Goal: Task Accomplishment & Management: Manage account settings

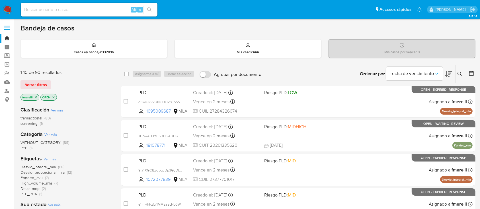
click at [35, 97] on icon "close-filter" at bounding box center [35, 97] width 3 height 3
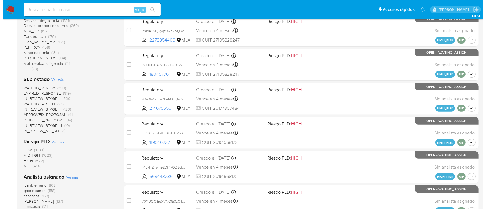
scroll to position [228, 0]
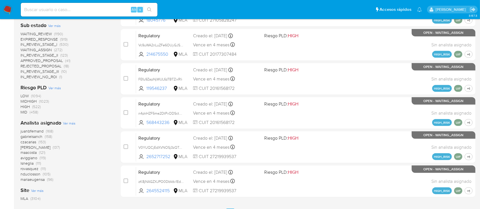
click at [69, 126] on div "Analista asignado Ver más juanbfernand (168) gabrielsanch (158) czacarias (153)…" at bounding box center [65, 150] width 91 height 63
click at [71, 123] on span "Ver más" at bounding box center [69, 123] width 13 height 5
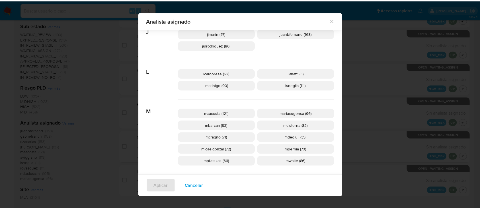
scroll to position [223, 0]
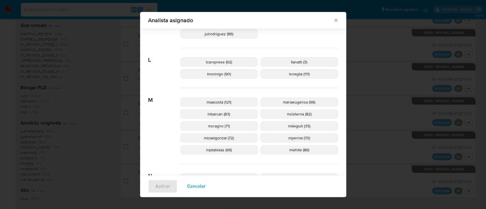
click at [333, 19] on icon "Cerrar" at bounding box center [336, 20] width 6 height 6
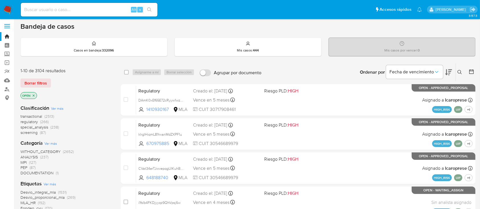
scroll to position [0, 0]
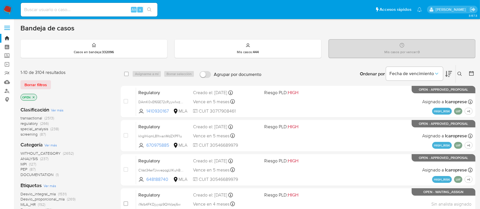
click at [114, 10] on input at bounding box center [89, 9] width 137 height 7
paste input "jwCaOAd92XLlWm3eFm2MjA80"
type input "jwCaOAd92XLlWm3eFm2MjA80"
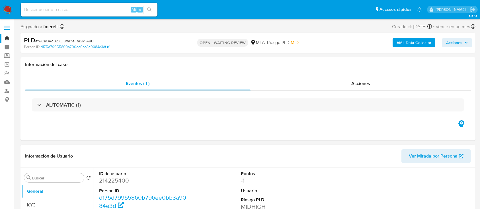
select select "10"
click at [56, 207] on button "KYC" at bounding box center [55, 205] width 67 height 14
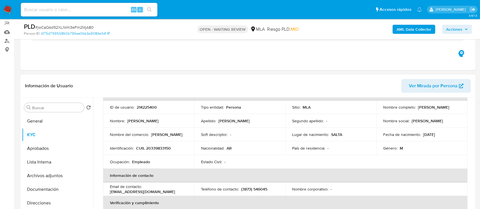
scroll to position [76, 0]
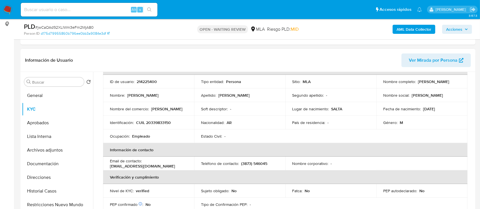
click at [162, 121] on p "CUIL 20339833150" at bounding box center [153, 122] width 35 height 5
copy p "20339833150"
click at [80, 26] on span "# jwCaOAd92XLlWm3eFm2MjA80" at bounding box center [64, 27] width 58 height 6
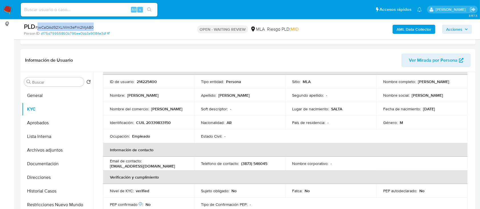
copy span "jwCaOAd92XLlWm3eFm2MjA80"
click at [8, 11] on img at bounding box center [8, 10] width 10 height 10
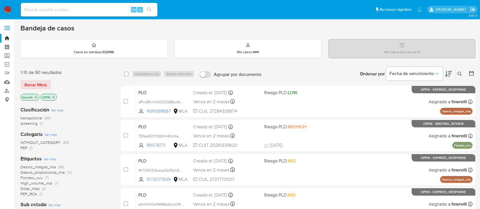
click at [460, 74] on icon at bounding box center [459, 74] width 5 height 5
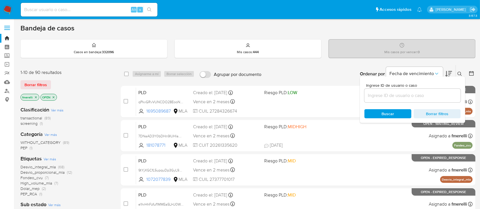
click at [441, 93] on input at bounding box center [412, 95] width 96 height 7
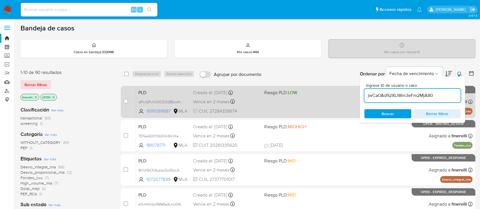
type input "jwCaOAd92XLlWm3eFm2MjA80"
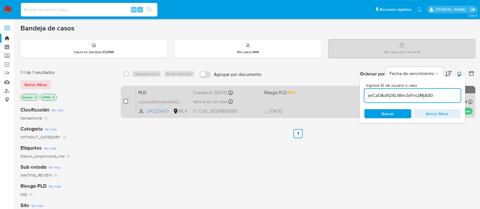
click at [125, 100] on input "checkbox" at bounding box center [125, 101] width 5 height 5
checkbox input "true"
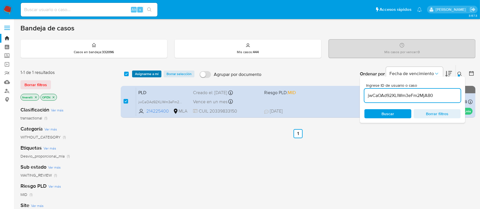
click at [142, 76] on span "Asignarme a mí" at bounding box center [147, 74] width 24 height 6
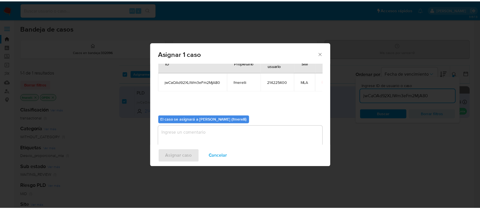
scroll to position [29, 0]
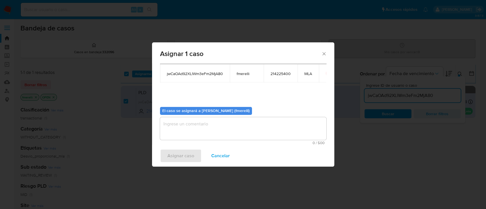
click at [186, 119] on textarea "assign-modal" at bounding box center [243, 128] width 166 height 23
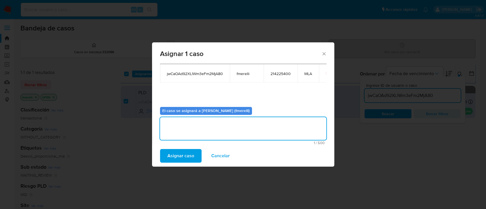
click at [175, 158] on span "Asignar caso" at bounding box center [180, 156] width 27 height 13
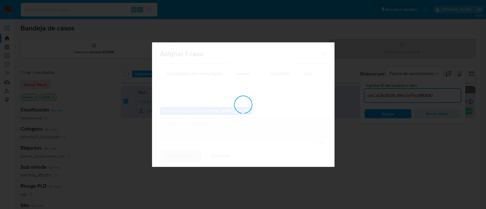
checkbox input "false"
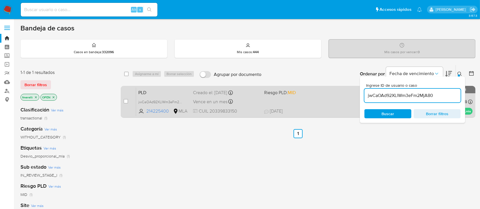
click at [245, 99] on div "Vence en un mes Vence el 14/10/2025 12:19:29" at bounding box center [226, 102] width 66 height 8
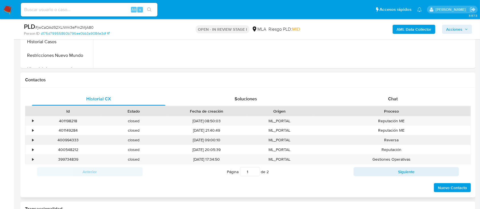
scroll to position [228, 0]
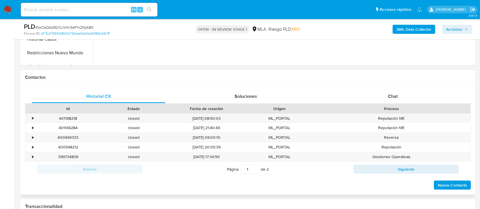
click at [366, 89] on div "Historial CX Soluciones Chat Id Estado Fecha de creación Origen Proceso • 40119…" at bounding box center [247, 140] width 455 height 110
click at [364, 94] on div "Chat" at bounding box center [392, 97] width 133 height 14
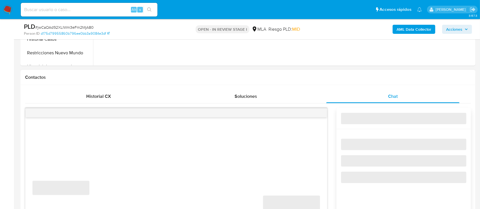
select select "10"
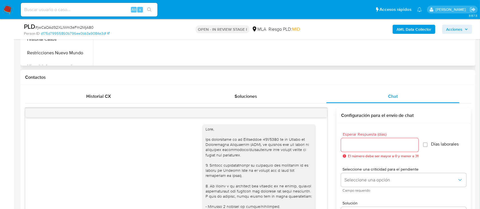
scroll to position [788, 0]
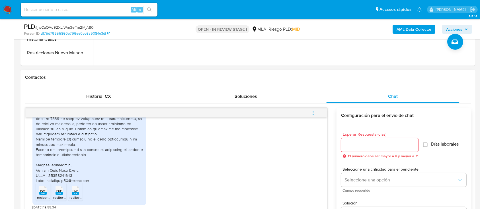
drag, startPoint x: 190, startPoint y: 172, endPoint x: 175, endPoint y: 167, distance: 16.5
click at [191, 172] on div "PDF PDF recibo-2025-5-20339833150 (1) (1).pdf PDF PDF recibo-2025-6-20339833150…" at bounding box center [175, 62] width 287 height 296
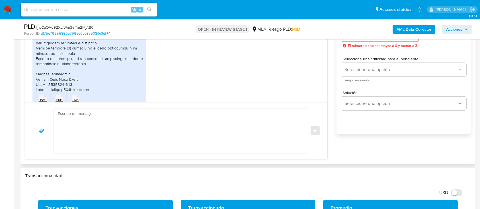
scroll to position [341, 0]
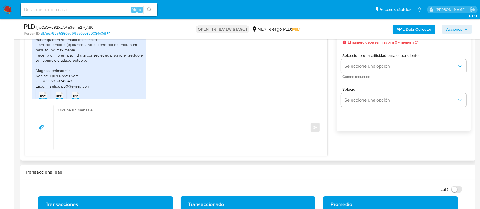
click at [128, 142] on textarea at bounding box center [179, 127] width 242 height 45
paste textarea "Hola, Muchas gracias por la respuesta. Analizamos tu caso y notamos que la info…"
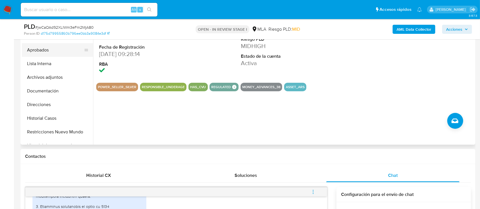
scroll to position [114, 0]
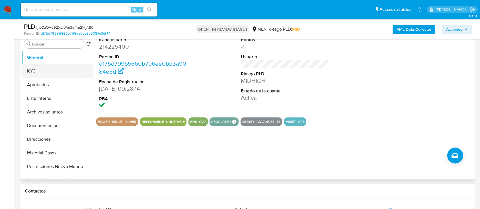
click at [50, 72] on button "KYC" at bounding box center [55, 71] width 67 height 14
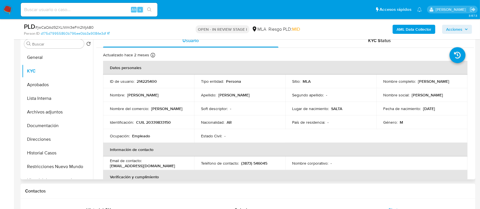
drag, startPoint x: 382, startPoint y: 85, endPoint x: 447, endPoint y: 87, distance: 65.2
click at [447, 87] on td "Nombre completo : Hector Hugo Denis Suarez" at bounding box center [421, 82] width 91 height 14
copy p "[PERSON_NAME] [PERSON_NAME]"
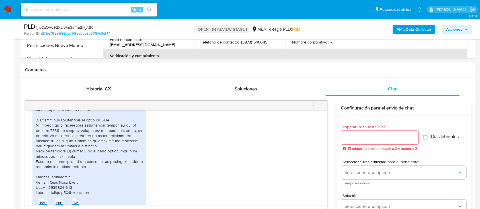
scroll to position [303, 0]
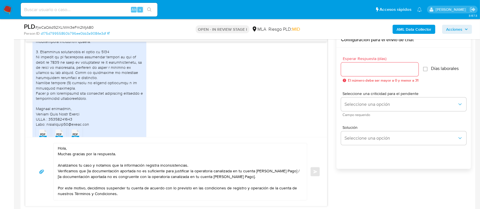
click at [145, 144] on textarea "Hola, Muchas gracias por la respuesta. Analizamos tu caso y notamos que la info…" at bounding box center [179, 171] width 242 height 57
paste textarea "[PERSON_NAME] [PERSON_NAME]"
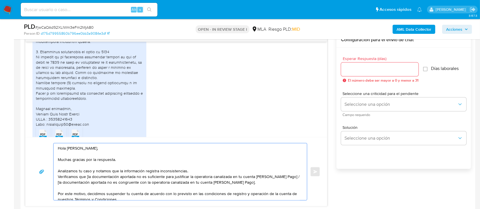
click at [205, 169] on textarea "Hola Hector Hugo Denis Suarez, Muchas gracias por la respuesta. Analizamos tu c…" at bounding box center [179, 171] width 242 height 57
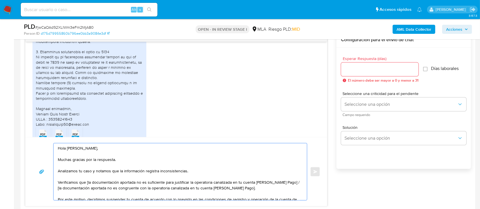
drag, startPoint x: 137, startPoint y: 183, endPoint x: 290, endPoint y: 183, distance: 153.3
click at [290, 183] on textarea "Hola Hector Hugo Denis Suarez, Muchas gracias por la respuesta. Analizamos tu c…" at bounding box center [179, 171] width 242 height 57
click at [86, 183] on textarea "Hola Hector Hugo Denis Suarez, Muchas gracias por la respuesta. Analizamos tu c…" at bounding box center [179, 171] width 242 height 57
drag, startPoint x: 87, startPoint y: 183, endPoint x: 291, endPoint y: 182, distance: 204.2
click at [291, 182] on textarea "Hola Hector Hugo Denis Suarez, Muchas gracias por la respuesta. Analizamos tu c…" at bounding box center [179, 171] width 242 height 57
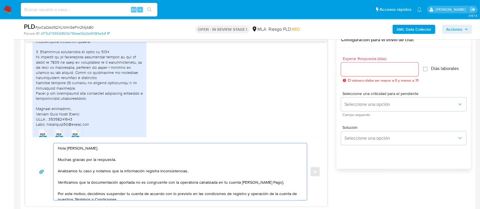
click at [271, 183] on textarea "Hola Hector Hugo Denis Suarez, Muchas gracias por la respuesta. Analizamos tu c…" at bounding box center [179, 171] width 242 height 57
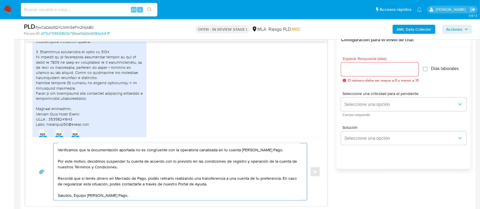
click at [140, 194] on textarea "Hola Hector Hugo Denis Suarez, Muchas gracias por la respuesta. Analizamos tu c…" at bounding box center [179, 171] width 242 height 57
type textarea "Hola Hector Hugo Denis Suarez, Muchas gracias por la respuesta. Analizamos tu c…"
click at [353, 68] on input "Esperar Respuesta (días)" at bounding box center [379, 69] width 77 height 7
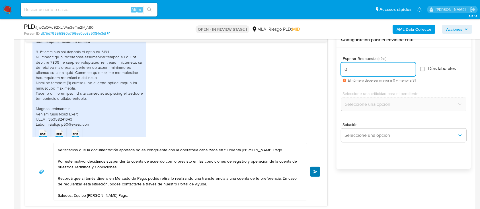
type input "0"
click at [318, 170] on button "Enviar" at bounding box center [315, 172] width 10 height 10
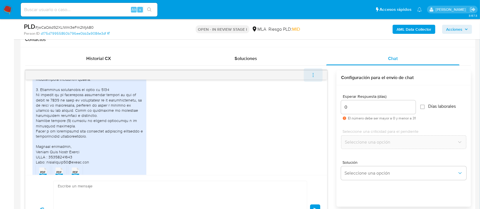
scroll to position [913, 0]
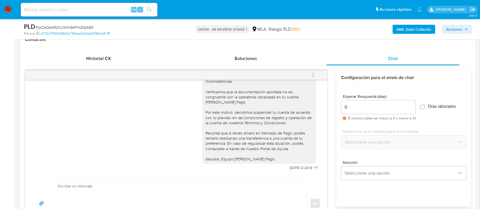
click at [314, 69] on span "menu-action" at bounding box center [312, 75] width 5 height 14
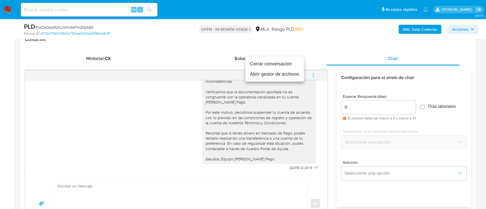
click at [246, 60] on li "Cerrar conversación" at bounding box center [274, 64] width 58 height 10
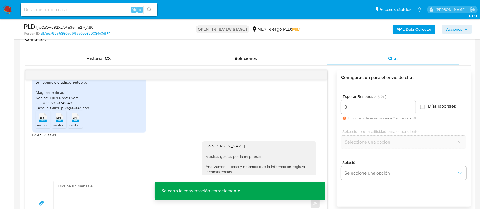
scroll to position [799, 0]
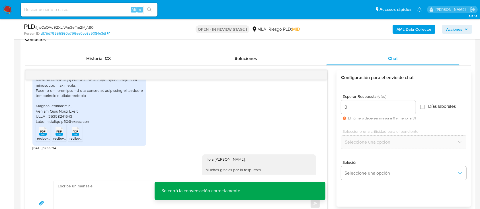
click at [46, 136] on icon at bounding box center [42, 131] width 7 height 9
click at [63, 136] on div "PDF PDF" at bounding box center [59, 130] width 12 height 11
click at [77, 136] on rect at bounding box center [75, 134] width 7 height 3
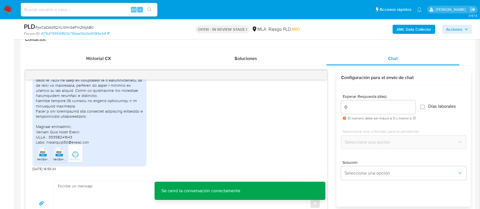
scroll to position [761, 0]
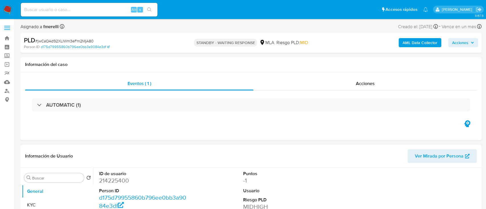
select select "10"
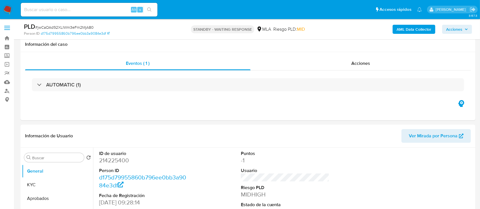
scroll to position [189, 0]
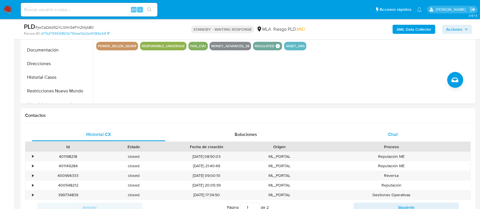
click at [373, 129] on div "Chat" at bounding box center [392, 135] width 133 height 14
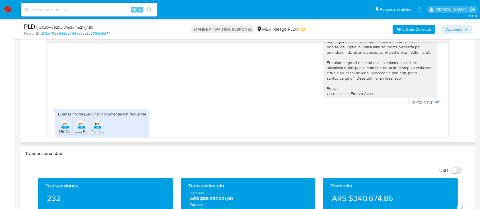
scroll to position [265, 0]
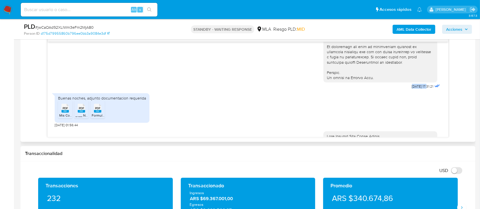
drag, startPoint x: 400, startPoint y: 98, endPoint x: 416, endPoint y: 96, distance: 16.1
copy span "[DATE]"
drag, startPoint x: 64, startPoint y: 122, endPoint x: 79, endPoint y: 124, distance: 15.2
click at [64, 113] on rect at bounding box center [64, 111] width 7 height 3
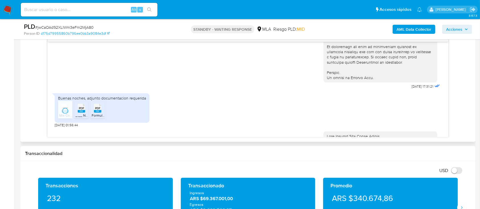
drag, startPoint x: 81, startPoint y: 124, endPoint x: 96, endPoint y: 122, distance: 15.1
click at [81, 118] on span "_.__ Nuesta Parte _ Lo que sabemos de vos __._.pdf" at bounding box center [115, 115] width 81 height 5
click at [96, 113] on rect at bounding box center [97, 111] width 7 height 3
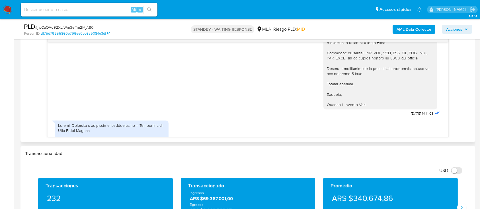
scroll to position [531, 0]
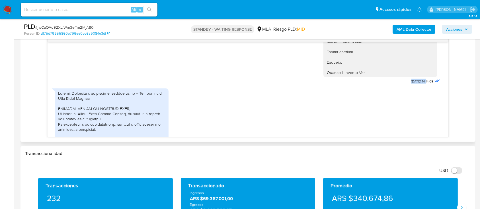
drag, startPoint x: 395, startPoint y: 92, endPoint x: 414, endPoint y: 91, distance: 19.1
copy span "29/08/2025"
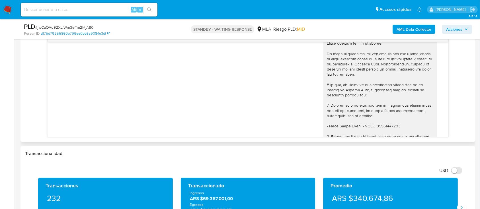
scroll to position [379, 0]
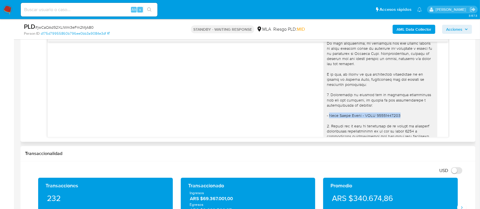
drag, startPoint x: 324, startPoint y: 125, endPoint x: 390, endPoint y: 126, distance: 65.7
click at [390, 126] on div at bounding box center [380, 123] width 107 height 207
copy div "Jose Felix Corzo - CUIT 20377762844"
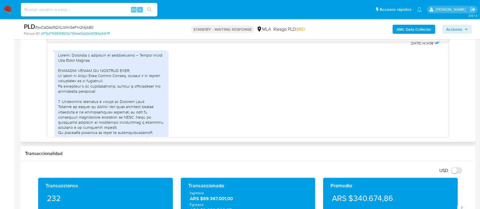
scroll to position [607, 0]
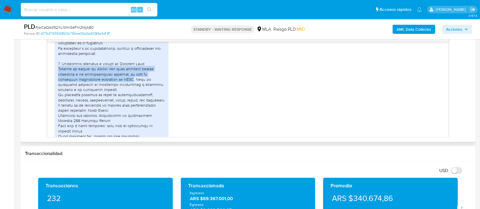
drag, startPoint x: 59, startPoint y: 79, endPoint x: 131, endPoint y: 90, distance: 72.5
click at [131, 90] on div at bounding box center [111, 147] width 107 height 264
copy div "Utilizo mi cuenta de Mercado Pago para canalizar cobros vinculados a mi emprend…"
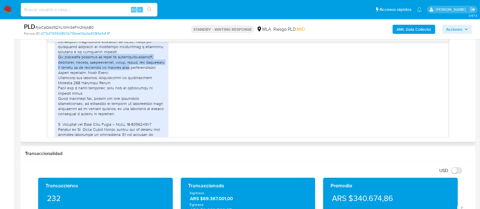
drag, startPoint x: 58, startPoint y: 67, endPoint x: 128, endPoint y: 79, distance: 70.3
click at [128, 79] on div at bounding box center [111, 109] width 107 height 264
copy div "Mi actividad consiste en venta de electrodomésticos, impresoras, tintas, ventil…"
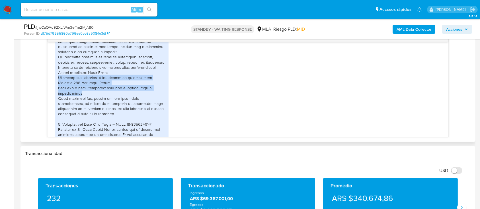
drag, startPoint x: 59, startPoint y: 88, endPoint x: 146, endPoint y: 105, distance: 88.3
click at [146, 105] on div at bounding box center [111, 109] width 107 height 264
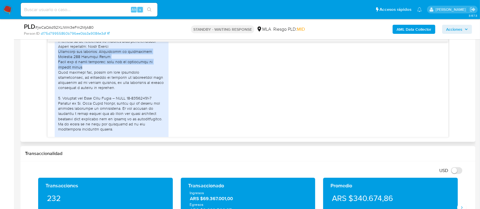
scroll to position [683, 0]
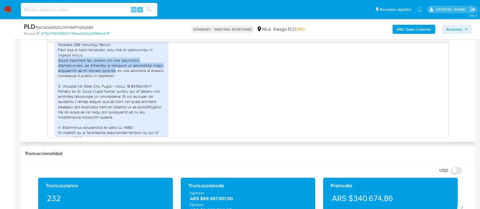
drag, startPoint x: 58, startPoint y: 71, endPoint x: 92, endPoint y: 81, distance: 35.2
click at [92, 81] on div at bounding box center [111, 71] width 107 height 264
copy div "Cabe destacar que, además de esta actividad independiente, me desempeño en rela…"
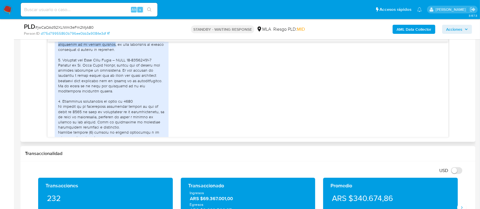
scroll to position [720, 0]
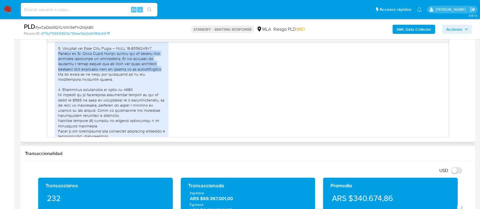
drag, startPoint x: 59, startPoint y: 63, endPoint x: 85, endPoint y: 84, distance: 33.0
click at [85, 84] on div at bounding box center [111, 33] width 107 height 264
copy div "Respecto al Sr. José Félix Corzo, aclaro que no existe una relación comercial n…"
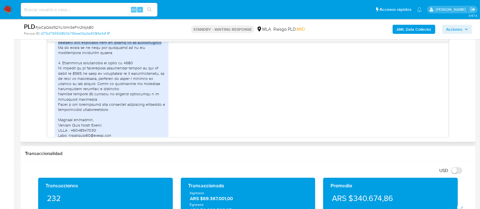
scroll to position [758, 0]
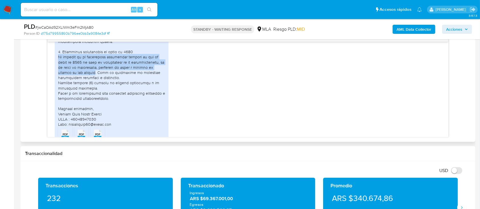
drag, startPoint x: 59, startPoint y: 67, endPoint x: 101, endPoint y: 82, distance: 44.5
copy div "El aumento en la operatoria registrado durante el mes de julio de 2025 se debe …"
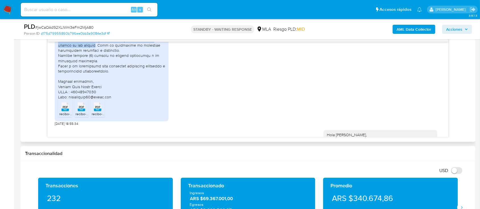
scroll to position [796, 0]
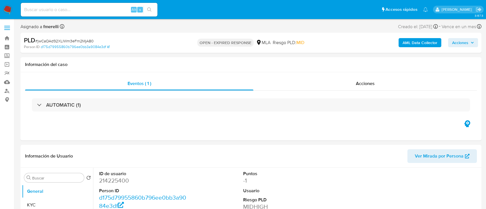
select select "10"
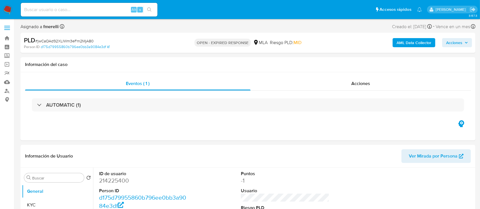
click at [61, 42] on span "# jwCaOAd92XLlWm3eFm2MjA80" at bounding box center [64, 41] width 58 height 6
copy span "jwCaOAd92XLlWm3eFm2MjA80"
click at [5, 9] on img at bounding box center [8, 10] width 10 height 10
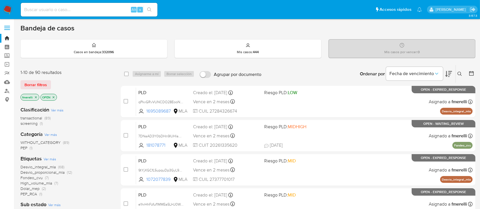
click at [459, 77] on button at bounding box center [459, 74] width 9 height 7
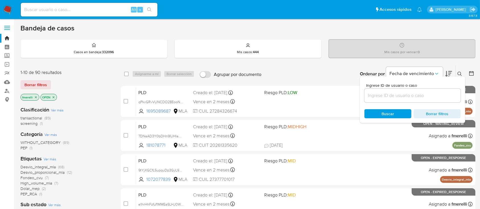
click at [429, 94] on input at bounding box center [412, 95] width 96 height 7
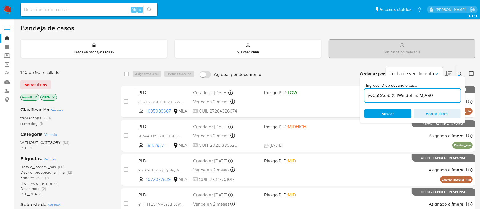
type input "jwCaOAd92XLlWm3eFm2MjA80"
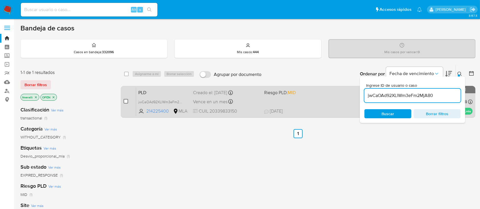
click at [127, 102] on input "checkbox" at bounding box center [125, 101] width 5 height 5
checkbox input "true"
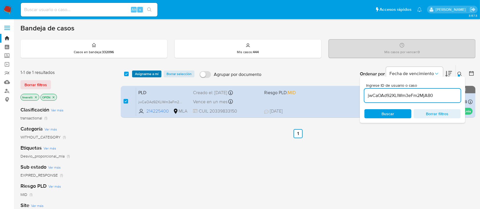
click at [145, 72] on span "Asignarme a mí" at bounding box center [147, 74] width 24 height 6
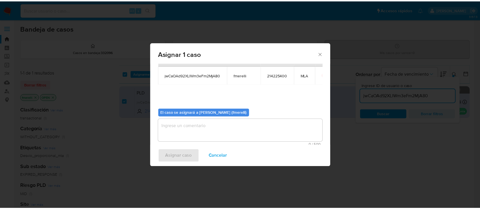
scroll to position [29, 0]
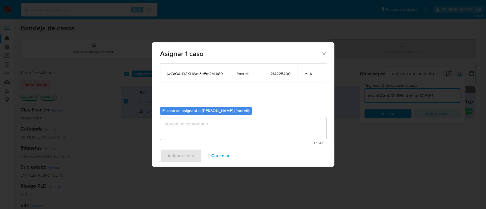
click at [179, 131] on textarea "assign-modal" at bounding box center [243, 128] width 166 height 23
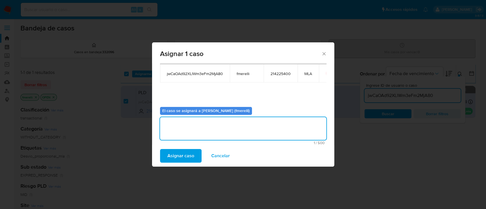
click at [176, 155] on span "Asignar caso" at bounding box center [180, 156] width 27 height 13
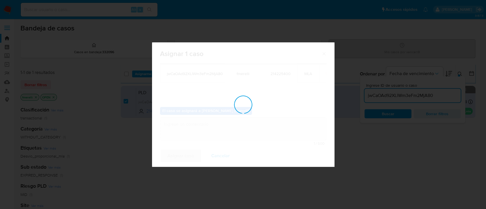
checkbox input "false"
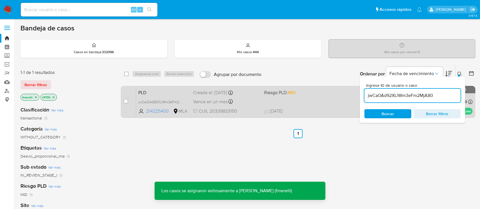
click at [302, 110] on span "29/08/2025 29/08/2025 15:55" at bounding box center [332, 111] width 137 height 6
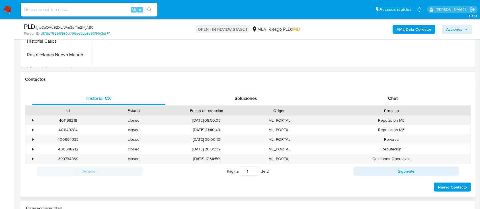
scroll to position [228, 0]
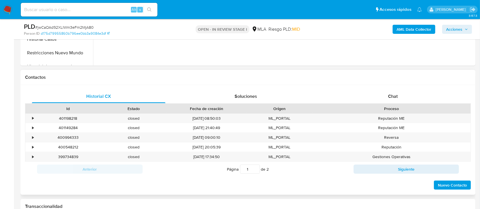
click at [377, 104] on div "Proceso" at bounding box center [391, 109] width 158 height 10
drag, startPoint x: 386, startPoint y: 96, endPoint x: 369, endPoint y: 101, distance: 17.7
click at [386, 95] on div "Chat" at bounding box center [392, 97] width 133 height 14
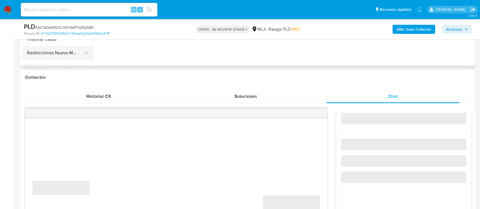
select select "10"
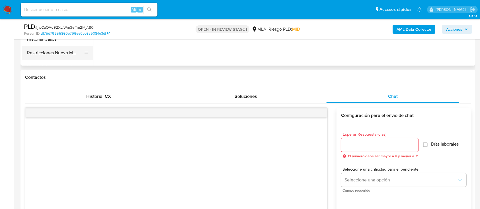
click at [57, 51] on button "Restricciones Nuevo Mundo" at bounding box center [55, 53] width 67 height 14
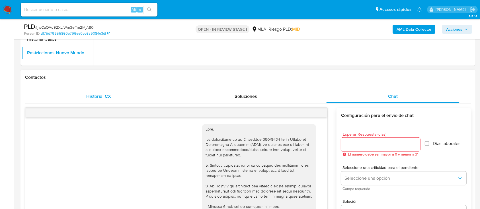
scroll to position [913, 0]
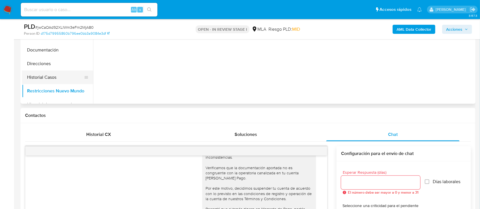
click at [46, 77] on button "Historial Casos" at bounding box center [55, 78] width 67 height 14
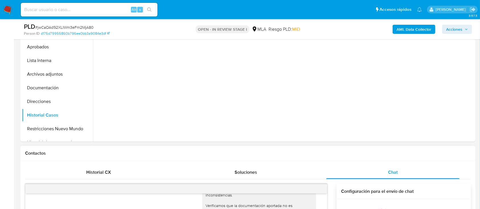
scroll to position [114, 0]
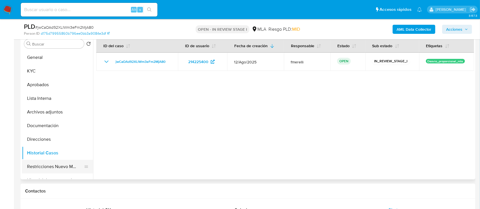
click at [55, 167] on button "Restricciones Nuevo Mundo" at bounding box center [55, 167] width 67 height 14
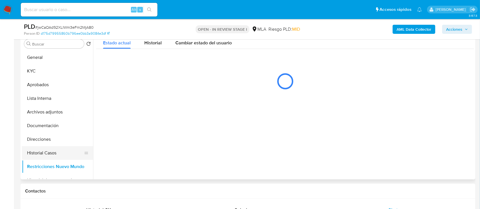
scroll to position [38, 0]
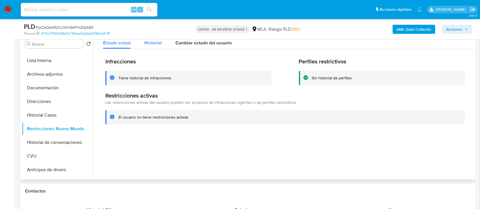
click at [154, 48] on div "Historial" at bounding box center [152, 41] width 17 height 15
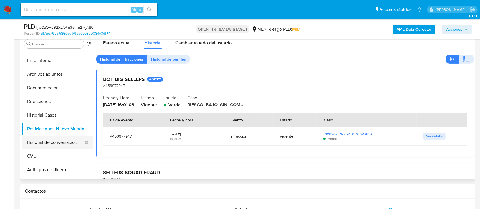
click at [57, 142] on button "Historial de conversaciones" at bounding box center [55, 143] width 67 height 14
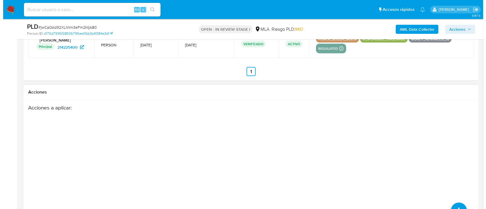
scroll to position [1013, 0]
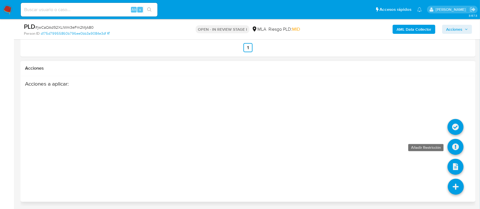
click at [460, 147] on icon at bounding box center [455, 147] width 16 height 16
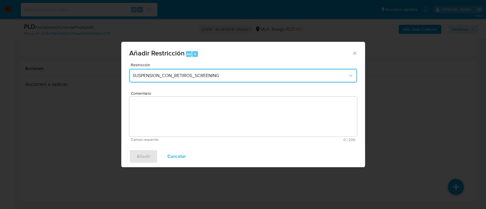
click at [195, 76] on span "SUSPENSION_CON_RETIROS_SCREENING" at bounding box center [240, 76] width 215 height 6
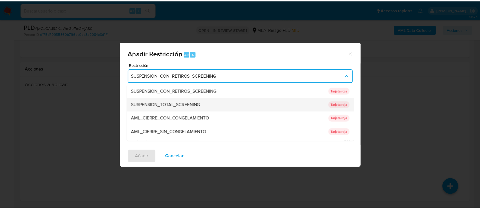
scroll to position [121, 0]
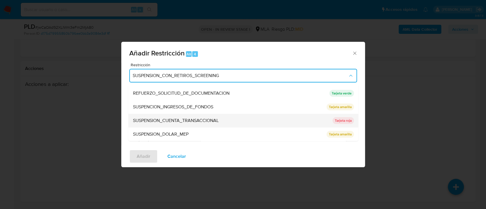
click at [212, 116] on div "SUSPENSION_CUENTA_TRANSACCIONAL" at bounding box center [231, 121] width 196 height 14
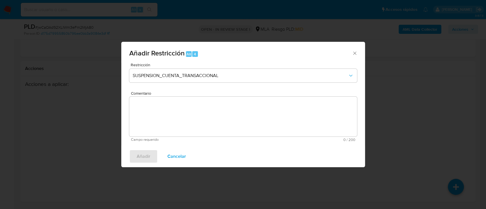
click at [201, 117] on textarea "Comentario" at bounding box center [243, 117] width 228 height 40
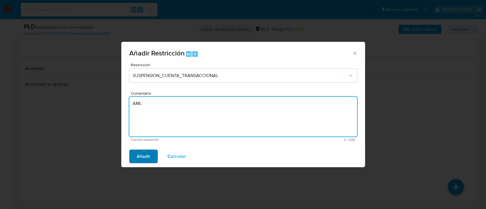
type textarea "AML"
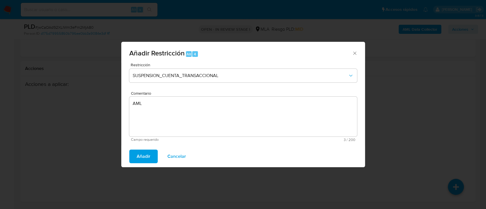
click at [144, 156] on span "Añadir" at bounding box center [144, 156] width 14 height 13
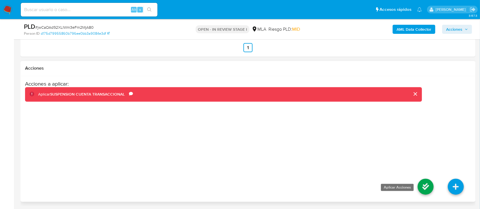
click at [423, 187] on icon at bounding box center [425, 187] width 16 height 16
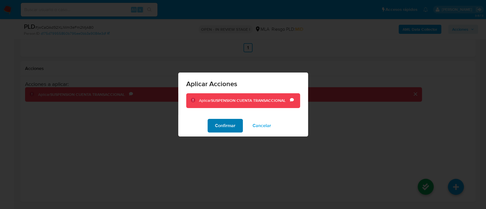
click at [216, 127] on span "Confirmar" at bounding box center [225, 125] width 20 height 13
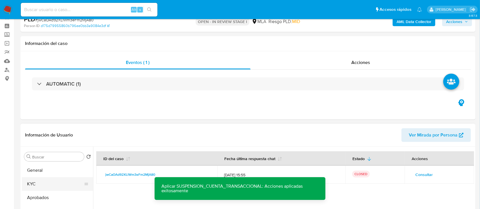
scroll to position [38, 0]
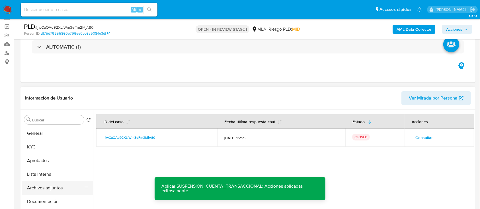
click at [43, 183] on button "Archivos adjuntos" at bounding box center [55, 188] width 67 height 14
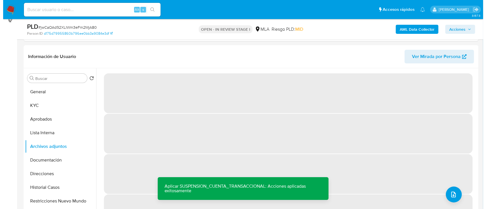
scroll to position [76, 0]
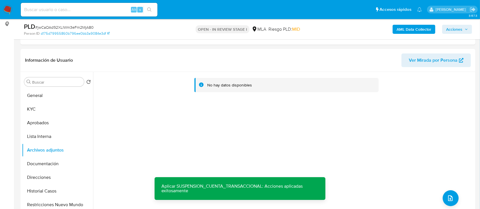
click at [414, 31] on b "AML Data Collector" at bounding box center [413, 29] width 35 height 9
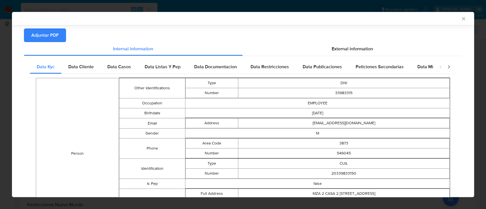
scroll to position [51, 0]
click at [88, 71] on div "Data Cliente" at bounding box center [80, 67] width 39 height 14
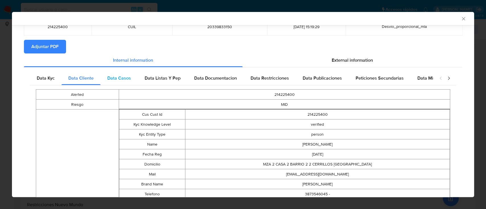
click at [123, 78] on span "Data Casos" at bounding box center [119, 78] width 24 height 7
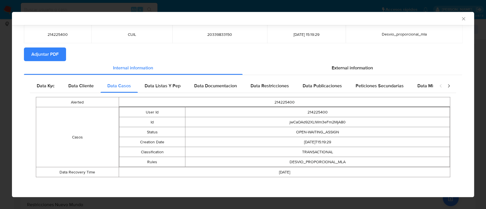
scroll to position [32, 0]
click at [152, 91] on div "Data Listas Y Pep" at bounding box center [162, 86] width 49 height 14
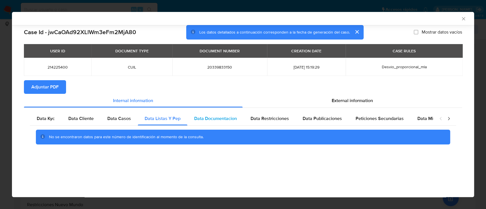
click at [215, 116] on span "Data Documentacion" at bounding box center [215, 118] width 43 height 7
click at [271, 119] on span "Data Restricciones" at bounding box center [269, 118] width 38 height 7
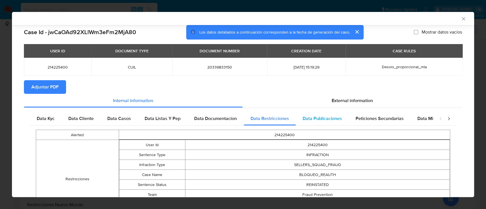
click at [327, 122] on div "Data Publicaciones" at bounding box center [322, 119] width 53 height 14
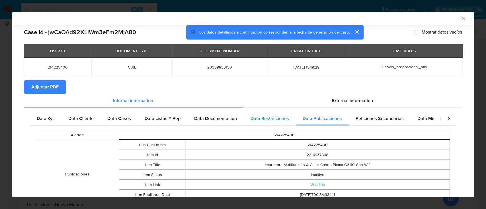
click at [282, 118] on span "Data Restricciones" at bounding box center [269, 118] width 38 height 7
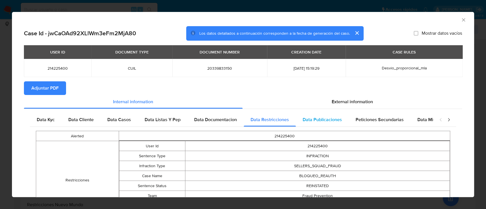
scroll to position [36, 0]
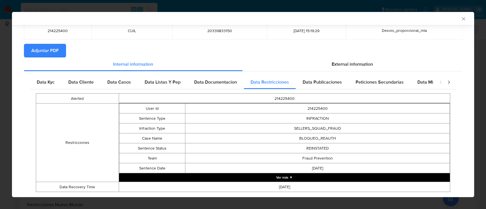
click at [322, 90] on div "Alerted 214225400 Restricciones User Id 214225400 Sentence Type INFRACTION Infr…" at bounding box center [243, 142] width 426 height 107
drag, startPoint x: 316, startPoint y: 84, endPoint x: 334, endPoint y: 85, distance: 17.7
click at [318, 84] on span "Data Publicaciones" at bounding box center [321, 82] width 39 height 7
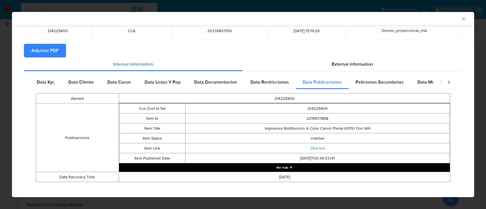
click at [365, 88] on div "Peticiones Secundarias" at bounding box center [379, 82] width 62 height 14
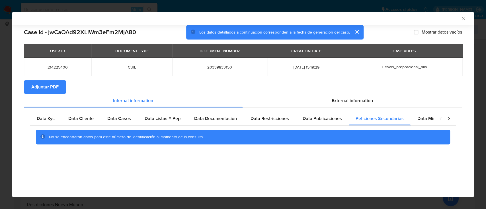
scroll to position [0, 0]
click at [422, 113] on div "Data Minoridad" at bounding box center [432, 119] width 45 height 14
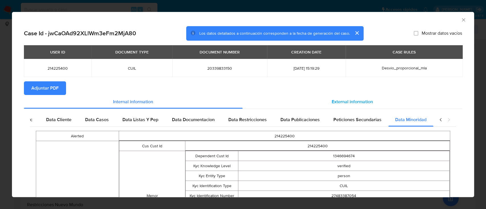
click at [347, 103] on span "External information" at bounding box center [351, 101] width 41 height 7
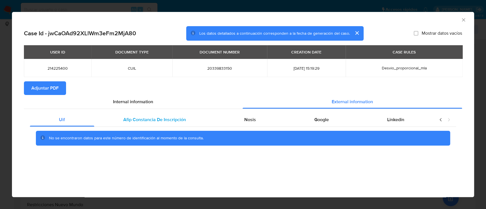
click at [154, 120] on span "Afip Constancia De Inscripción" at bounding box center [154, 119] width 63 height 7
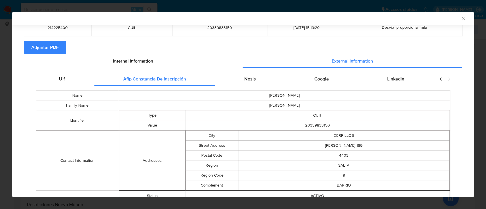
scroll to position [24, 0]
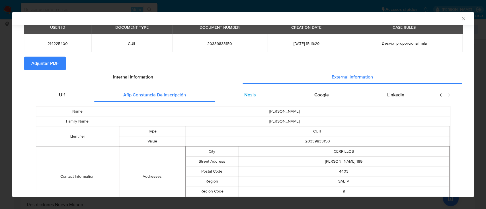
click at [234, 97] on div "Nosis" at bounding box center [250, 95] width 70 height 14
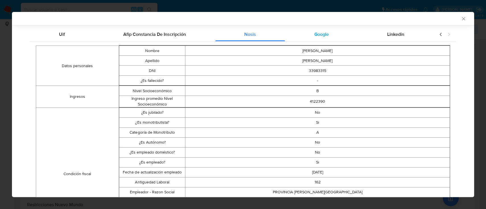
scroll to position [61, 0]
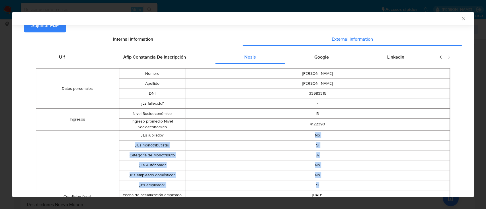
drag, startPoint x: 309, startPoint y: 135, endPoint x: 329, endPoint y: 189, distance: 57.8
click at [329, 189] on tbody "¿Es jubilado? No ¿Es monotributista? Si Categoría de Monotributo A ¿Es Autónomo…" at bounding box center [284, 196] width 330 height 133
click at [330, 53] on div "Google" at bounding box center [321, 57] width 73 height 14
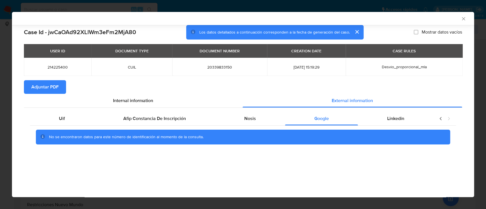
scroll to position [0, 0]
click at [398, 129] on div "No se encontraron datos para este número de identificación al momento de la con…" at bounding box center [243, 137] width 426 height 23
click at [401, 119] on span "Linkedin" at bounding box center [395, 118] width 17 height 7
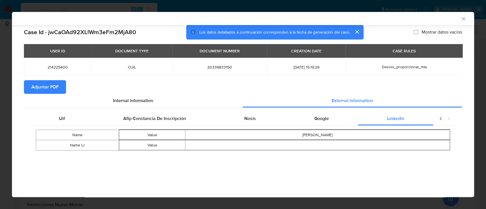
click at [55, 90] on span "Adjuntar PDF" at bounding box center [44, 87] width 27 height 13
click at [463, 19] on icon "Cerrar ventana" at bounding box center [463, 19] width 6 height 6
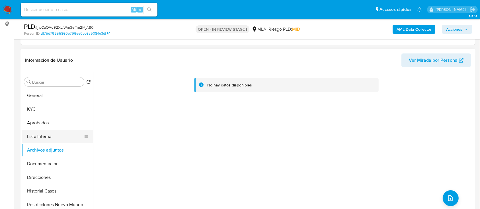
click at [40, 140] on button "Lista Interna" at bounding box center [55, 137] width 67 height 14
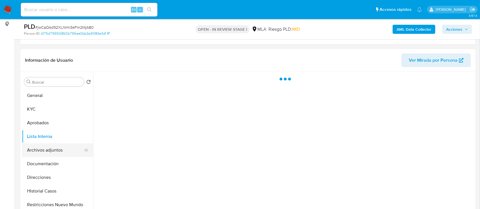
click at [45, 151] on button "Archivos adjuntos" at bounding box center [55, 150] width 67 height 14
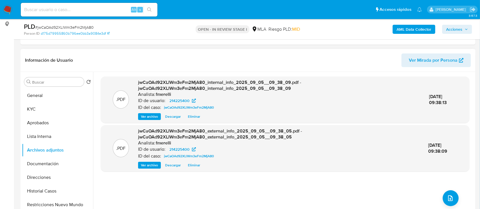
click at [150, 115] on span "Ver archivo" at bounding box center [149, 117] width 17 height 6
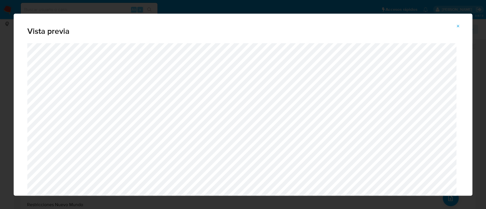
click at [460, 24] on button "Attachment preview" at bounding box center [457, 26] width 13 height 9
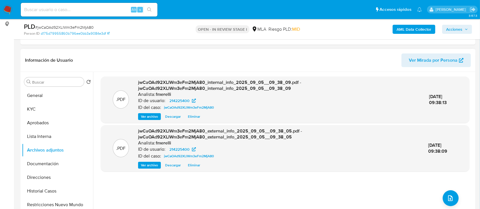
click at [143, 166] on span "Ver archivo" at bounding box center [149, 165] width 17 height 6
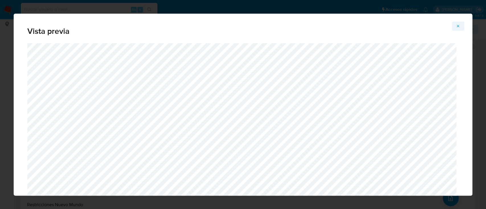
click at [457, 24] on icon "Attachment preview" at bounding box center [457, 26] width 5 height 5
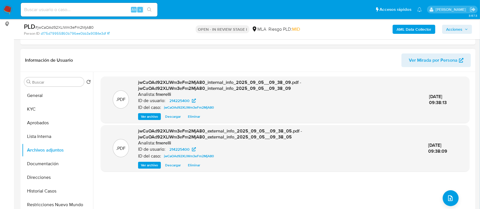
click at [445, 207] on div ".PDF jwCaOAd92XLlWm3eFm2MjA80_internal_info_2025_09_05__09_38_09.pdf - jwCaOAd9…" at bounding box center [285, 145] width 368 height 137
click at [448, 201] on button "upload-file" at bounding box center [450, 198] width 16 height 16
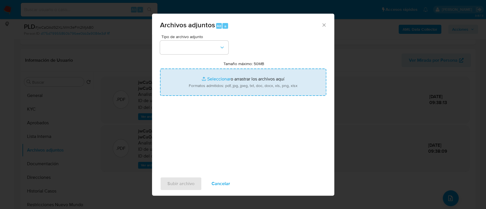
type input "C:\fakepath\NOSIS_Manager_InformeIndividual_20339833150_654927_20250829105828.p…"
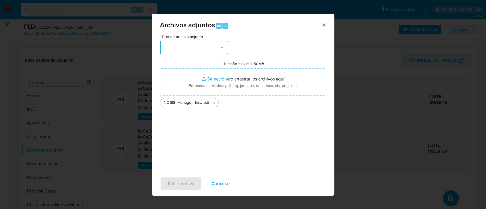
click at [209, 47] on button "button" at bounding box center [194, 48] width 68 height 14
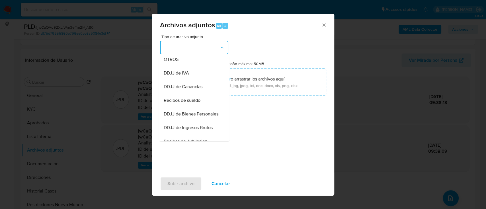
scroll to position [228, 0]
click at [202, 61] on div "Informe Nosis" at bounding box center [192, 54] width 58 height 14
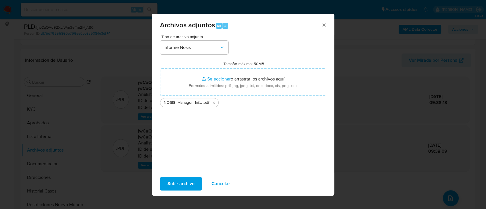
click at [181, 187] on span "Subir archivo" at bounding box center [180, 183] width 27 height 13
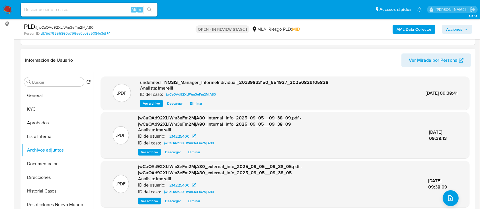
click at [153, 106] on span "Ver archivo" at bounding box center [151, 104] width 17 height 6
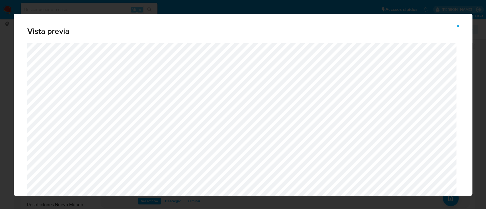
click at [459, 26] on icon "Attachment preview" at bounding box center [457, 26] width 5 height 5
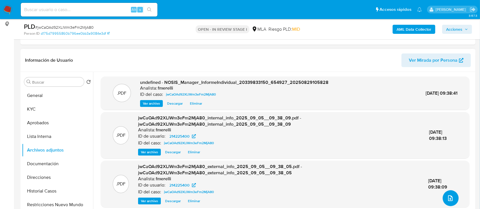
click at [447, 199] on icon "upload-file" at bounding box center [450, 198] width 7 height 7
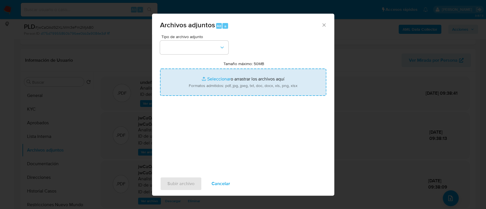
type input "C:\fakepath\Detalle de comprobantes emtidos 2025.pdf"
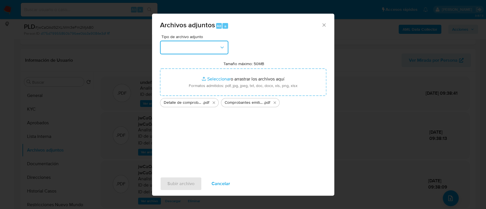
click at [204, 49] on button "button" at bounding box center [194, 48] width 68 height 14
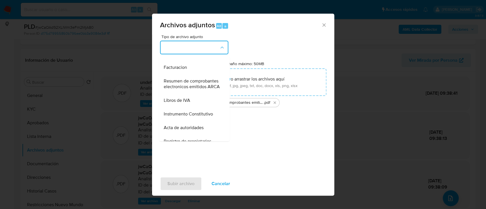
click at [198, 90] on span "Resumen de comprobantes electronicos emitidos ARCA" at bounding box center [192, 83] width 58 height 11
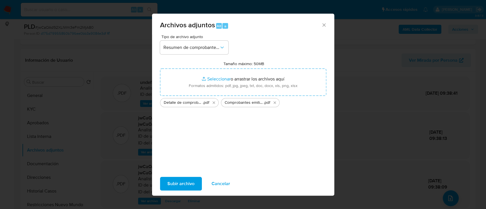
click at [179, 180] on span "Subir archivo" at bounding box center [180, 183] width 27 height 13
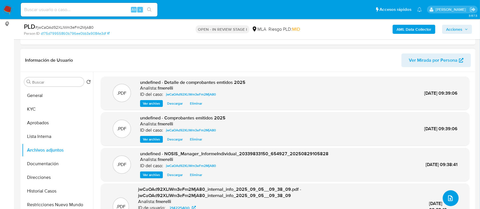
click at [447, 195] on span "upload-file" at bounding box center [450, 198] width 7 height 7
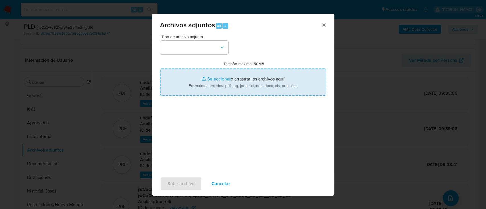
type input "C:\fakepath\Recibos mayo - julio 25.pdf"
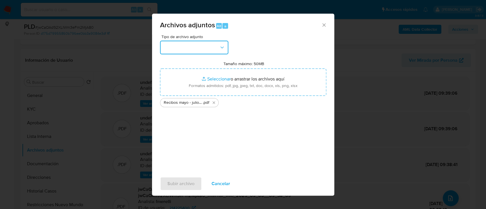
click at [202, 49] on button "button" at bounding box center [194, 48] width 68 height 14
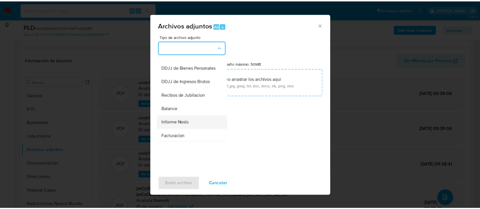
scroll to position [143, 0]
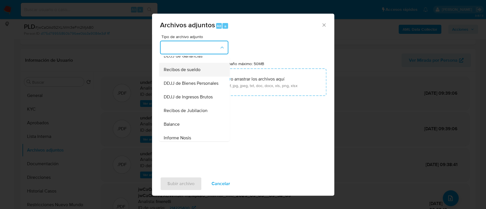
click at [203, 73] on div "Recibos de sueldo" at bounding box center [192, 70] width 58 height 14
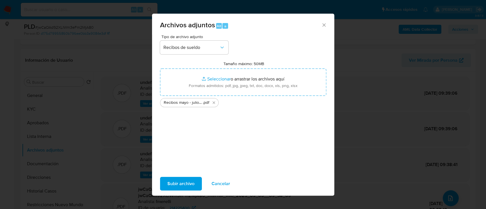
click at [188, 178] on span "Subir archivo" at bounding box center [180, 183] width 27 height 13
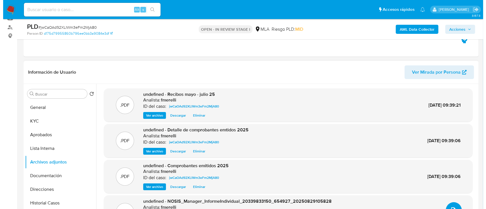
scroll to position [76, 0]
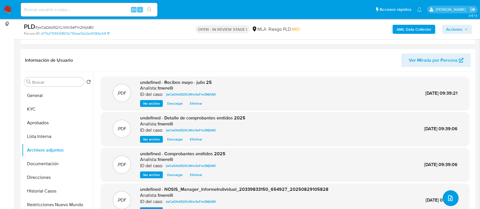
click at [448, 197] on icon "upload-file" at bounding box center [450, 198] width 5 height 6
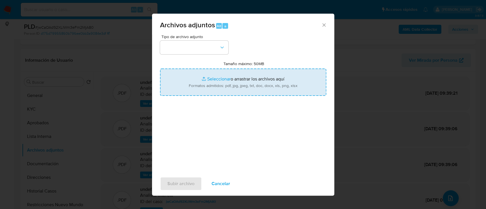
type input "C:\fakepath\Movimientos - User 214225400.xlsx"
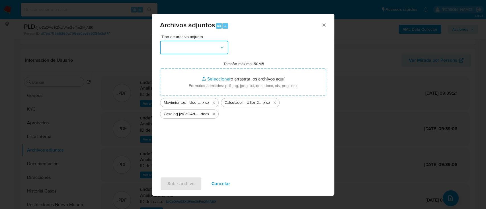
click at [204, 50] on button "button" at bounding box center [194, 48] width 68 height 14
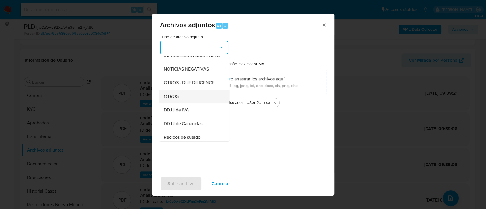
click at [184, 99] on div "OTROS" at bounding box center [192, 97] width 58 height 14
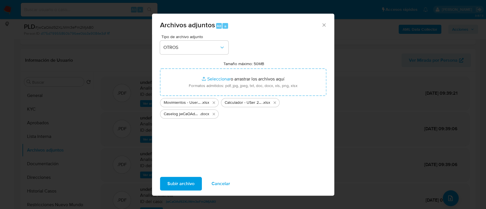
click at [173, 185] on span "Subir archivo" at bounding box center [180, 183] width 27 height 13
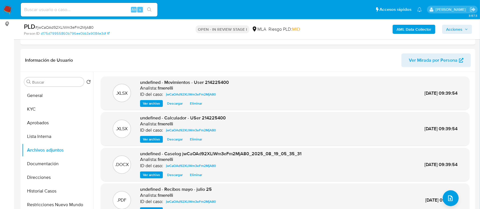
click at [40, 96] on button "General" at bounding box center [57, 96] width 71 height 14
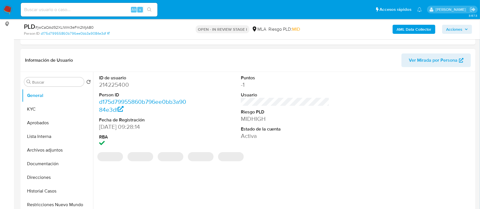
click at [116, 84] on dd "214225400" at bounding box center [143, 85] width 89 height 8
drag, startPoint x: 116, startPoint y: 84, endPoint x: 109, endPoint y: 88, distance: 8.5
click at [116, 84] on dd "214225400" at bounding box center [143, 85] width 89 height 8
copy dd "214225400"
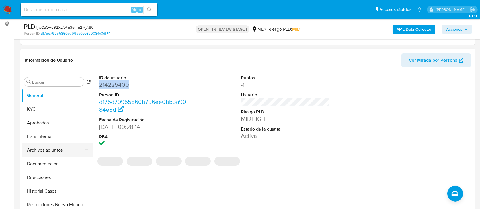
click at [48, 155] on button "Archivos adjuntos" at bounding box center [55, 150] width 67 height 14
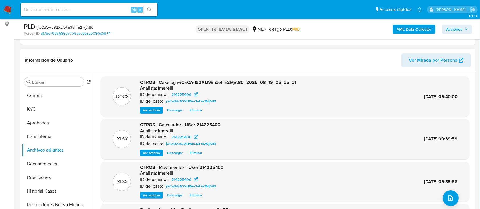
click at [144, 110] on span "Ver archivo" at bounding box center [151, 111] width 17 height 6
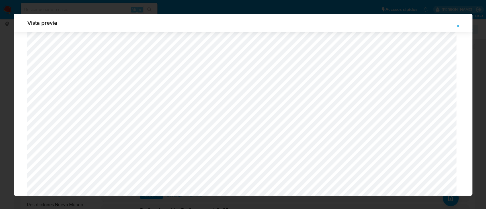
scroll to position [525, 0]
click at [458, 25] on icon "Attachment preview" at bounding box center [457, 26] width 5 height 5
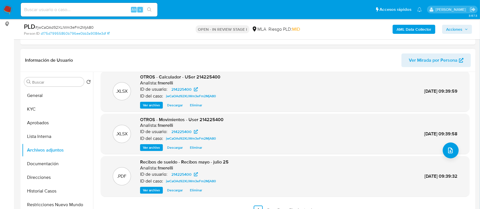
scroll to position [114, 0]
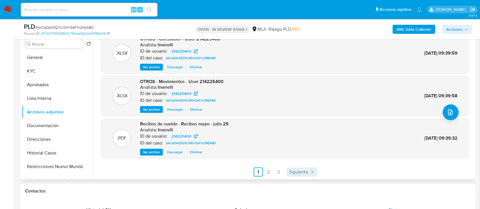
click at [302, 174] on span "Siguiente" at bounding box center [298, 172] width 19 height 5
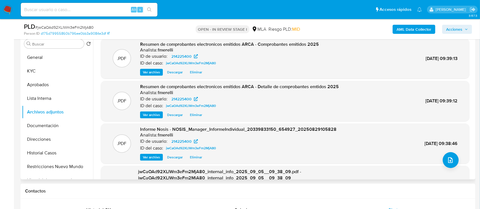
scroll to position [38, 0]
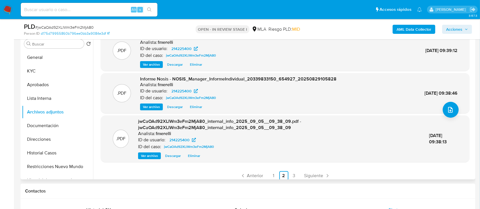
scroll to position [54, 0]
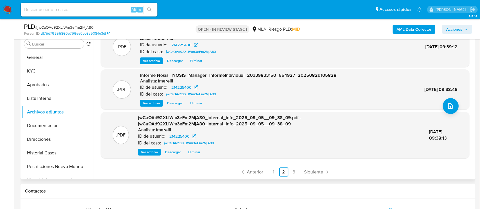
click at [300, 173] on ul "Anterior 1 2 3 Siguiente" at bounding box center [285, 172] width 368 height 9
click at [305, 172] on span "Siguiente" at bounding box center [313, 172] width 19 height 5
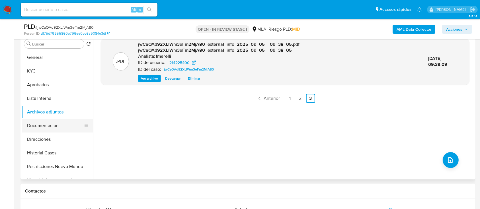
click at [39, 124] on button "Documentación" at bounding box center [55, 126] width 67 height 14
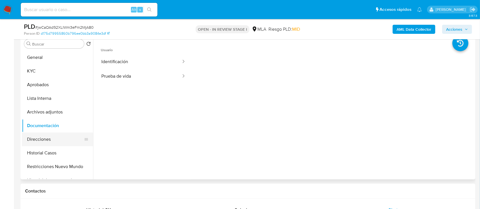
click at [42, 139] on button "Direcciones" at bounding box center [55, 140] width 67 height 14
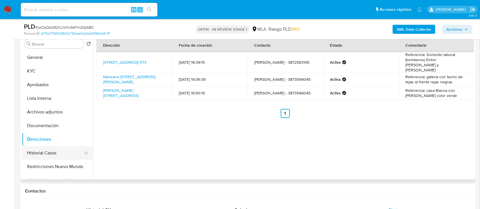
click at [52, 151] on button "Historial Casos" at bounding box center [55, 153] width 67 height 14
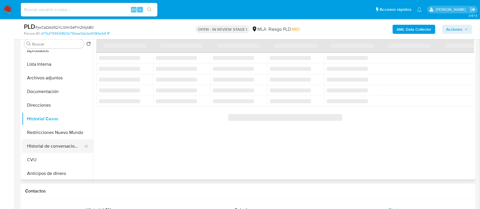
scroll to position [38, 0]
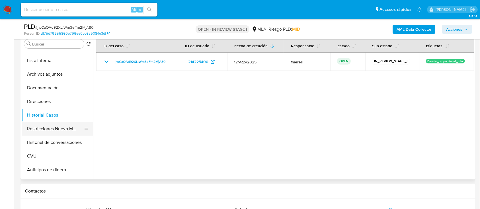
click at [48, 125] on button "Restricciones Nuevo Mundo" at bounding box center [55, 129] width 67 height 14
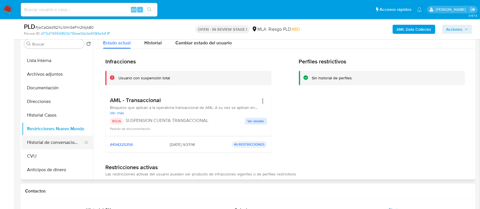
click at [57, 142] on button "Historial de conversaciones" at bounding box center [55, 143] width 67 height 14
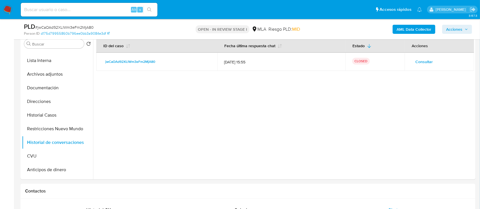
click at [449, 27] on span "Acciones" at bounding box center [454, 29] width 16 height 9
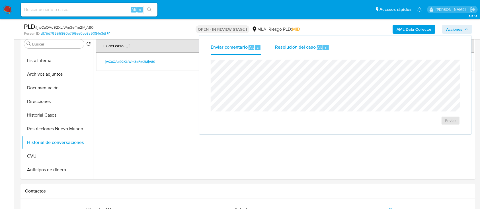
click at [325, 53] on div "Resolución del caso Alt r" at bounding box center [302, 47] width 54 height 15
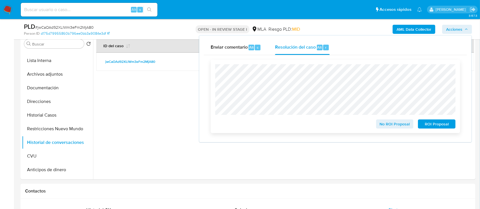
click at [436, 122] on span "ROI Proposal" at bounding box center [437, 124] width 30 height 8
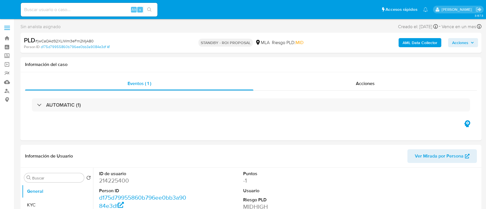
select select "10"
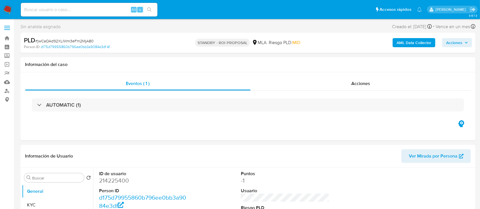
select select "10"
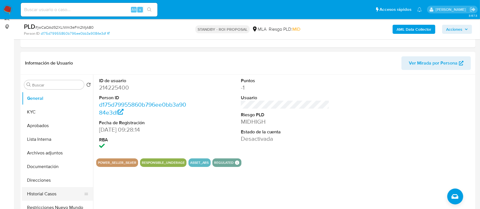
scroll to position [114, 0]
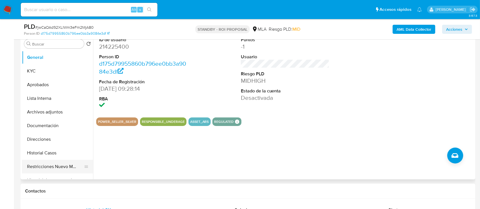
click at [56, 164] on button "Restricciones Nuevo Mundo" at bounding box center [55, 167] width 67 height 14
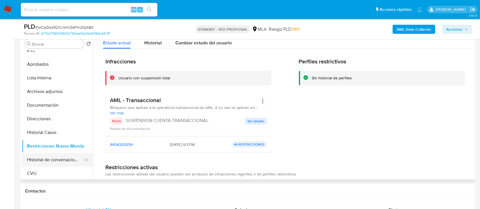
scroll to position [38, 0]
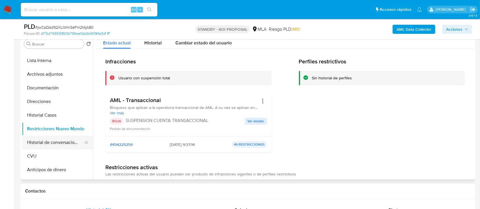
click at [55, 142] on button "Historial de conversaciones" at bounding box center [55, 143] width 67 height 14
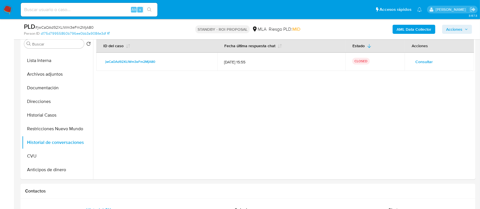
click at [8, 7] on img at bounding box center [8, 10] width 10 height 10
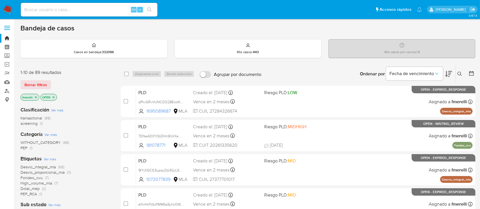
click at [112, 7] on input at bounding box center [89, 9] width 137 height 7
paste input "2gd2zR4bxygULqp2tjBW2t7y"
type input "2gd2zR4bxygULqp2tjBW2t7y"
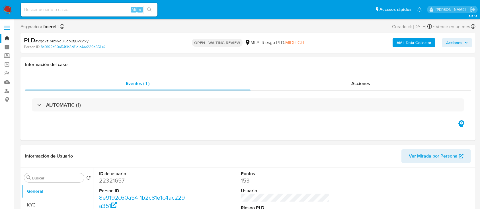
select select "10"
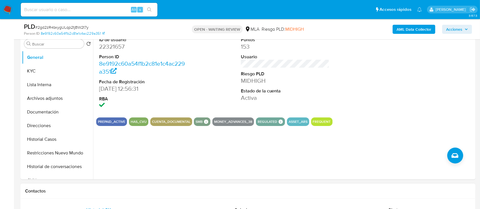
scroll to position [152, 0]
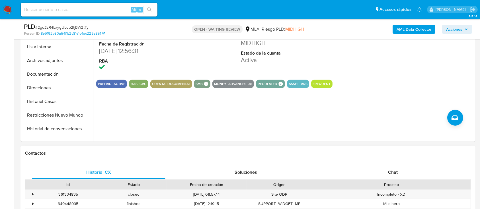
click at [386, 180] on div "Proceso" at bounding box center [391, 185] width 158 height 10
click at [379, 175] on div "Chat" at bounding box center [392, 173] width 133 height 14
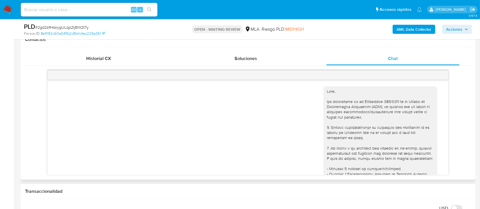
scroll to position [674, 0]
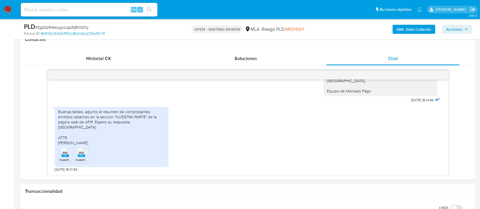
click at [81, 26] on span "# 2gd2zR4bxygULqp2tjBW2t7y" at bounding box center [61, 27] width 53 height 6
copy span "2gd2zR4bxygULqp2tjBW2t7y"
click at [5, 9] on img at bounding box center [8, 10] width 10 height 10
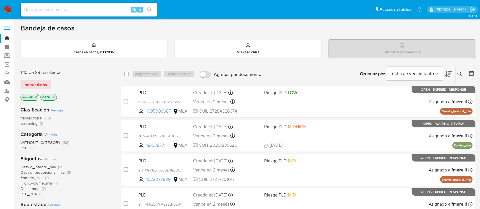
click at [460, 72] on icon at bounding box center [459, 74] width 5 height 5
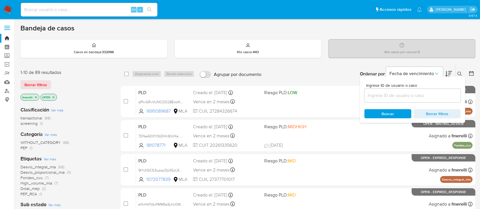
click at [433, 98] on input at bounding box center [412, 95] width 96 height 7
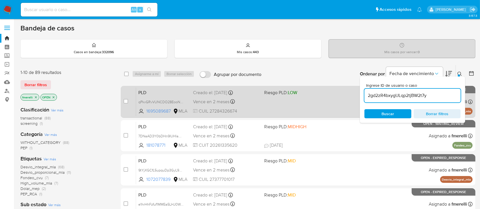
type input "2gd2zR4bxygULqp2tjBW2t7y"
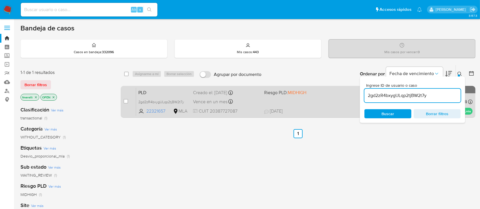
click at [122, 98] on div "case-item-checkbox No es posible asignar el caso PLD 2gd2zR4bxygULqp2tjBW2t7y 2…" at bounding box center [298, 102] width 354 height 32
click at [125, 100] on input "checkbox" at bounding box center [125, 101] width 5 height 5
checkbox input "true"
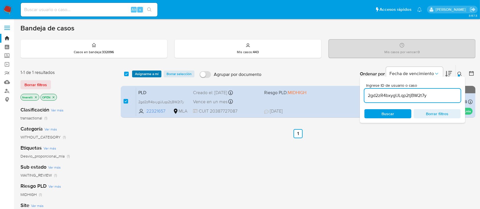
click at [150, 75] on span "Asignarme a mí" at bounding box center [147, 74] width 24 height 6
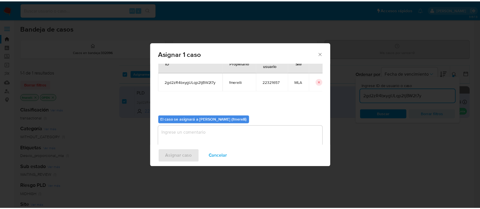
scroll to position [29, 0]
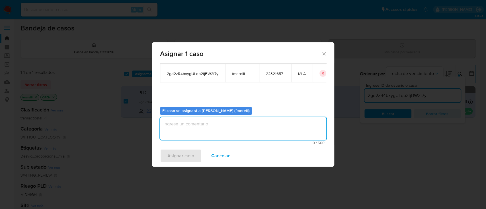
click at [239, 133] on textarea "assign-modal" at bounding box center [243, 128] width 166 height 23
click at [189, 159] on span "Asignar caso" at bounding box center [180, 156] width 27 height 13
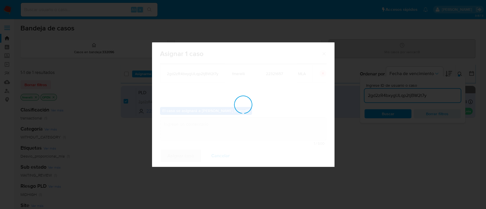
checkbox input "false"
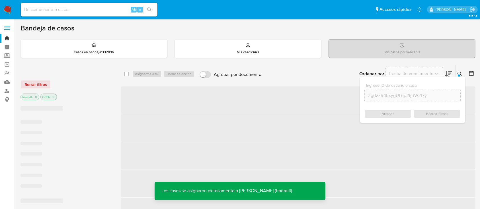
click at [278, 102] on span "‌" at bounding box center [298, 99] width 354 height 27
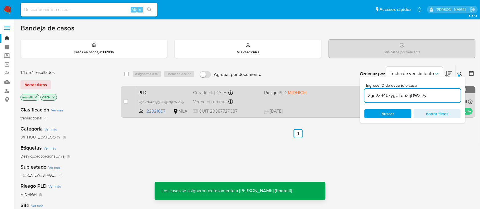
click at [245, 105] on div "PLD 2gd2zR4bxygULqp2tjBW2t7y 22321657 MLA Riesgo PLD: MIDHIGH Creado el: [DATE]…" at bounding box center [304, 101] width 336 height 29
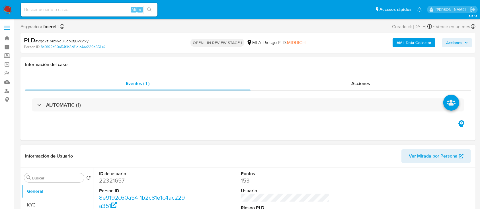
select select "10"
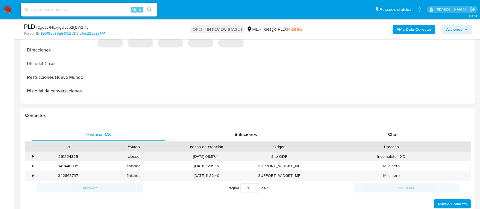
click at [379, 156] on div "Incompleto - XD" at bounding box center [391, 156] width 158 height 9
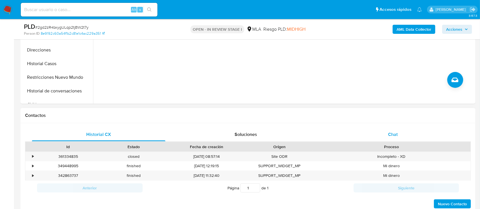
click at [383, 131] on div "Chat" at bounding box center [392, 135] width 133 height 14
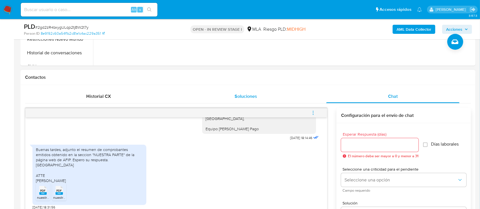
scroll to position [265, 0]
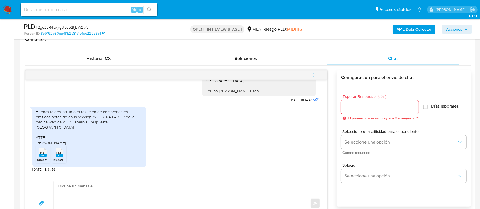
click at [147, 199] on textarea at bounding box center [179, 203] width 242 height 45
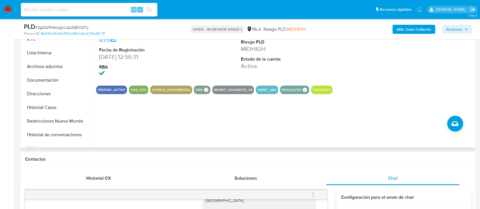
scroll to position [76, 0]
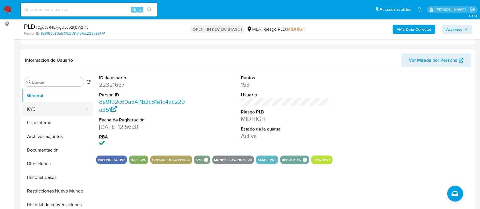
click at [35, 106] on button "KYC" at bounding box center [55, 109] width 67 height 14
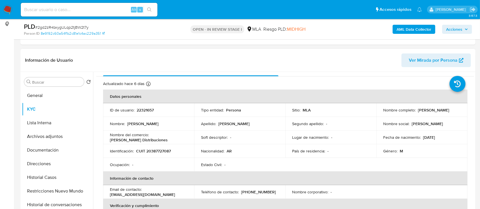
scroll to position [0, 0]
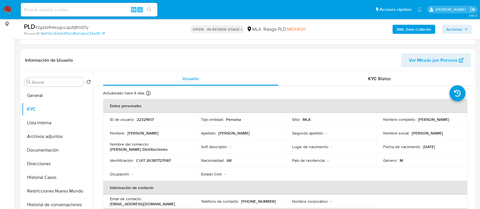
click at [419, 120] on p "[PERSON_NAME]" at bounding box center [433, 119] width 31 height 5
copy p "[PERSON_NAME]"
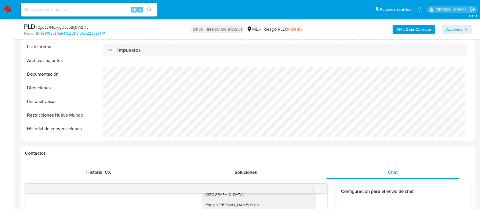
scroll to position [265, 0]
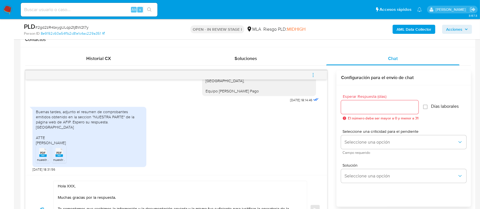
click at [70, 185] on textarea "Hola XXX, Muchas gracias por la respuesta. Te comentamos que recibimos la infor…" at bounding box center [179, 209] width 242 height 57
paste textarea "[PERSON_NAME]"
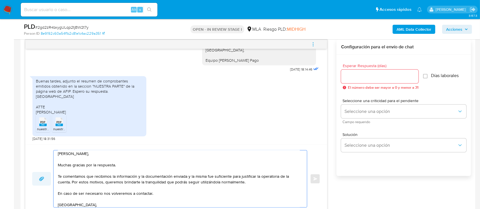
scroll to position [303, 0]
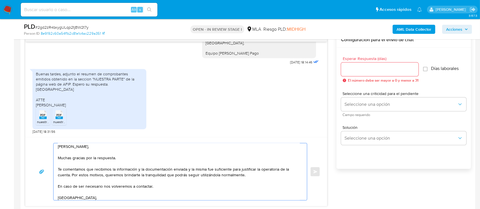
type textarea "[PERSON_NAME], Muchas gracias por la respuesta. Te comentamos que recibimos la …"
click at [359, 71] on input "Esperar Respuesta (días)" at bounding box center [379, 69] width 77 height 7
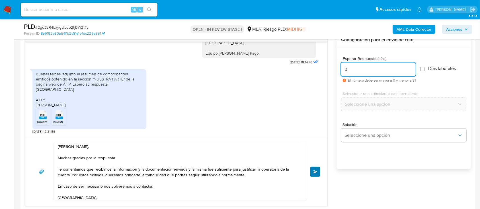
type input "0"
click at [317, 174] on button "Enviar" at bounding box center [315, 172] width 10 height 10
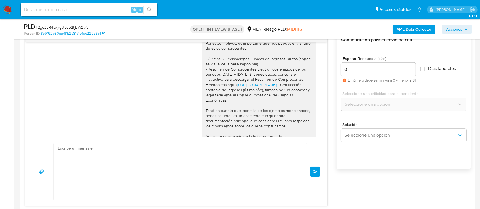
scroll to position [768, 0]
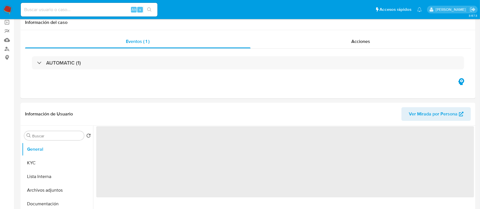
scroll to position [76, 0]
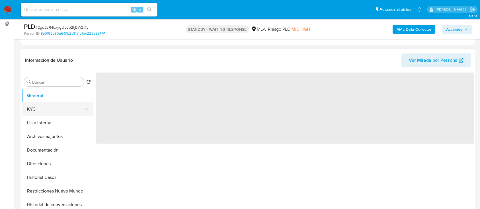
click at [45, 104] on button "KYC" at bounding box center [55, 109] width 67 height 14
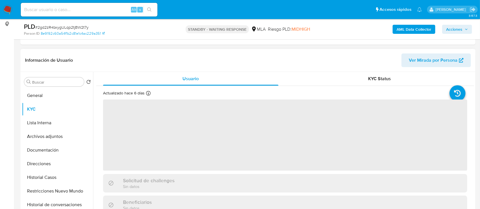
select select "10"
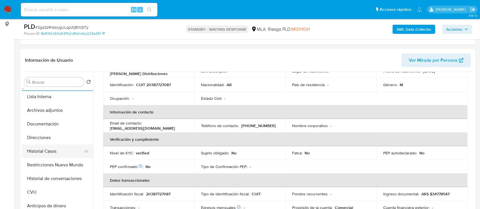
scroll to position [38, 0]
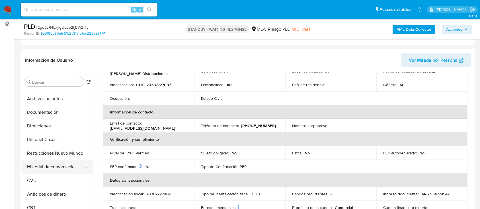
click at [49, 168] on button "Historial de conversaciones" at bounding box center [55, 167] width 67 height 14
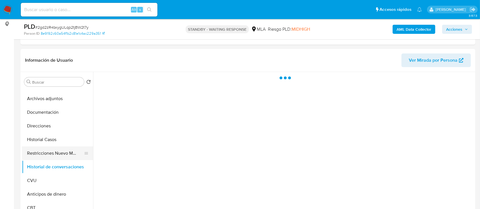
scroll to position [0, 0]
click at [60, 149] on button "Restricciones Nuevo Mundo" at bounding box center [55, 153] width 67 height 14
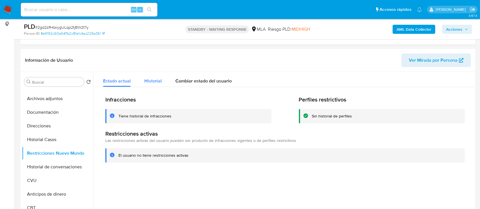
click at [157, 78] on span "Historial" at bounding box center [152, 81] width 17 height 7
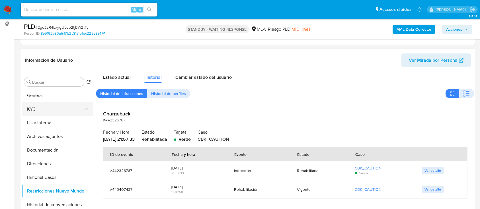
click at [37, 104] on button "KYC" at bounding box center [55, 109] width 67 height 14
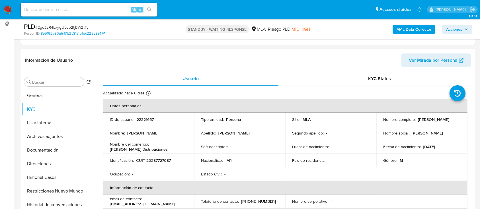
click at [161, 159] on p "CUIT 20387727087" at bounding box center [153, 160] width 35 height 5
copy p "20387727087"
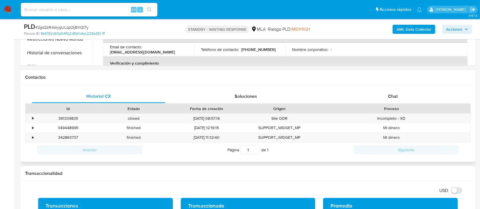
drag, startPoint x: 397, startPoint y: 99, endPoint x: 364, endPoint y: 106, distance: 33.8
click at [397, 98] on span "Chat" at bounding box center [393, 96] width 10 height 7
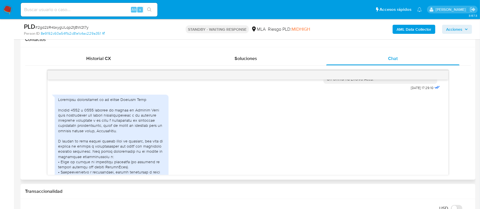
scroll to position [313, 0]
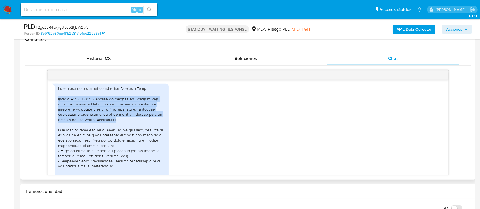
drag, startPoint x: 59, startPoint y: 109, endPoint x: 121, endPoint y: 130, distance: 65.6
click at [121, 130] on div at bounding box center [111, 163] width 107 height 155
copy div "Durante 2024 y 2025 utilicé mi cuenta de Mercado Pago para centralizar los cobr…"
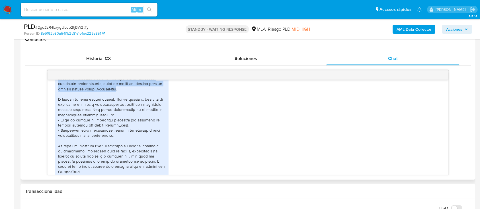
scroll to position [351, 0]
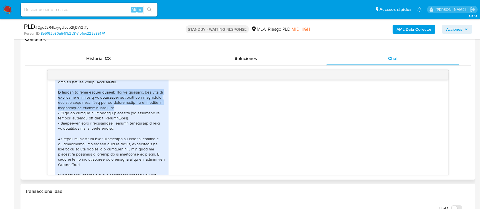
drag, startPoint x: 59, startPoint y: 104, endPoint x: 117, endPoint y: 117, distance: 59.8
click at [117, 117] on div at bounding box center [111, 125] width 107 height 155
copy div "A través de esta cuenta recibí pagos de clientes, así como de salones de bellez…"
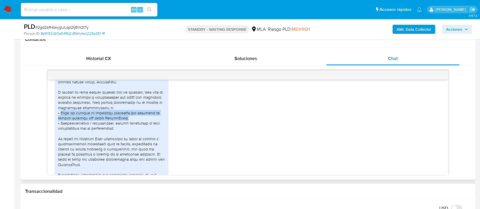
drag, startPoint x: 61, startPoint y: 123, endPoint x: 127, endPoint y: 127, distance: 66.1
click at [127, 127] on div at bounding box center [111, 125] width 107 height 155
copy div "Cobro de ventas de productos capilares (en especial de nuestro alisado sin form…"
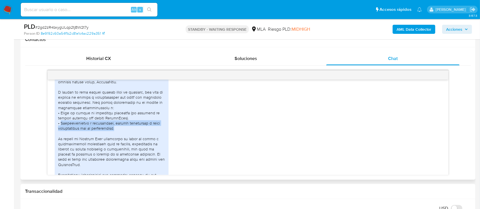
drag, startPoint x: 61, startPoint y: 134, endPoint x: 123, endPoint y: 137, distance: 62.9
click at [123, 137] on div at bounding box center [111, 125] width 107 height 155
copy div "Transferencias a proveedores, gastos operativos y pagos relacionados con la dis…"
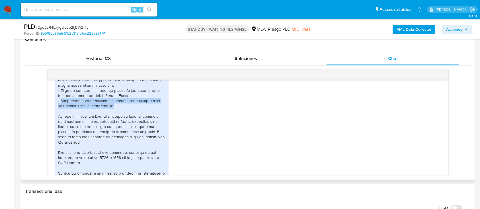
scroll to position [389, 0]
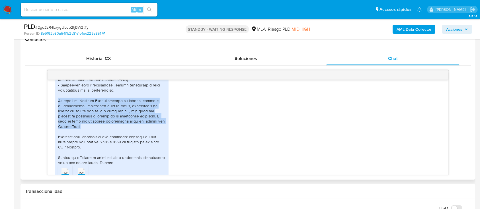
drag, startPoint x: 58, startPoint y: 110, endPoint x: 107, endPoint y: 135, distance: 55.5
click at [107, 135] on div at bounding box center [111, 87] width 107 height 155
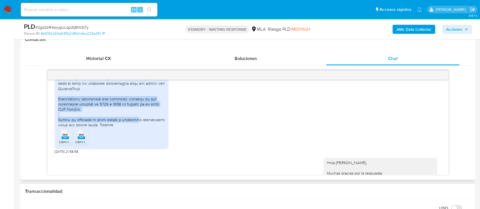
drag, startPoint x: 62, startPoint y: 109, endPoint x: 137, endPoint y: 130, distance: 77.6
click at [137, 129] on div "PDF PDF Libro I.V.A. Ventas - Período -2024-.pdf PDF PDF Libro I.V.A. Ventas -…" at bounding box center [112, 59] width 114 height 179
click at [134, 127] on div at bounding box center [111, 49] width 107 height 155
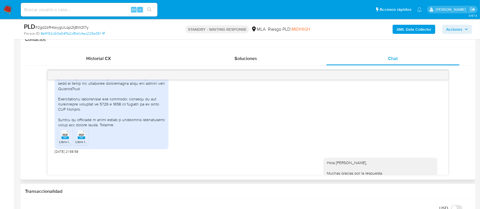
click at [66, 137] on span "PDF" at bounding box center [65, 135] width 5 height 4
click at [79, 137] on span "PDF" at bounding box center [81, 135] width 5 height 4
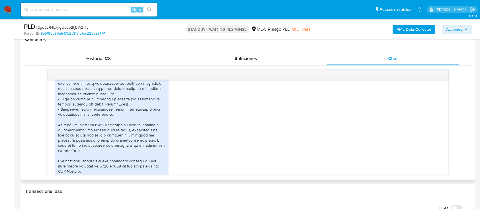
scroll to position [313, 0]
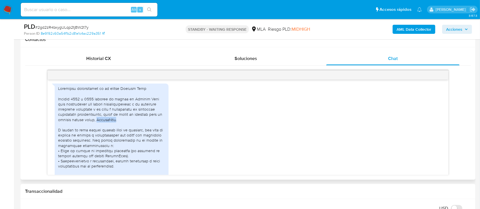
drag, startPoint x: 102, startPoint y: 131, endPoint x: 120, endPoint y: 131, distance: 18.2
click at [120, 131] on div at bounding box center [111, 163] width 107 height 155
copy div "LuminoLiss"
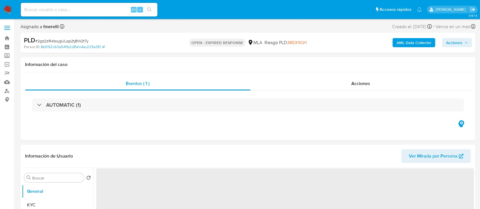
click at [65, 40] on span "# 2gd2zR4bxygULqp2tjBW2t7y" at bounding box center [61, 41] width 53 height 6
drag, startPoint x: 65, startPoint y: 40, endPoint x: 16, endPoint y: 20, distance: 52.3
click at [65, 39] on span "# 2gd2zR4bxygULqp2tjBW2t7y" at bounding box center [61, 41] width 53 height 6
copy span "2gd2zR4bxygULqp2tjBW2t7y"
click at [5, 9] on img at bounding box center [8, 10] width 10 height 10
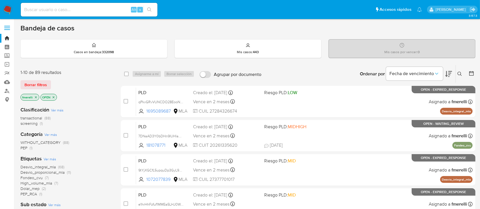
click at [459, 74] on icon at bounding box center [459, 74] width 4 height 4
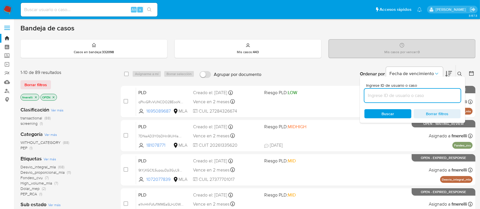
click at [420, 95] on input at bounding box center [412, 95] width 96 height 7
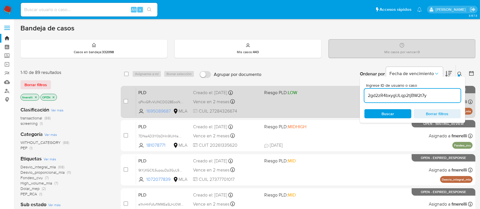
type input "2gd2zR4bxygULqp2tjBW2t7y"
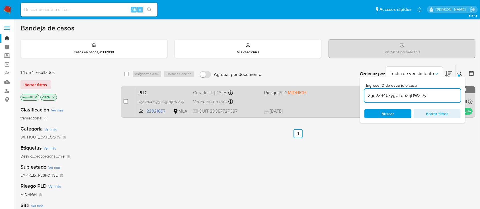
click at [123, 100] on input "checkbox" at bounding box center [125, 101] width 5 height 5
checkbox input "true"
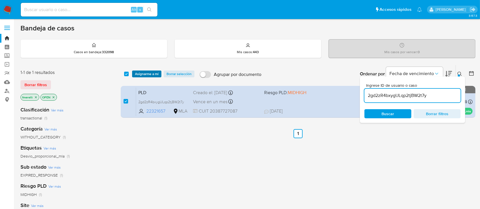
click at [155, 73] on span "Asignarme a mí" at bounding box center [147, 74] width 24 height 6
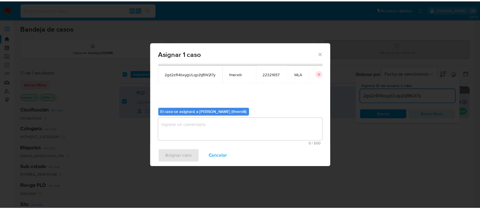
scroll to position [29, 0]
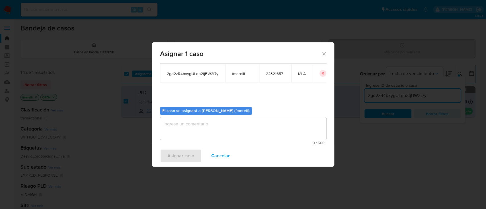
click at [199, 144] on span "0 / 500" at bounding box center [243, 143] width 163 height 4
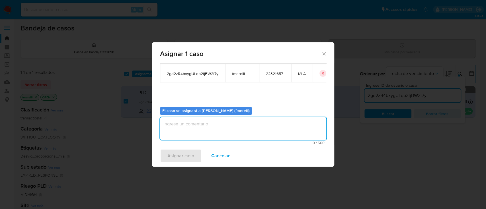
click at [209, 131] on textarea "assign-modal" at bounding box center [243, 128] width 166 height 23
click at [180, 153] on span "Asignar caso" at bounding box center [180, 156] width 27 height 13
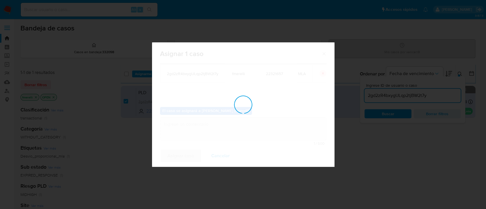
checkbox input "false"
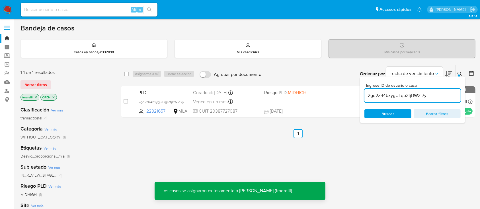
click at [214, 104] on span "Vence en un mes" at bounding box center [210, 102] width 34 height 6
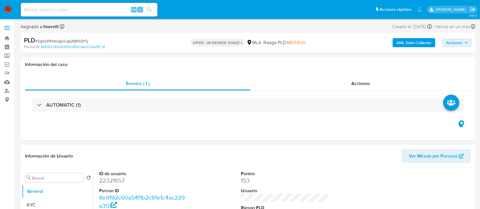
select select "10"
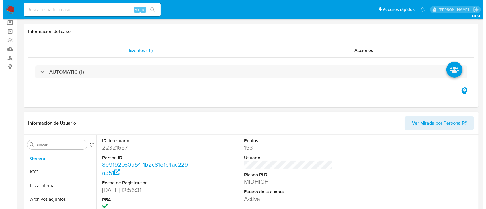
scroll to position [76, 0]
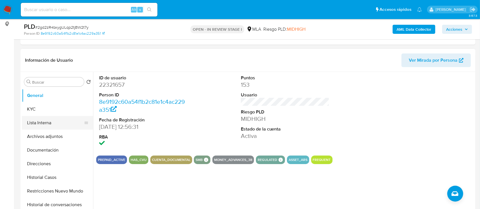
click at [45, 111] on button "KYC" at bounding box center [57, 109] width 71 height 14
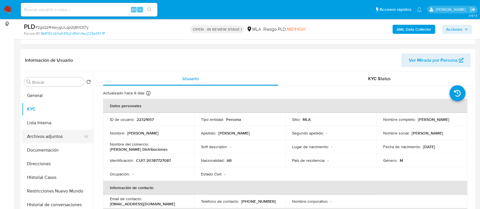
click at [57, 133] on button "Archivos adjuntos" at bounding box center [55, 137] width 67 height 14
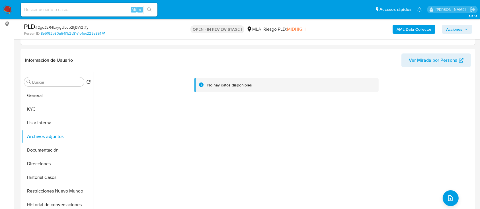
click at [405, 30] on b "AML Data Collector" at bounding box center [413, 29] width 35 height 9
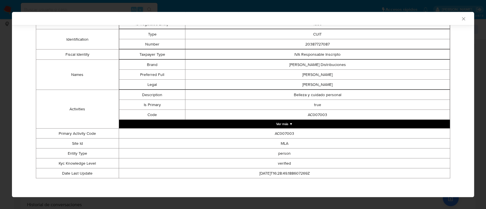
scroll to position [34, 0]
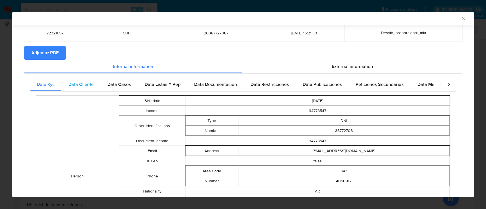
click at [93, 86] on span "Data Cliente" at bounding box center [80, 84] width 25 height 7
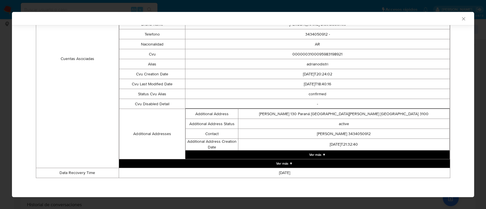
scroll to position [0, 0]
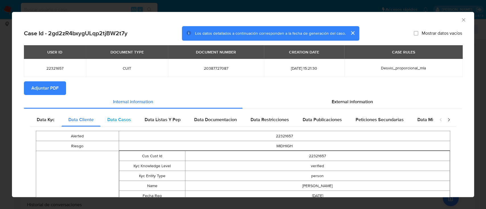
click at [111, 119] on span "Data Casos" at bounding box center [119, 119] width 24 height 7
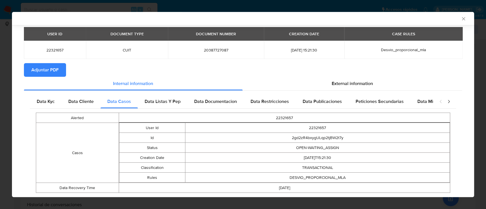
scroll to position [32, 0]
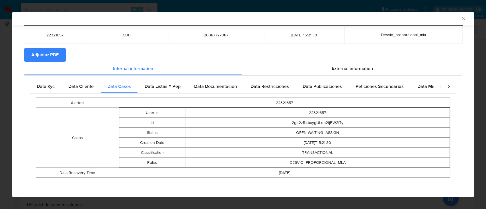
click at [166, 89] on span "Data Listas Y Pep" at bounding box center [162, 86] width 36 height 7
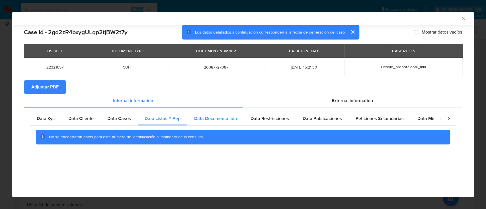
click at [221, 113] on div "Data Documentacion" at bounding box center [215, 119] width 56 height 14
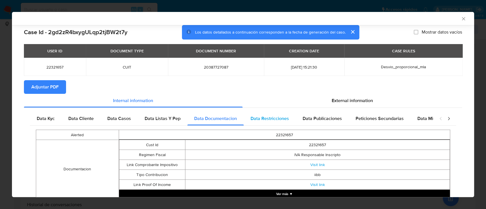
click at [268, 115] on div "Data Restricciones" at bounding box center [269, 119] width 52 height 14
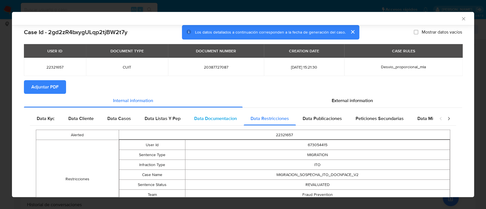
click at [214, 124] on div "Data Documentacion" at bounding box center [215, 119] width 56 height 14
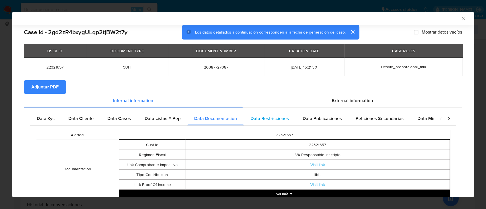
click at [273, 122] on div "Data Restricciones" at bounding box center [269, 119] width 52 height 14
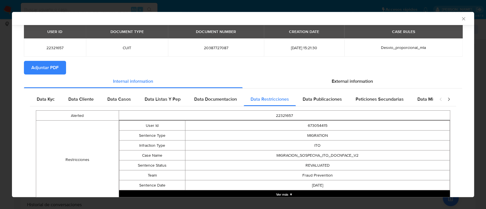
scroll to position [36, 0]
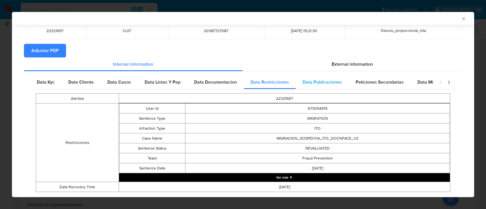
click at [316, 84] on span "Data Publicaciones" at bounding box center [321, 82] width 39 height 7
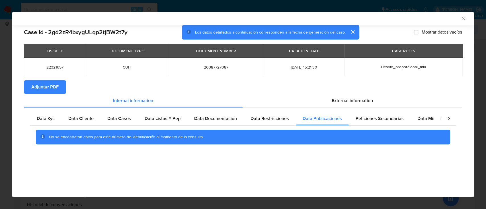
scroll to position [0, 0]
click at [387, 123] on div "Peticiones Secundarias" at bounding box center [379, 119] width 62 height 14
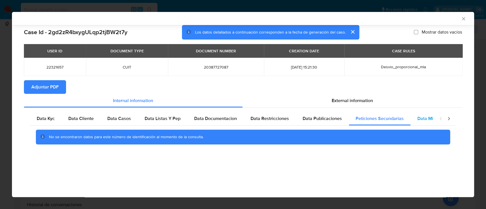
click at [432, 119] on span "Data Minoridad" at bounding box center [432, 118] width 31 height 7
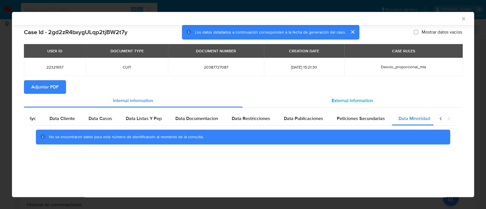
scroll to position [0, 19]
click at [354, 103] on span "External information" at bounding box center [351, 100] width 41 height 7
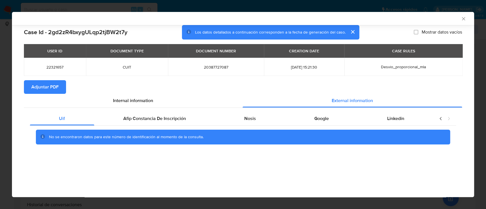
scroll to position [0, 0]
click at [159, 120] on span "Afip Constancia De Inscripción" at bounding box center [154, 118] width 63 height 7
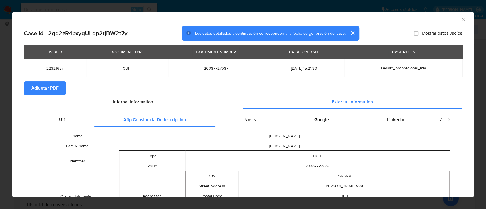
click at [254, 121] on div "Nosis" at bounding box center [250, 120] width 70 height 14
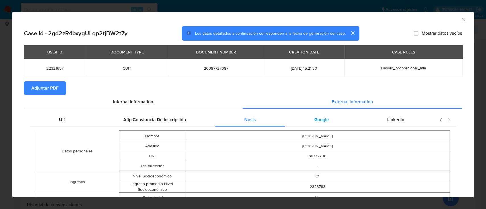
click at [317, 122] on span "Google" at bounding box center [321, 119] width 15 height 7
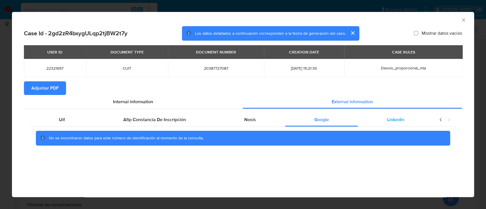
click at [417, 122] on div "Linkedin" at bounding box center [395, 120] width 75 height 14
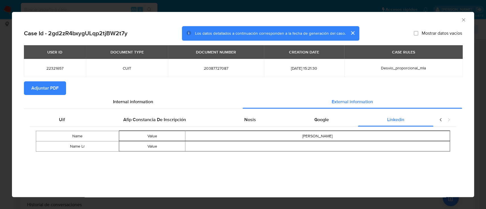
click at [55, 90] on span "Adjuntar PDF" at bounding box center [44, 88] width 27 height 13
click at [463, 19] on icon "Cerrar ventana" at bounding box center [462, 19] width 3 height 3
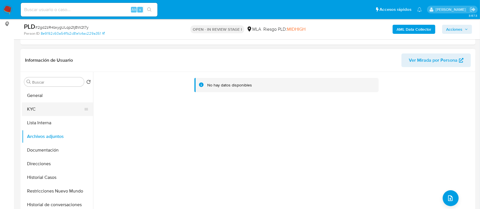
click at [65, 110] on button "KYC" at bounding box center [55, 109] width 67 height 14
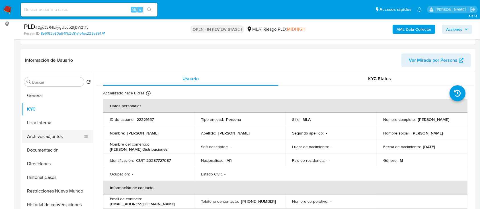
click at [58, 137] on button "Archivos adjuntos" at bounding box center [55, 137] width 67 height 14
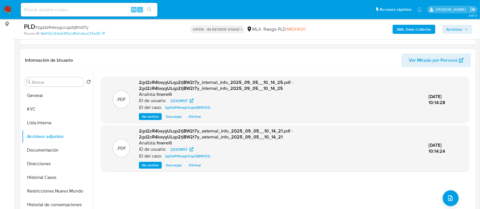
click at [148, 117] on span "Ver archivo" at bounding box center [150, 117] width 17 height 6
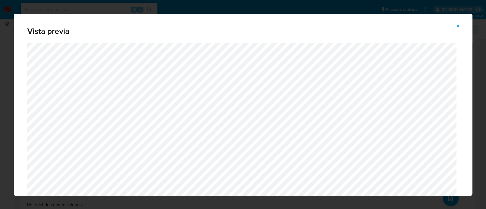
click at [456, 25] on icon "Attachment preview" at bounding box center [457, 26] width 5 height 5
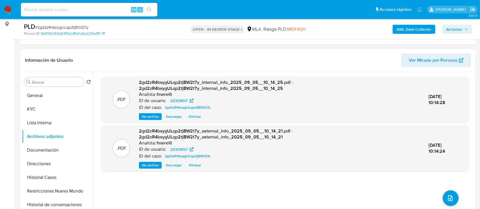
click at [155, 163] on span "Ver archivo" at bounding box center [150, 165] width 17 height 6
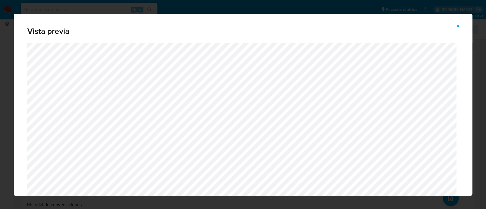
click at [456, 29] on span "Attachment preview" at bounding box center [457, 26] width 5 height 8
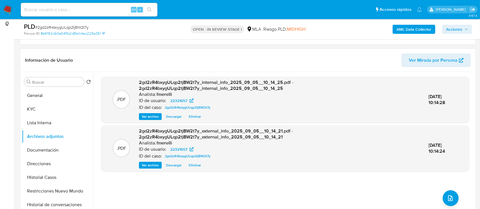
click at [446, 187] on div ".PDF 2gd2zR4bxygULqp2tjBW2t7y_internal_info_2025_09_05__10_14_25.pdf - 2gd2zR4b…" at bounding box center [285, 145] width 368 height 137
click at [447, 195] on icon "upload-file" at bounding box center [450, 198] width 7 height 7
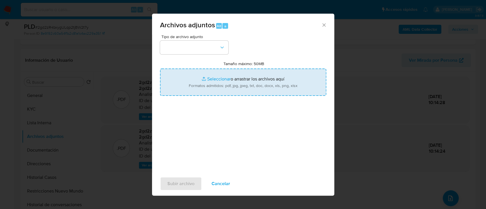
type input "C:\fakepath\NOSIS_Manager_InformeIndividual_20387727087_654927_20250903144653.p…"
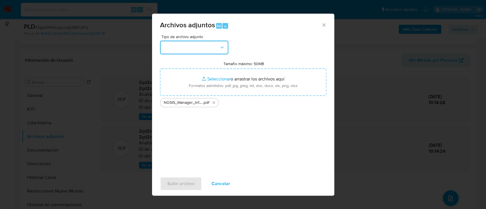
click at [195, 52] on button "button" at bounding box center [194, 48] width 68 height 14
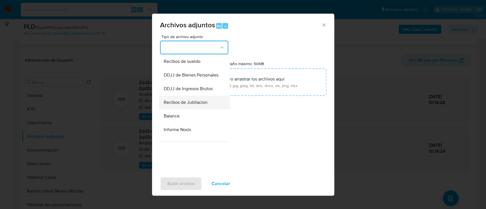
scroll to position [189, 0]
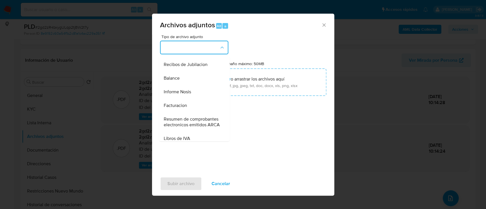
click at [197, 99] on div "Informe Nosis" at bounding box center [192, 92] width 58 height 14
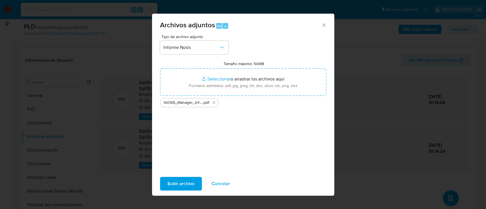
click at [183, 185] on span "Subir archivo" at bounding box center [180, 183] width 27 height 13
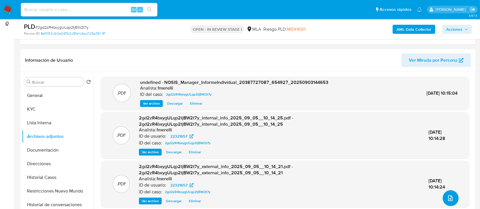
click at [454, 195] on button "upload-file" at bounding box center [450, 198] width 16 height 16
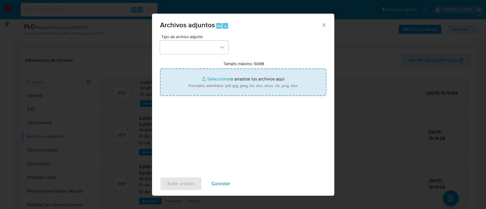
type input "C:\fakepath\DDJJ IVA enero - marzo 25.pdf"
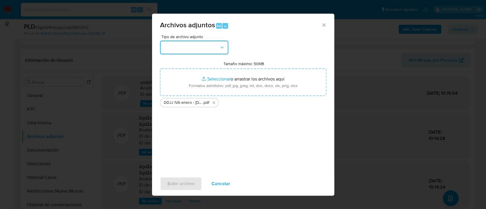
click at [195, 49] on button "button" at bounding box center [194, 48] width 68 height 14
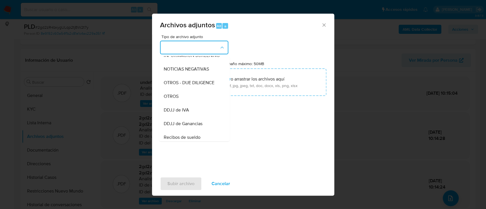
scroll to position [114, 0]
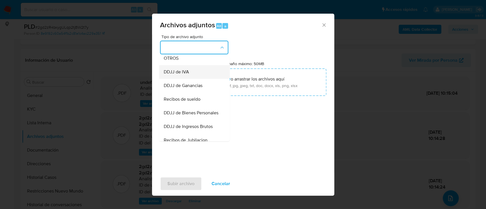
click at [194, 79] on div "DDJJ de IVA" at bounding box center [192, 72] width 58 height 14
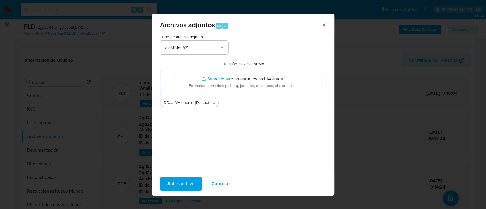
click at [187, 180] on span "Subir archivo" at bounding box center [180, 183] width 27 height 13
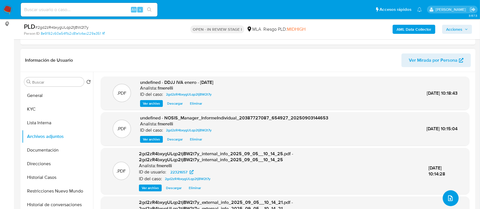
click at [450, 204] on button "upload-file" at bounding box center [450, 198] width 16 height 16
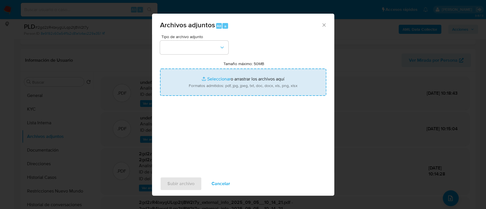
type input "C:\fakepath\Comprobantes emitidos 2024.pdf"
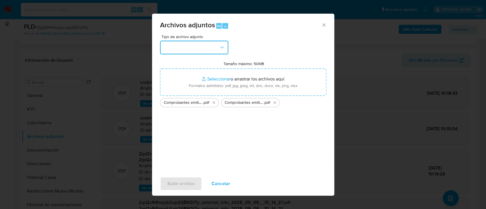
click at [189, 48] on button "button" at bounding box center [194, 48] width 68 height 14
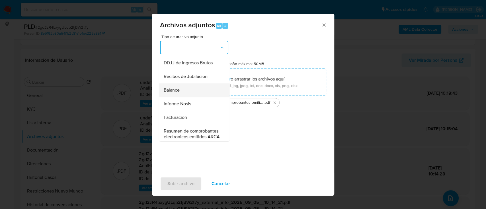
scroll to position [189, 0]
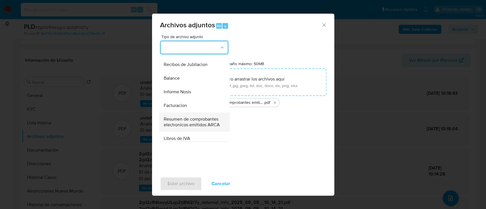
click at [184, 128] on span "Resumen de comprobantes electronicos emitidos ARCA" at bounding box center [192, 121] width 58 height 11
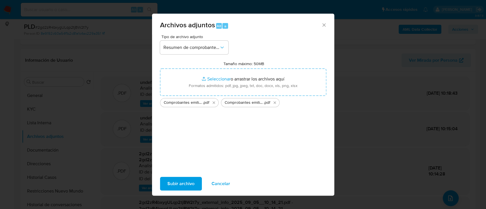
click at [179, 185] on span "Subir archivo" at bounding box center [180, 183] width 27 height 13
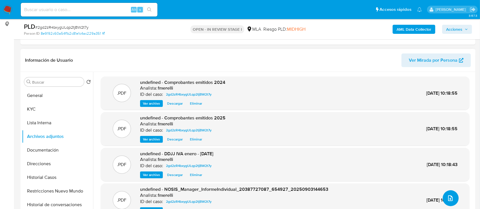
click at [447, 195] on icon "upload-file" at bounding box center [450, 198] width 7 height 7
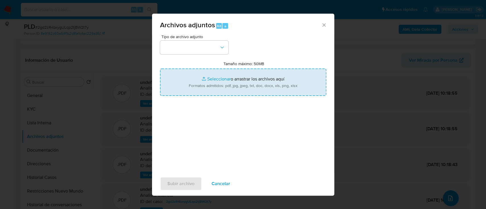
type input "C:\fakepath\Calculador - User 22321657.xlsx"
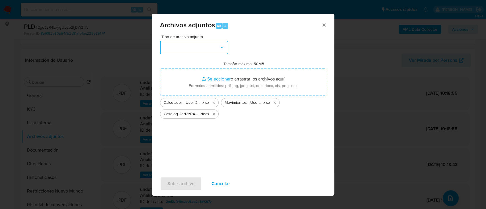
click at [191, 46] on button "button" at bounding box center [194, 48] width 68 height 14
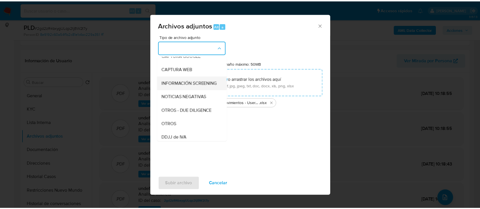
scroll to position [76, 0]
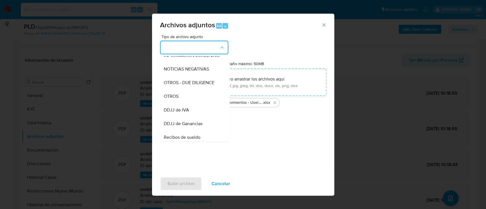
click at [190, 103] on div "OTROS" at bounding box center [192, 97] width 58 height 14
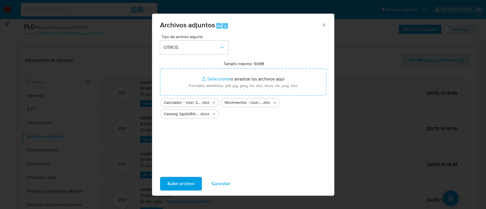
click at [182, 180] on span "Subir archivo" at bounding box center [180, 183] width 27 height 13
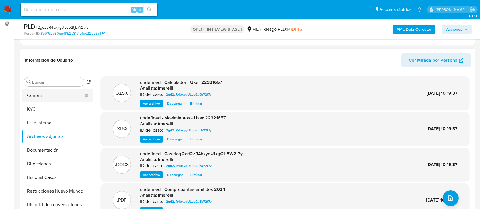
click at [73, 92] on button "General" at bounding box center [55, 96] width 67 height 14
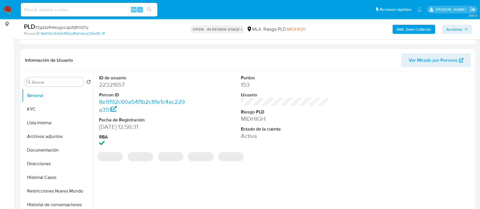
click at [109, 90] on dl "ID de usuario 22321657 Person ID 8e9192c60a54f1b2c81e1c4ac229a351 Fecha de Regi…" at bounding box center [143, 111] width 89 height 73
click at [114, 84] on dd "22321657" at bounding box center [143, 85] width 89 height 8
copy dd "22321657"
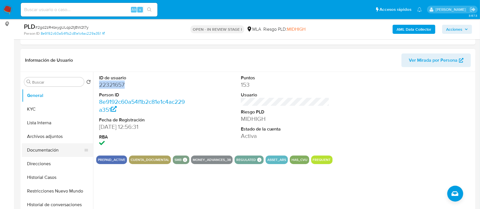
click at [56, 151] on button "Documentación" at bounding box center [55, 150] width 67 height 14
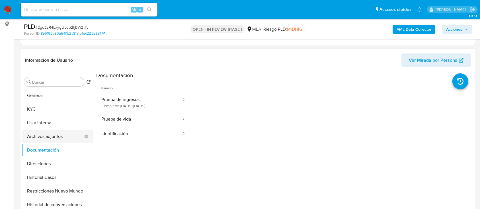
click at [48, 135] on button "Archivos adjuntos" at bounding box center [55, 137] width 67 height 14
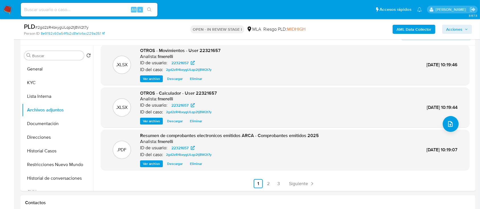
scroll to position [114, 0]
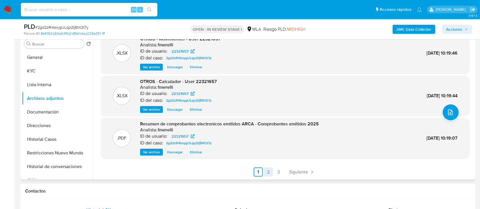
click at [269, 171] on link "2" at bounding box center [268, 172] width 9 height 9
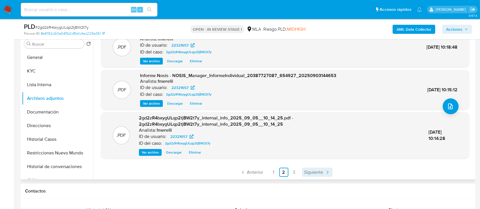
scroll to position [54, 0]
click at [314, 171] on span "Siguiente" at bounding box center [313, 172] width 19 height 5
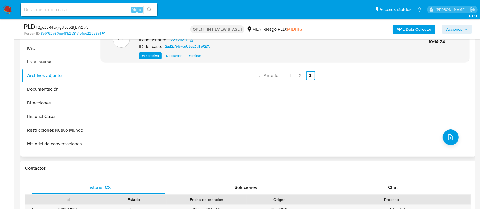
scroll to position [114, 0]
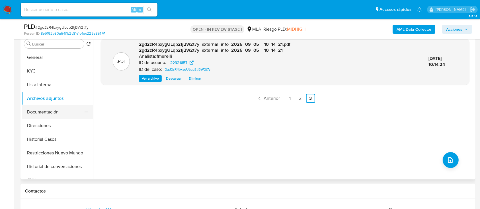
click at [58, 112] on button "Documentación" at bounding box center [55, 112] width 67 height 14
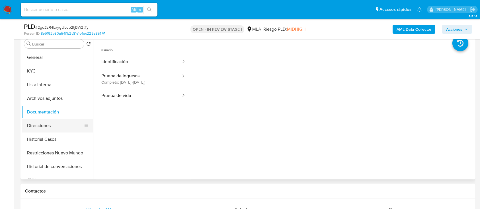
click at [48, 129] on button "Direcciones" at bounding box center [55, 126] width 67 height 14
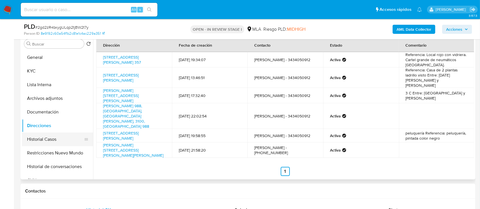
click at [53, 137] on button "Historial Casos" at bounding box center [55, 140] width 67 height 14
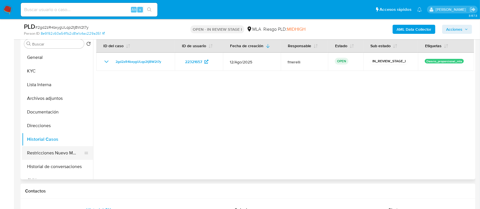
click at [50, 159] on button "Restricciones Nuevo Mundo" at bounding box center [55, 153] width 67 height 14
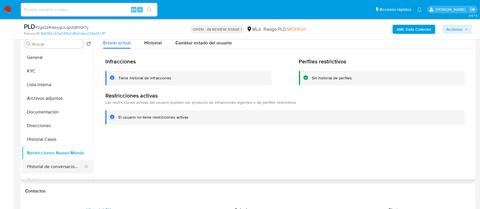
click at [52, 165] on button "Historial de conversaciones" at bounding box center [55, 167] width 67 height 14
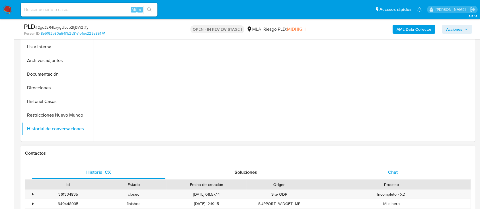
click at [403, 166] on div "Chat" at bounding box center [392, 173] width 133 height 14
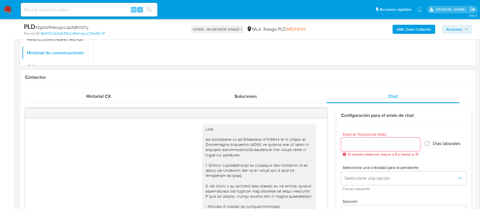
scroll to position [768, 0]
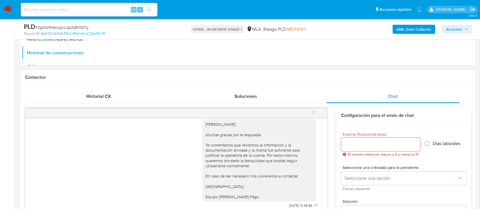
click at [314, 111] on icon "menu-action" at bounding box center [312, 112] width 5 height 5
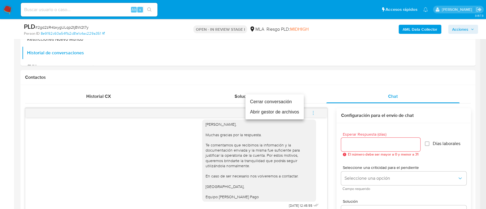
click at [272, 102] on li "Cerrar conversación" at bounding box center [274, 102] width 58 height 10
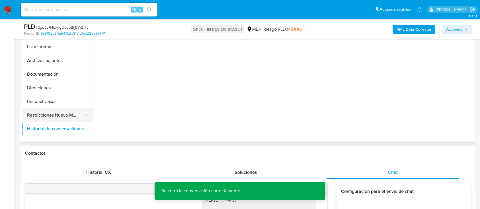
drag, startPoint x: 41, startPoint y: 114, endPoint x: 52, endPoint y: 117, distance: 11.7
click at [41, 114] on button "Restricciones Nuevo Mundo" at bounding box center [55, 115] width 67 height 14
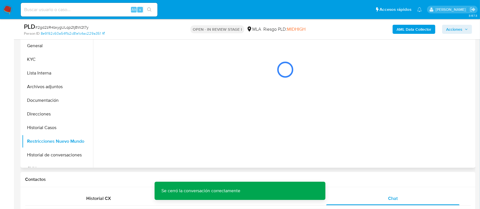
scroll to position [114, 0]
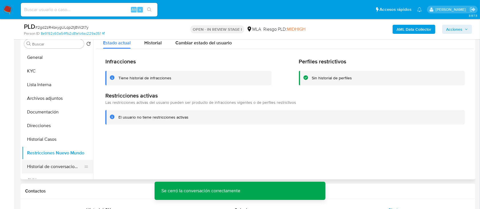
click at [63, 165] on button "Historial de conversaciones" at bounding box center [55, 167] width 67 height 14
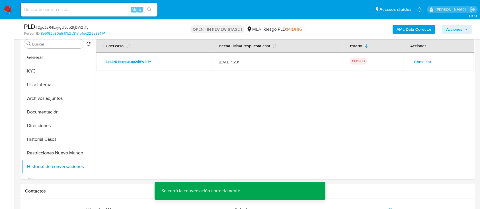
click at [461, 29] on span "Acciones" at bounding box center [454, 29] width 16 height 9
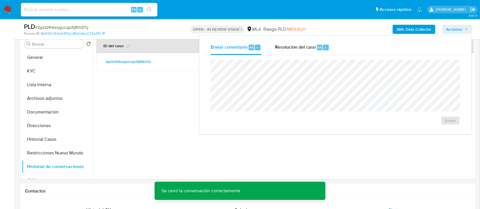
click at [289, 51] on div "Resolución del caso Alt r" at bounding box center [302, 47] width 54 height 15
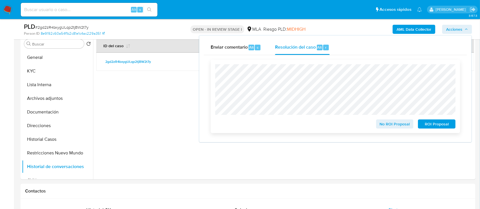
click at [388, 123] on span "No ROI Proposal" at bounding box center [395, 124] width 30 height 8
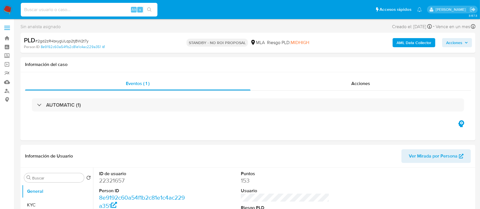
click at [80, 10] on input at bounding box center [89, 9] width 137 height 7
paste input "amt52ejgAYDWYjwEDhVlpRCl"
type input "amt52ejgAYDWYjwEDhVlpRCl"
select select "10"
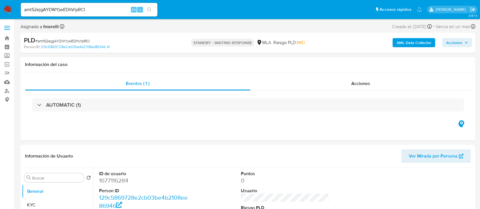
select select "10"
click at [108, 9] on input "amt52ejgAYDWYjwEDhVlpRCl" at bounding box center [89, 9] width 137 height 7
paste input "qUr7sUAuOBxtS8mX7TjSdbf9"
type input "qUr7sUAuOBxtS8mX7TjSdbf9"
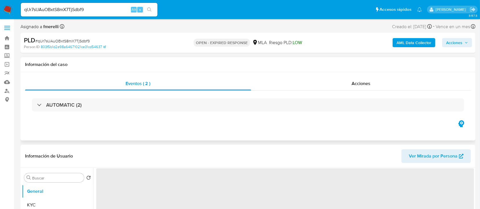
select select "10"
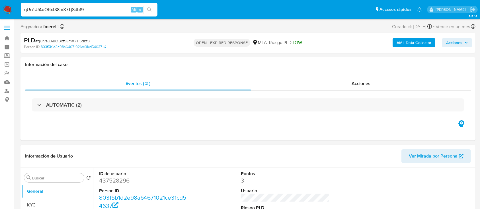
click at [83, 7] on input "qUr7sUAuOBxtS8mX7TjSdbf9" at bounding box center [89, 9] width 137 height 7
paste input "n3vs8nW4eql19Q9jF349J2YZ"
type input "n3vs8nW4eql19Q9jF349J2YZ"
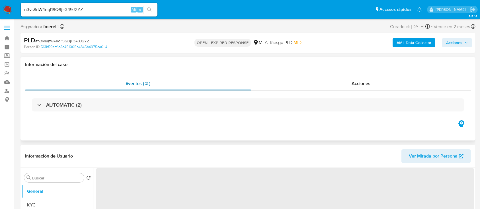
select select "10"
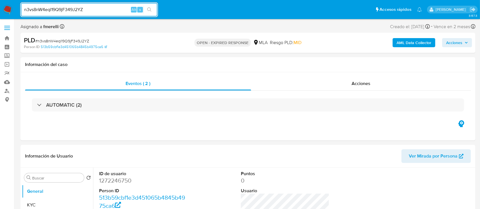
click at [105, 3] on div "n3vs8nW4eql19Q9jF349J2YZ Alt s" at bounding box center [89, 10] width 137 height 14
click at [99, 7] on input "n3vs8nW4eql19Q9jF349J2YZ" at bounding box center [89, 9] width 137 height 7
paste input "XjROEzLCl1xR9KZNRpPvw8rA"
type input "XjROEzLCl1xR9KZNRpPvw8rA"
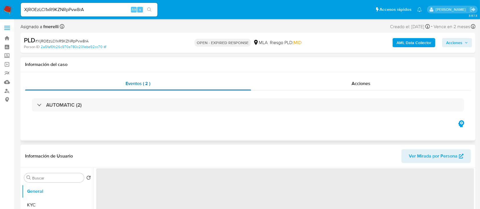
select select "10"
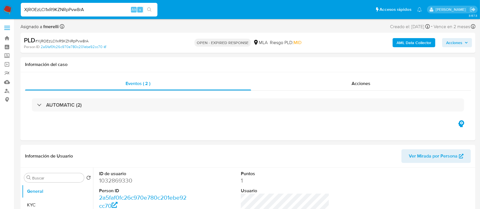
click at [122, 10] on input "XjROEzLCl1xR9KZNRpPvw8rA" at bounding box center [89, 9] width 137 height 7
paste input "WrgPJ4LWjKDVucLrDcHp9BoJ"
type input "WrgPJ4LWjKDVucLrDcHp9BoJ"
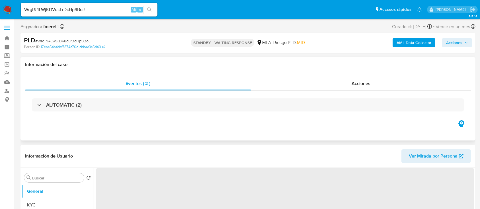
select select "10"
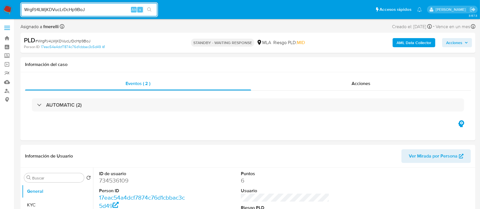
click at [112, 12] on input "WrgPJ4LWjKDVucLrDcHp9BoJ" at bounding box center [89, 9] width 137 height 7
paste input "VcDI3kTonxspN7uoxRma4SbF"
type input "VcDI3kTonxspN7uoxRma4SbF"
select select "10"
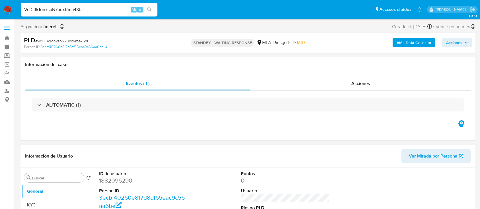
click at [116, 9] on input "VcDI3kTonxspN7uoxRma4SbF" at bounding box center [89, 9] width 137 height 7
paste input "PBKkybpWm1BtqGpB8cEGuCTN"
click at [113, 11] on input "PBKkybpWm1BtqGpB8cEGuCTN" at bounding box center [89, 9] width 137 height 7
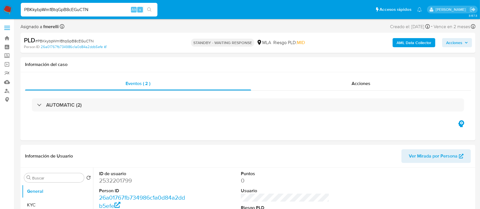
paste input "yNnSVIrikDwZ6DIb4B97ucBf"
type input "yNnSVIrikDwZ6DIb4B97ucBf"
select select "10"
type input "yNnSVIrikDwZ6DIb4B97ucBf"
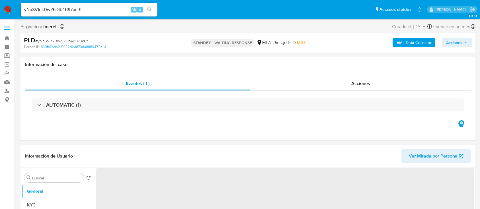
select select "10"
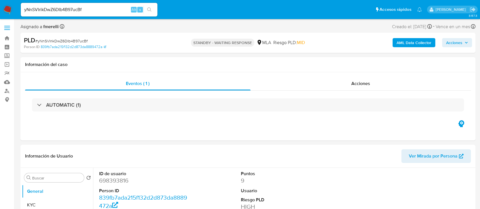
select select "10"
click at [94, 13] on input "yNnSVIrikDwZ6DIb4B97ucBf" at bounding box center [89, 9] width 137 height 7
paste input "BOB9ijJnjayNMIGFw5SS49qS"
type input "BOB9ijJnjayNMIGFw5SS49qS"
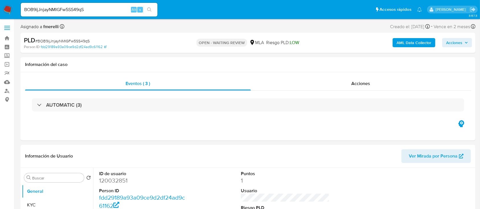
select select "10"
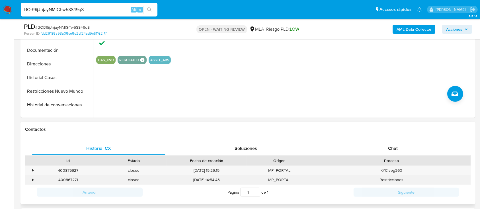
scroll to position [189, 0]
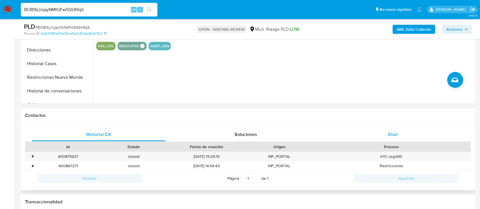
click at [378, 136] on div "Chat" at bounding box center [392, 135] width 133 height 14
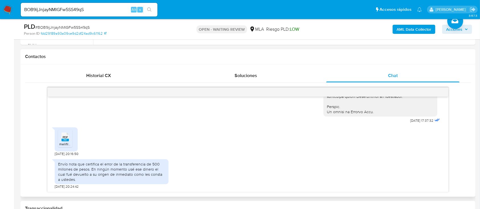
scroll to position [265, 0]
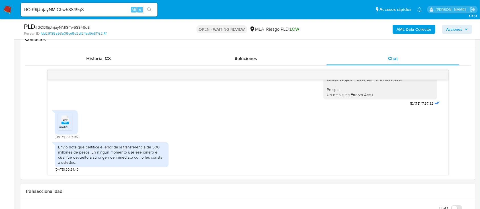
click at [48, 25] on span "# BOB9ijJnjayNMIGFw5SS49qS" at bounding box center [62, 27] width 54 height 6
copy span "BOB9ijJnjayNMIGFw5SS49qS"
click at [7, 10] on img at bounding box center [8, 10] width 10 height 10
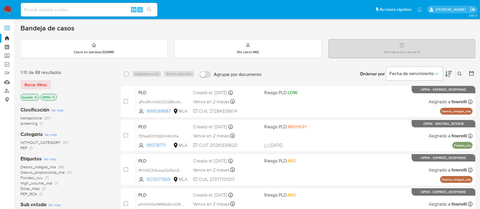
click at [462, 73] on button at bounding box center [459, 74] width 9 height 7
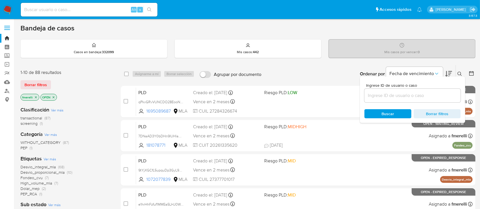
click at [416, 94] on input at bounding box center [412, 95] width 96 height 7
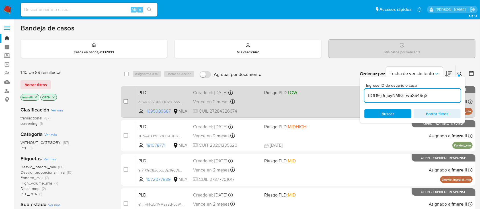
type input "BOB9ijJnjayNMIGFw5SS49qS"
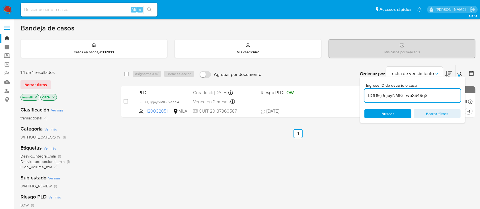
click at [125, 101] on input "checkbox" at bounding box center [125, 101] width 5 height 5
checkbox input "true"
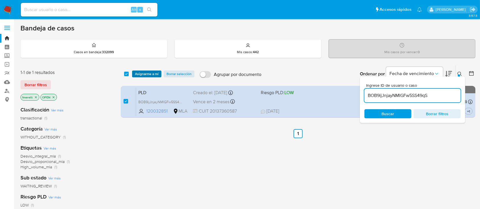
click at [147, 75] on span "Asignarme a mí" at bounding box center [147, 74] width 24 height 6
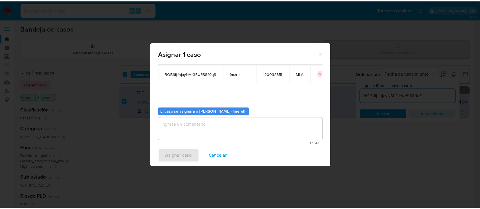
scroll to position [29, 0]
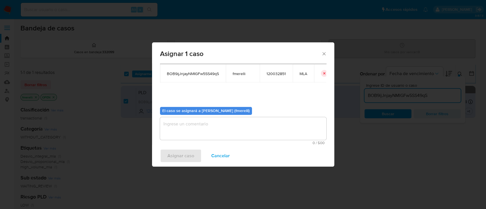
click at [199, 133] on textarea "assign-modal" at bounding box center [243, 128] width 166 height 23
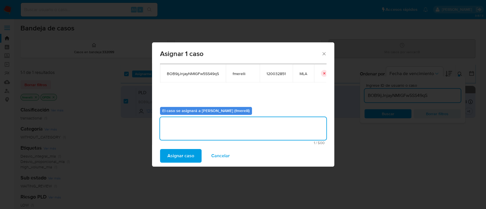
click at [181, 157] on span "Asignar caso" at bounding box center [180, 156] width 27 height 13
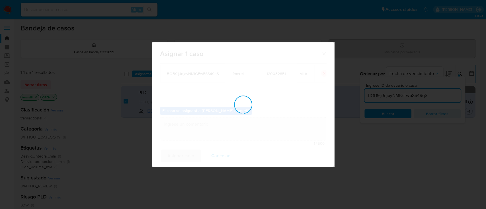
checkbox input "false"
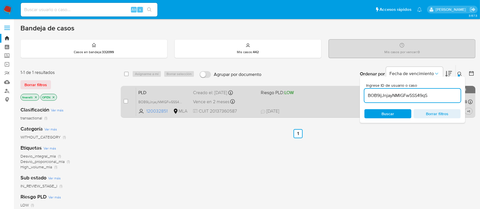
click at [275, 107] on div "PLD BOB9ijJnjayNMIGFw5SS49qS 120032851 MLA Riesgo PLD: LOW Creado el: 12/08/202…" at bounding box center [304, 101] width 336 height 29
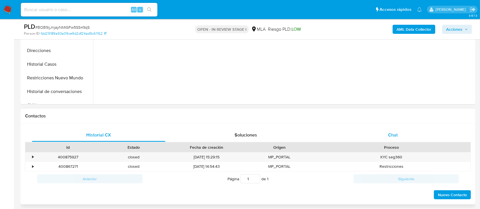
scroll to position [189, 0]
click at [369, 136] on div "Chat" at bounding box center [392, 135] width 133 height 14
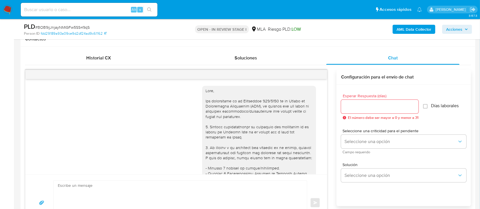
scroll to position [303, 0]
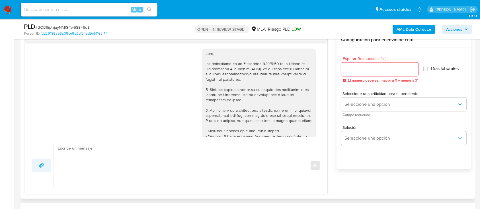
select select "10"
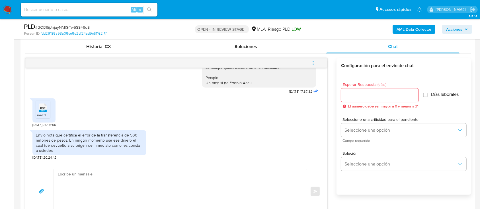
scroll to position [265, 0]
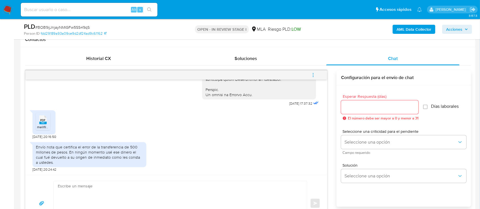
click at [98, 192] on textarea at bounding box center [179, 203] width 242 height 45
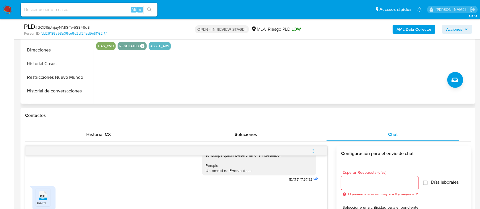
scroll to position [114, 0]
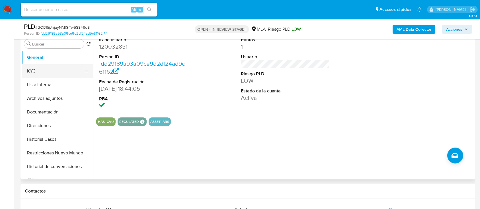
click at [49, 75] on button "KYC" at bounding box center [55, 71] width 67 height 14
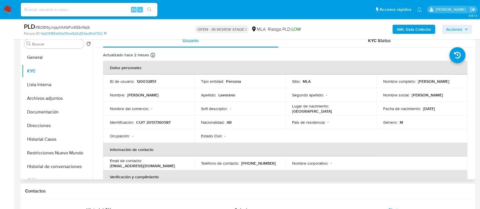
click at [418, 84] on p "[PERSON_NAME]" at bounding box center [433, 81] width 31 height 5
copy p "[PERSON_NAME]"
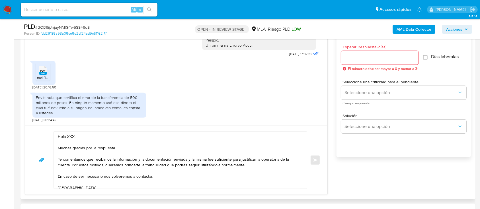
scroll to position [341, 0]
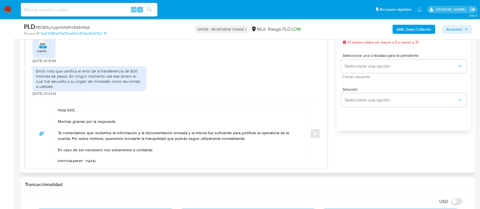
click at [69, 113] on textarea "Hola XXX, Muchas gracias por la respuesta. Te comentamos que recibimos la infor…" at bounding box center [179, 133] width 242 height 57
paste textarea "[PERSON_NAME]"
drag, startPoint x: 59, startPoint y: 122, endPoint x: 230, endPoint y: 151, distance: 173.4
click at [255, 149] on textarea "[PERSON_NAME], Muchas gracias por la respuesta. Te comentamos que recibimos la …" at bounding box center [179, 133] width 242 height 57
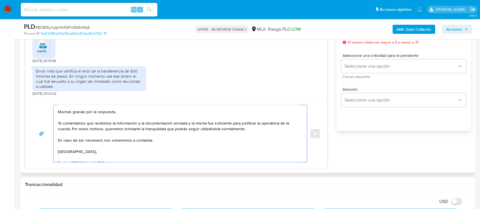
scroll to position [17, 0]
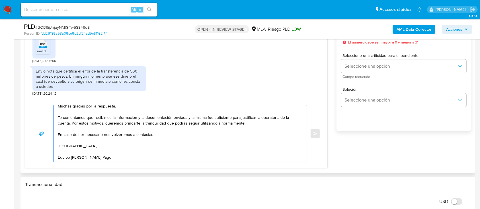
click at [143, 158] on textarea "[PERSON_NAME], Muchas gracias por la respuesta. Te comentamos que recibimos la …" at bounding box center [179, 133] width 242 height 57
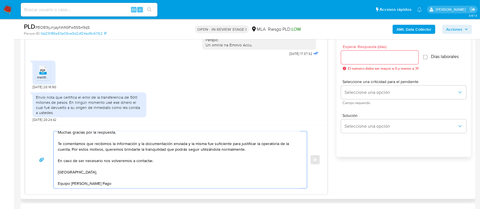
scroll to position [303, 0]
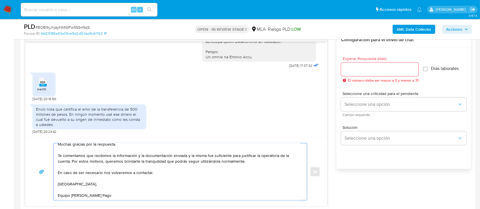
type textarea "[PERSON_NAME], Muchas gracias por la respuesta. Te comentamos que recibimos la …"
click at [373, 72] on input "Esperar Respuesta (días)" at bounding box center [379, 69] width 77 height 7
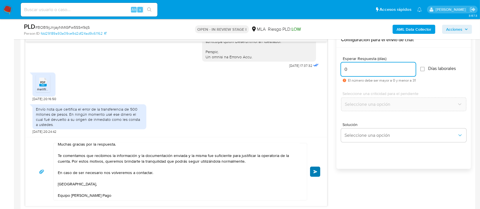
type input "0"
click at [317, 171] on span "Enviar" at bounding box center [315, 171] width 4 height 3
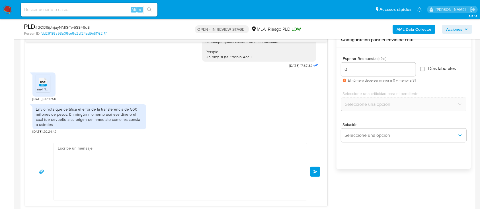
scroll to position [391, 0]
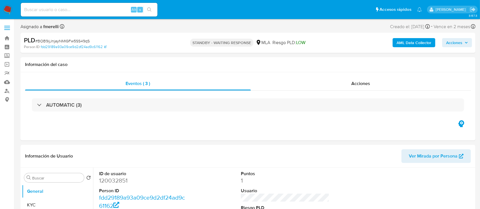
select select "10"
click at [52, 197] on button "General" at bounding box center [55, 192] width 67 height 14
click at [55, 201] on button "KYC" at bounding box center [55, 205] width 67 height 14
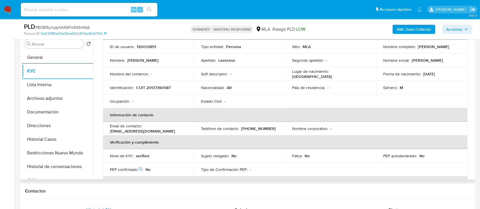
scroll to position [76, 0]
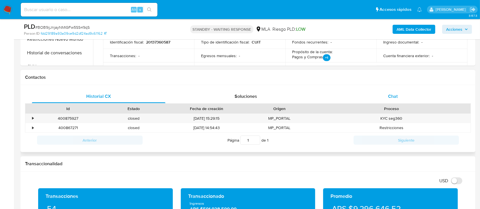
click at [407, 90] on div "Chat" at bounding box center [392, 97] width 133 height 14
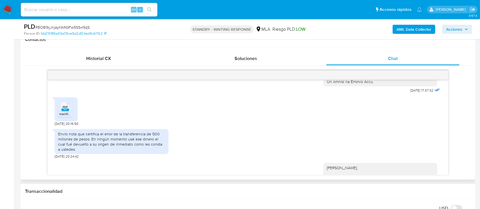
scroll to position [315, 0]
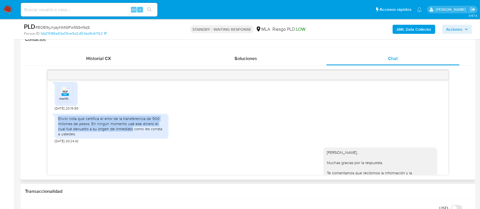
drag, startPoint x: 58, startPoint y: 126, endPoint x: 123, endPoint y: 141, distance: 66.6
click at [123, 137] on div "Envío nota que certifica el error de la transferencia de 500 millones de pesos.…" at bounding box center [111, 126] width 107 height 21
copy div "Envío nota que certifica el error de la transferencia de 500 millones de pesos.…"
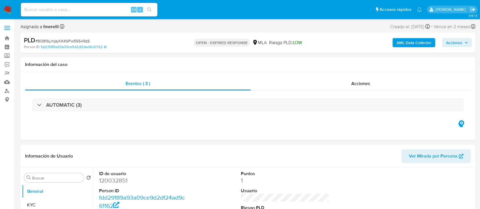
select select "10"
click at [8, 10] on img at bounding box center [8, 10] width 10 height 10
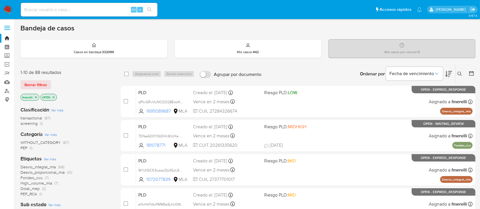
click at [459, 72] on icon at bounding box center [459, 74] width 5 height 5
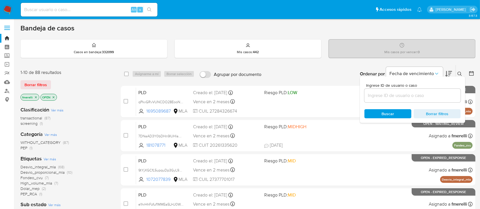
click at [429, 94] on input at bounding box center [412, 95] width 96 height 7
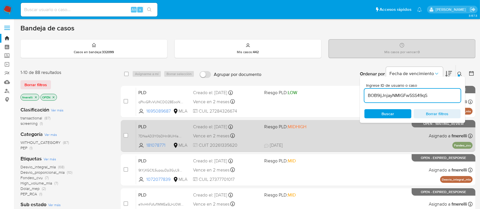
type input "BOB9ijJnjayNMIGFw5SS49qS"
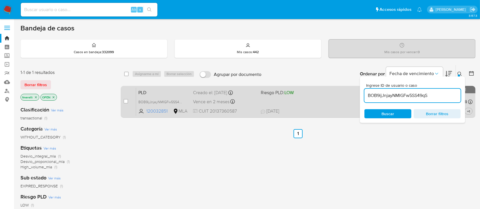
click at [126, 106] on div "case-item-checkbox No es posible asignar el caso" at bounding box center [129, 101] width 13 height 29
click at [126, 101] on input "checkbox" at bounding box center [125, 101] width 5 height 5
checkbox input "true"
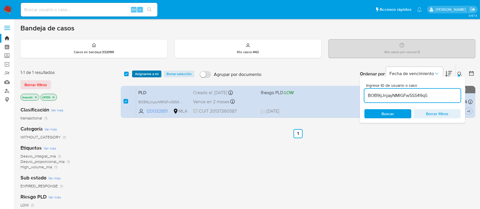
click at [155, 71] on span "Asignarme a mí" at bounding box center [147, 74] width 24 height 6
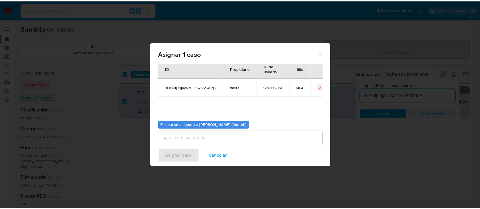
scroll to position [29, 0]
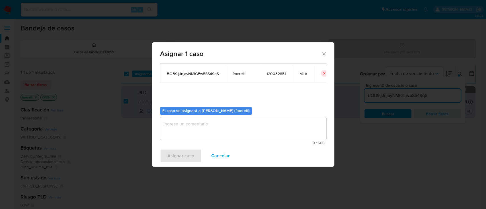
click at [209, 127] on textarea "assign-modal" at bounding box center [243, 128] width 166 height 23
click at [173, 158] on span "Asignar caso" at bounding box center [180, 156] width 27 height 13
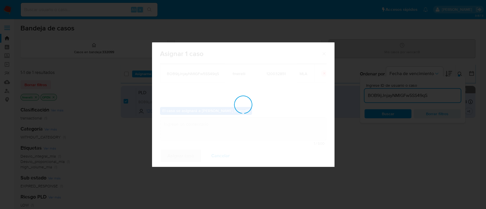
checkbox input "false"
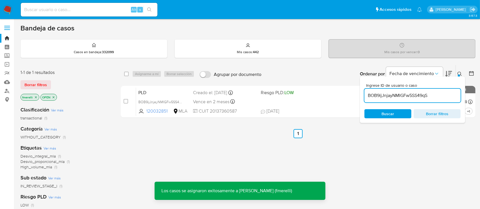
click at [249, 106] on div "PLD BOB9ijJnjayNMIGFw5SS49qS 120032851 MLA Riesgo PLD: LOW Creado el: 12/08/202…" at bounding box center [304, 101] width 336 height 29
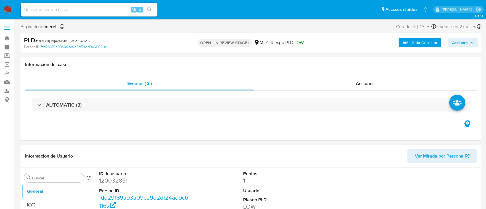
select select "10"
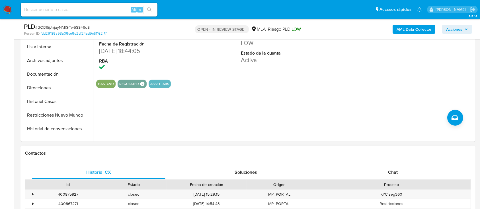
click at [391, 181] on div "Proceso" at bounding box center [391, 185] width 158 height 10
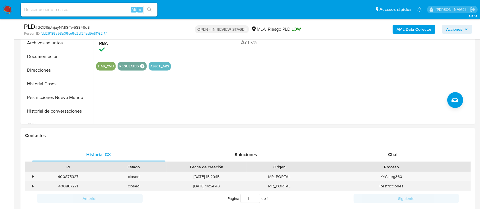
click at [383, 172] on div "Historial CX Soluciones Chat Id Estado Fecha de creación Origen Proceso • 40087…" at bounding box center [247, 184] width 445 height 72
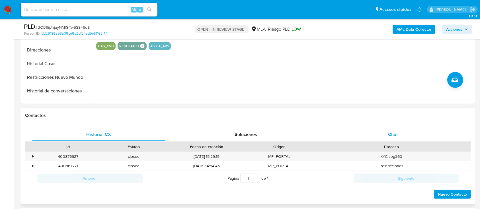
click at [344, 137] on div "Chat" at bounding box center [392, 135] width 133 height 14
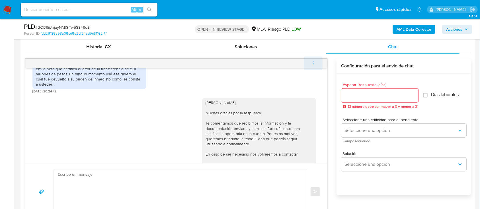
scroll to position [265, 0]
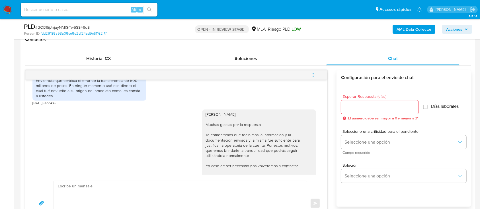
click at [311, 78] on span "menu-action" at bounding box center [312, 75] width 5 height 14
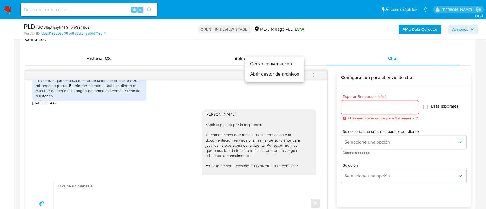
click at [272, 66] on li "Cerrar conversación" at bounding box center [274, 64] width 58 height 10
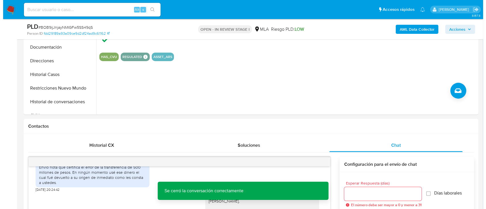
scroll to position [76, 0]
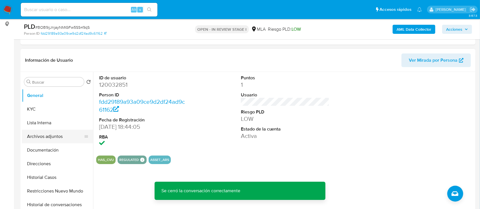
drag, startPoint x: 51, startPoint y: 127, endPoint x: 51, endPoint y: 133, distance: 5.5
click at [51, 127] on button "Lista Interna" at bounding box center [57, 123] width 71 height 14
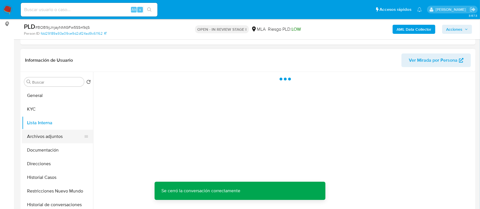
click at [51, 135] on button "Archivos adjuntos" at bounding box center [55, 137] width 67 height 14
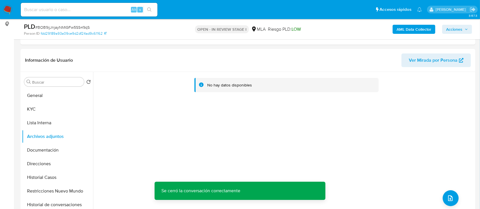
click at [424, 28] on b "AML Data Collector" at bounding box center [413, 29] width 35 height 9
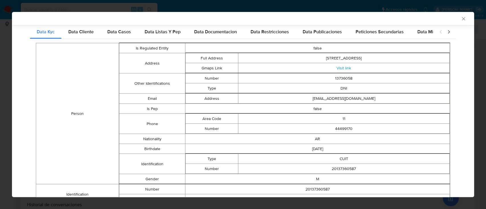
scroll to position [34, 0]
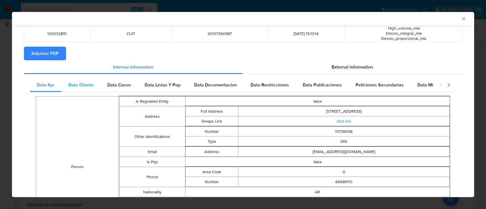
click at [86, 87] on span "Data Cliente" at bounding box center [80, 85] width 25 height 7
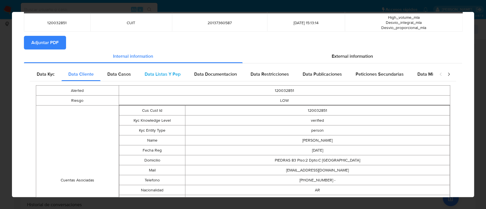
scroll to position [0, 0]
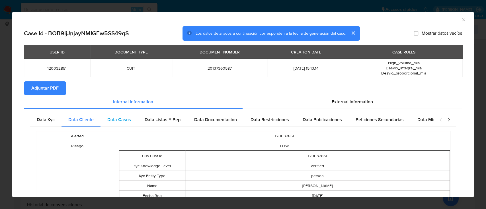
click at [125, 118] on span "Data Casos" at bounding box center [119, 119] width 24 height 7
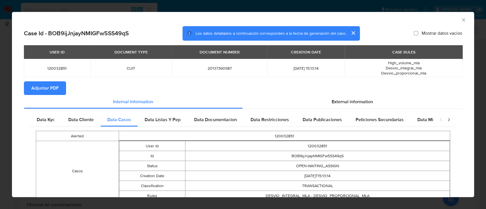
scroll to position [32, 0]
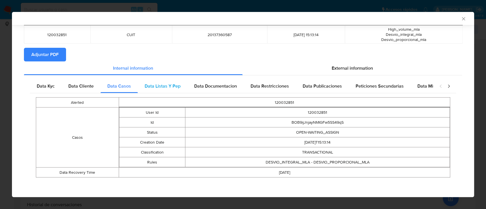
click at [156, 87] on span "Data Listas Y Pep" at bounding box center [162, 86] width 36 height 7
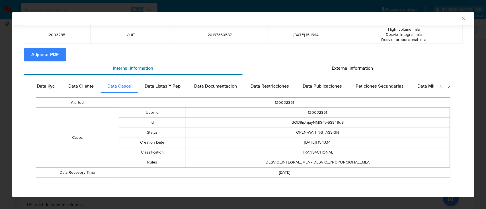
scroll to position [0, 0]
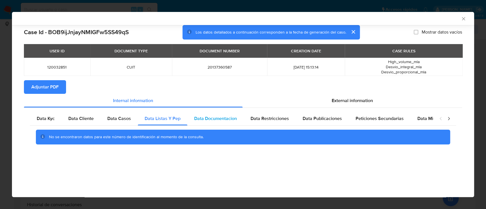
click at [230, 123] on div "Data Documentacion" at bounding box center [215, 119] width 56 height 14
click at [265, 121] on span "Data Restricciones" at bounding box center [269, 118] width 38 height 7
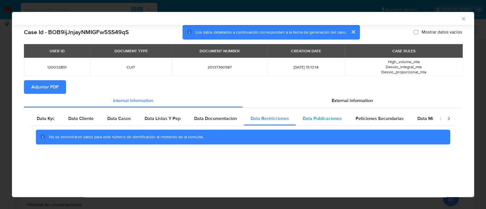
click at [320, 121] on span "Data Publicaciones" at bounding box center [321, 118] width 39 height 7
click at [368, 117] on span "Peticiones Secundarias" at bounding box center [379, 118] width 48 height 7
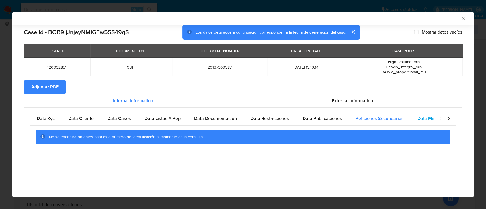
click at [429, 120] on span "Data Minoridad" at bounding box center [432, 118] width 31 height 7
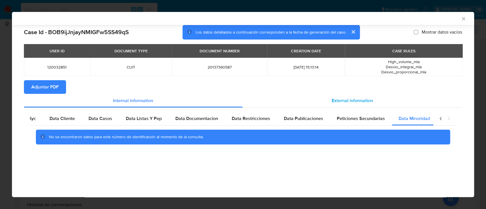
scroll to position [0, 19]
click at [355, 102] on span "External information" at bounding box center [351, 100] width 41 height 7
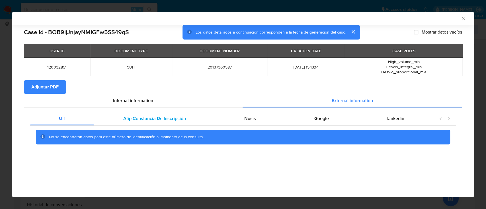
click at [143, 117] on span "Afip Constancia De Inscripción" at bounding box center [154, 118] width 63 height 7
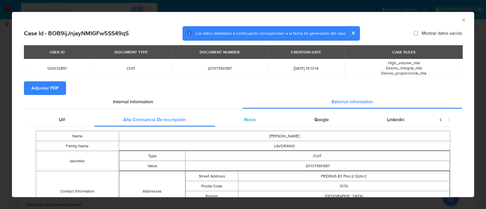
click at [236, 116] on div "Nosis" at bounding box center [250, 120] width 70 height 14
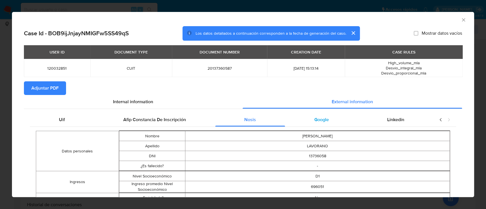
click at [314, 119] on span "Google" at bounding box center [321, 119] width 15 height 7
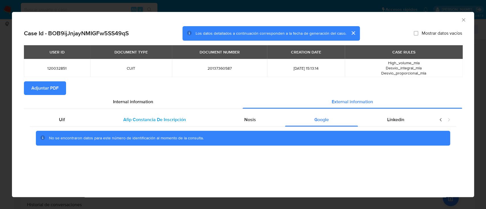
drag, startPoint x: 383, startPoint y: 124, endPoint x: 134, endPoint y: 114, distance: 249.1
click at [383, 124] on div "Linkedin" at bounding box center [395, 120] width 75 height 14
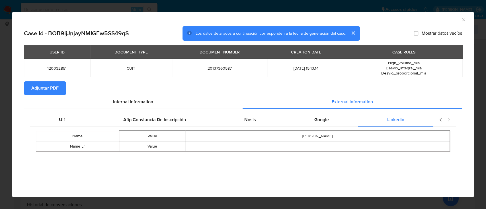
click at [41, 92] on span "Adjuntar PDF" at bounding box center [44, 88] width 27 height 13
click at [464, 22] on icon "Cerrar ventana" at bounding box center [463, 20] width 6 height 6
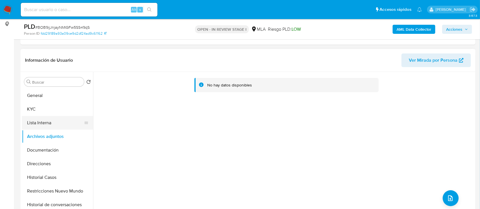
click at [47, 120] on button "Lista Interna" at bounding box center [55, 123] width 67 height 14
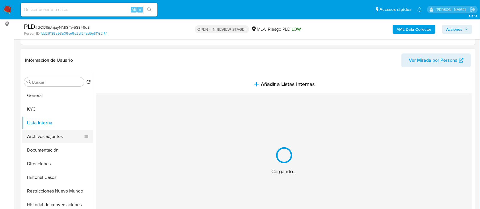
click at [46, 131] on button "Archivos adjuntos" at bounding box center [55, 137] width 67 height 14
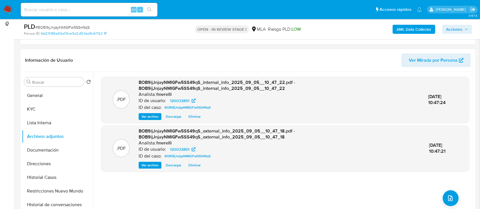
click at [148, 115] on span "Ver archivo" at bounding box center [149, 117] width 17 height 6
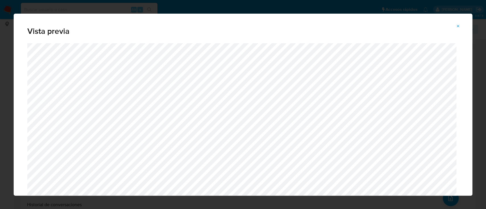
click at [457, 22] on span "Attachment preview" at bounding box center [457, 26] width 5 height 8
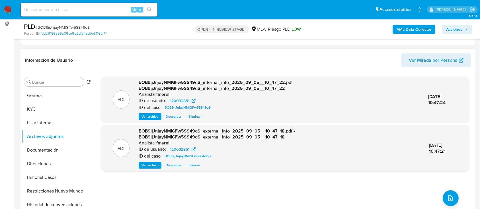
click at [153, 165] on span "Ver archivo" at bounding box center [149, 165] width 17 height 6
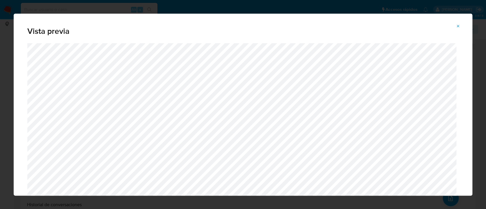
click at [459, 26] on icon "Attachment preview" at bounding box center [457, 26] width 5 height 5
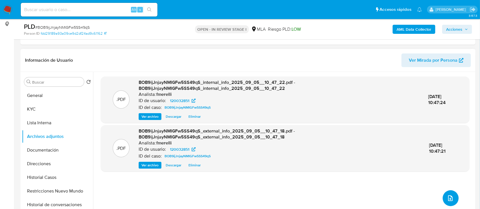
click at [453, 197] on button "upload-file" at bounding box center [450, 198] width 16 height 16
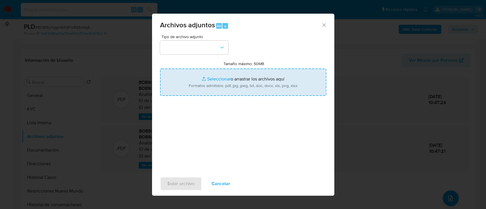
type input "C:\fakepath\NOSIS_Manager_InformeIndividual_20137360587_654927_20250902145041.p…"
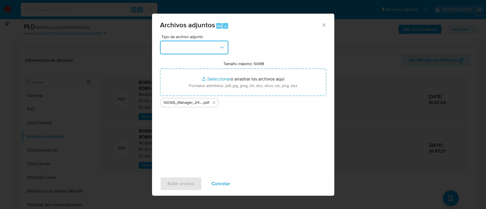
click at [194, 51] on button "button" at bounding box center [194, 48] width 68 height 14
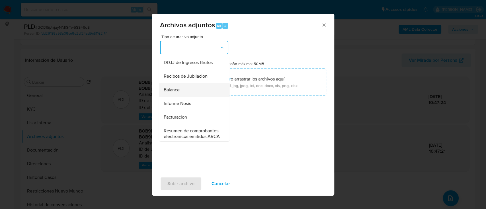
scroll to position [189, 0]
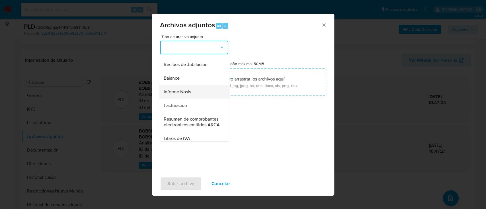
click at [189, 95] on span "Informe Nosis" at bounding box center [176, 92] width 27 height 6
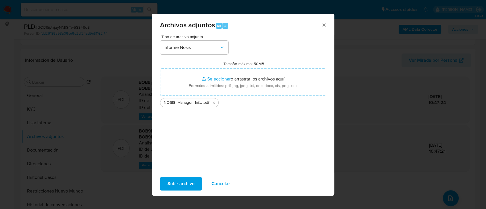
click at [186, 183] on span "Subir archivo" at bounding box center [180, 183] width 27 height 13
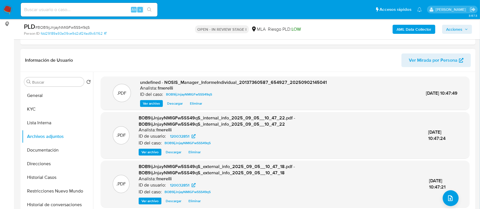
click at [160, 101] on button "Ver archivo" at bounding box center [151, 103] width 23 height 7
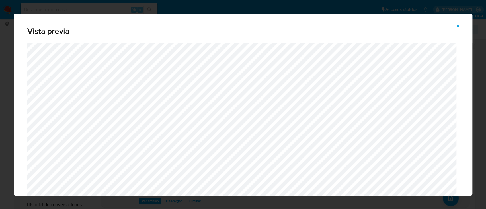
click at [458, 20] on div "Vista previa" at bounding box center [243, 29] width 458 height 30
click at [454, 22] on button "Attachment preview" at bounding box center [457, 26] width 13 height 9
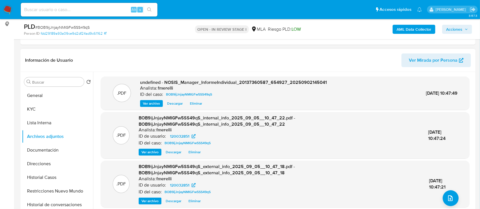
click at [447, 206] on div ".PDF BOB9ijJnjayNMIGFw5SS49qS_external_info_2025_09_05__10_47_18.pdf - BOB9ijJn…" at bounding box center [285, 184] width 368 height 46
click at [447, 204] on button "upload-file" at bounding box center [450, 198] width 16 height 16
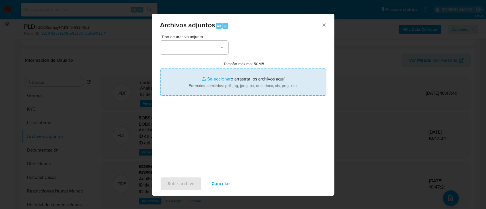
type input "C:\fakepath\Carta de CONO SUR INVERSIONES S.A..pdf"
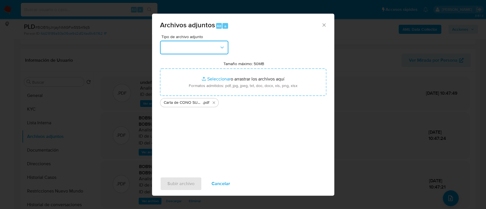
click at [205, 48] on button "button" at bounding box center [194, 48] width 68 height 14
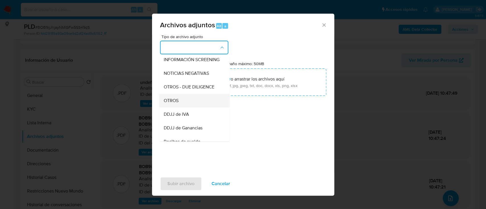
scroll to position [76, 0]
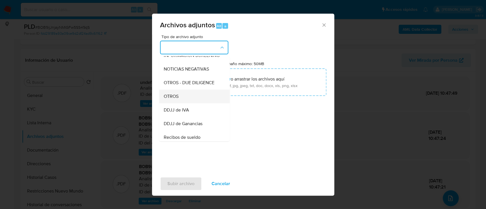
click at [192, 100] on div "OTROS" at bounding box center [192, 97] width 58 height 14
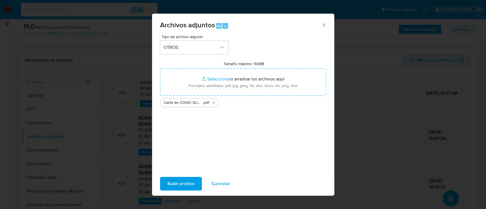
click at [177, 187] on span "Subir archivo" at bounding box center [180, 183] width 27 height 13
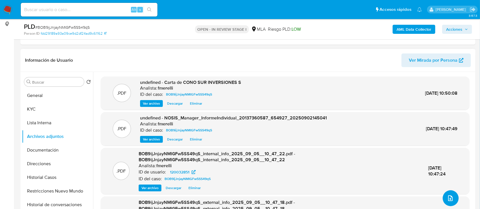
click at [453, 196] on button "upload-file" at bounding box center [450, 198] width 16 height 16
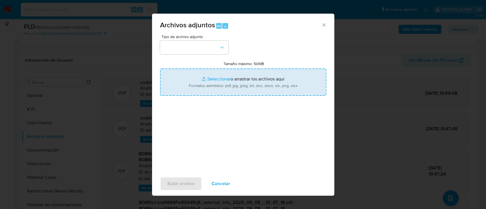
type input "C:\fakepath\EECC al 06-2025 - CONO SUR INVERSIONES S.A..pdf"
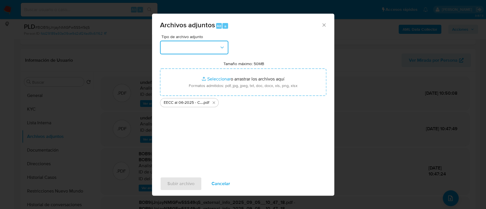
click at [206, 44] on button "button" at bounding box center [194, 48] width 68 height 14
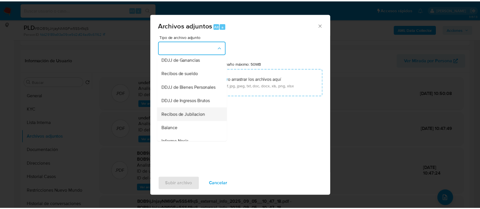
scroll to position [152, 0]
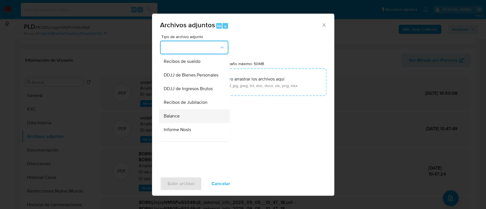
click at [194, 121] on div "Balance" at bounding box center [192, 116] width 58 height 14
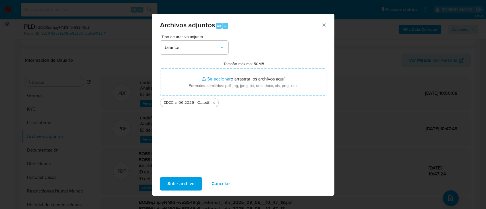
click at [187, 181] on span "Subir archivo" at bounding box center [180, 183] width 27 height 13
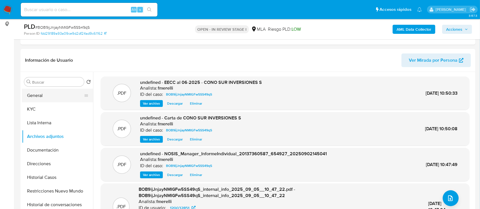
click at [38, 91] on button "General" at bounding box center [55, 96] width 67 height 14
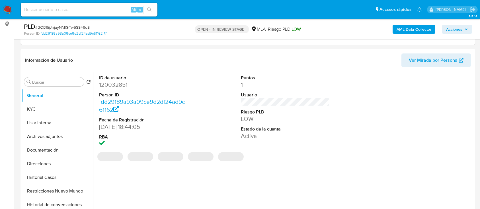
click at [118, 84] on dd "120032851" at bounding box center [143, 85] width 89 height 8
copy dd "120032851"
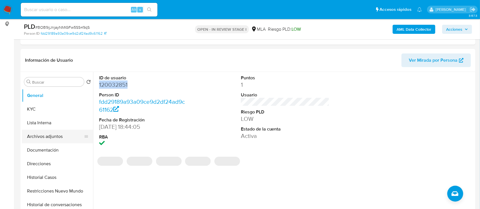
click at [41, 136] on button "Archivos adjuntos" at bounding box center [55, 137] width 67 height 14
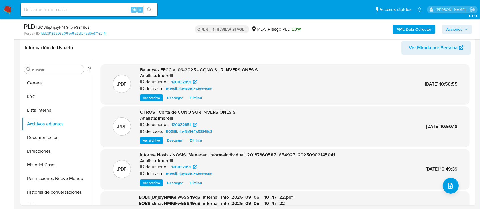
scroll to position [54, 0]
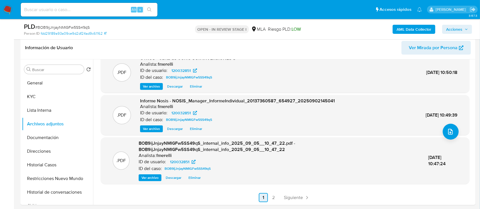
click at [294, 200] on span "Siguiente" at bounding box center [293, 197] width 19 height 5
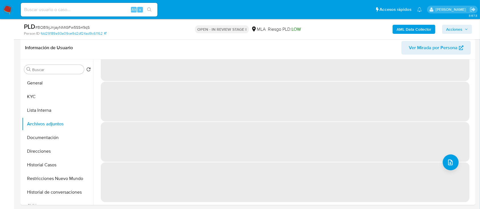
scroll to position [0, 0]
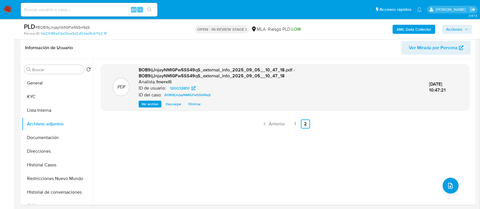
drag, startPoint x: 176, startPoint y: 137, endPoint x: 203, endPoint y: 135, distance: 26.5
click at [176, 137] on div ".PDF BOB9ijJnjayNMIGFw5SS49qS_external_info_2025_09_05__10_47_18.pdf - BOB9ijJn…" at bounding box center [285, 132] width 368 height 137
click at [277, 120] on link "Anterior" at bounding box center [273, 123] width 28 height 9
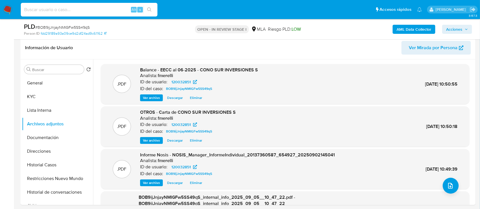
click at [97, 11] on input at bounding box center [89, 9] width 137 height 7
paste input "eGursSc3hq4CUWSt4dnzJT7t"
type input "eGursSc3hq4CUWSt4dnzJT7t"
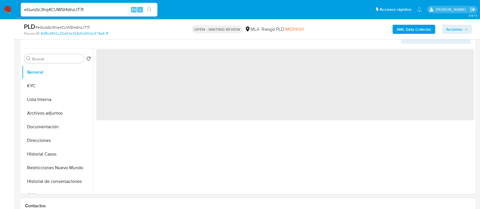
scroll to position [152, 0]
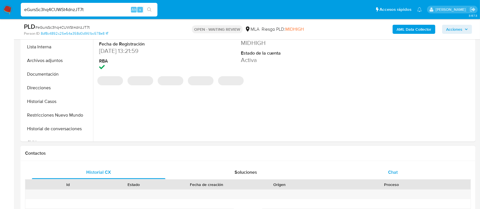
click at [416, 169] on div "Chat" at bounding box center [392, 173] width 133 height 14
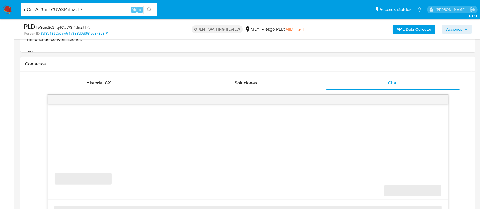
select select "10"
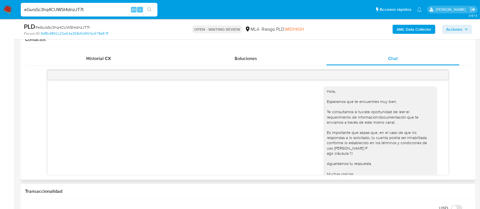
scroll to position [700, 0]
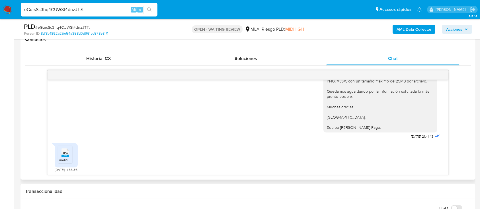
click at [67, 156] on rect at bounding box center [64, 156] width 7 height 3
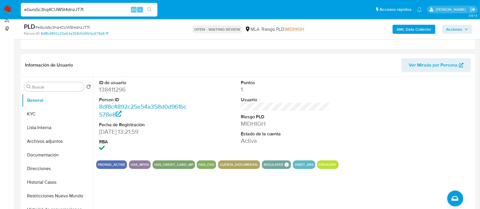
scroll to position [0, 0]
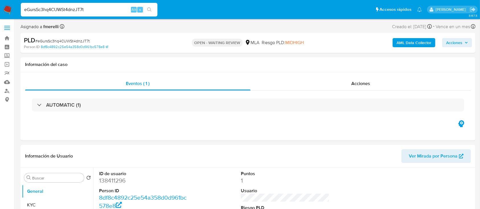
click at [91, 6] on input "eGursSc3hq4CUWSt4dnzJT7t" at bounding box center [89, 9] width 137 height 7
paste input "cCUgn0I6dGWHk0b72uLePzcr"
type input "cCUgn0I6dGWHk0b72uLePzcr"
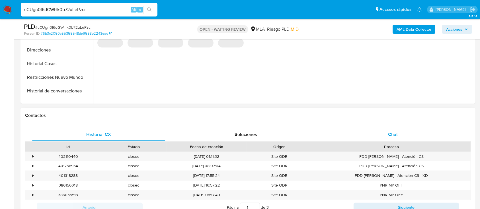
click at [401, 133] on div "Chat" at bounding box center [392, 135] width 133 height 14
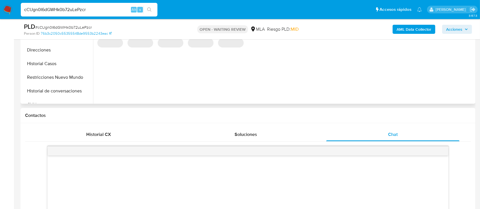
select select "10"
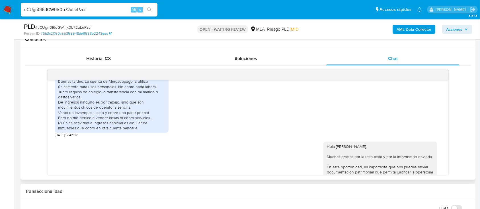
scroll to position [303, 0]
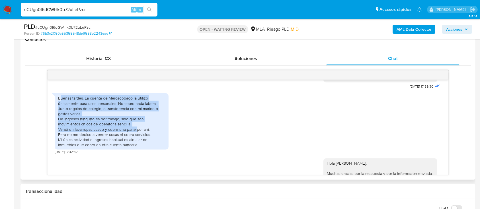
drag, startPoint x: 60, startPoint y: 108, endPoint x: 136, endPoint y: 141, distance: 82.8
click at [136, 141] on div "Buenas tardes. La cuenta de Mercadopago la utilizo únicamente para usos persona…" at bounding box center [111, 122] width 107 height 52
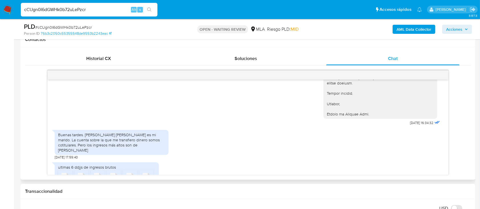
scroll to position [607, 0]
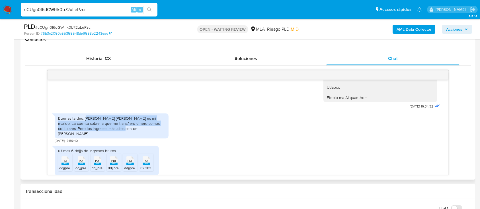
drag, startPoint x: 86, startPoint y: 124, endPoint x: 162, endPoint y: 132, distance: 75.8
click at [162, 132] on div "Buenas tardes. Bruno Javier Majul es mi marido. La cuenta sobre la que me trans…" at bounding box center [111, 126] width 107 height 21
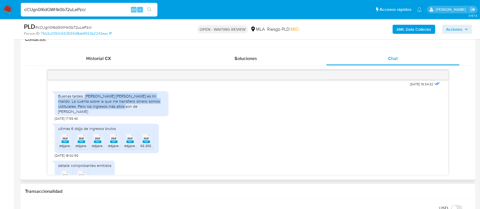
scroll to position [645, 0]
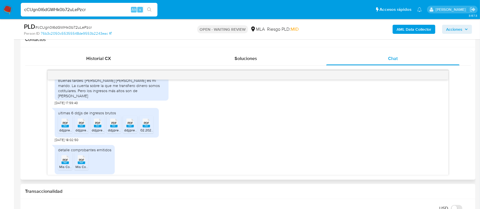
click at [63, 125] on rect at bounding box center [64, 126] width 7 height 3
click at [79, 125] on rect at bounding box center [81, 126] width 7 height 3
click at [96, 125] on rect at bounding box center [97, 126] width 7 height 3
click at [117, 125] on rect at bounding box center [113, 126] width 7 height 3
drag, startPoint x: 134, startPoint y: 126, endPoint x: 137, endPoint y: 126, distance: 3.1
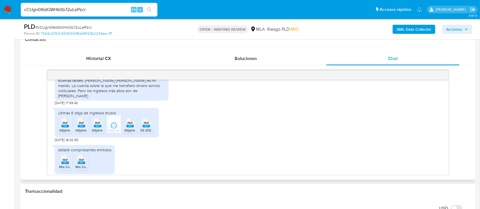
click at [134, 126] on div "PDF PDF" at bounding box center [130, 122] width 12 height 11
click at [143, 126] on rect at bounding box center [146, 126] width 7 height 3
click at [64, 166] on span "Mis Comprobantes Emitidos - CUIT 27316592274 2024.pdf" at bounding box center [103, 166] width 89 height 5
click at [82, 160] on span "PDF" at bounding box center [81, 160] width 5 height 4
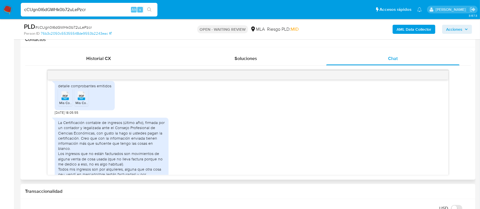
scroll to position [720, 0]
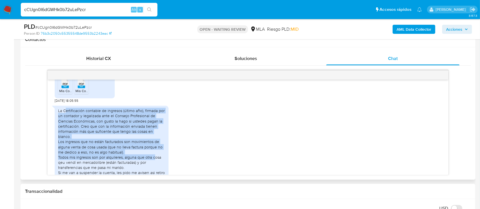
drag, startPoint x: 85, startPoint y: 108, endPoint x: 155, endPoint y: 158, distance: 85.9
click at [155, 158] on div "La Certificación contable de ingresos (último año), firmada por un contador y l…" at bounding box center [111, 152] width 107 height 88
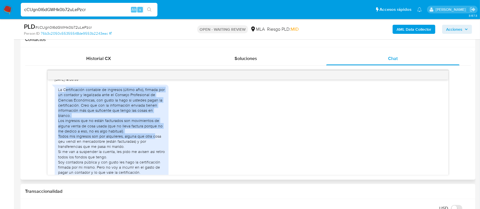
scroll to position [758, 0]
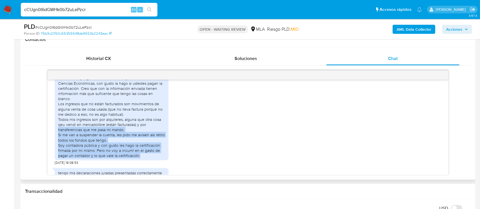
drag, startPoint x: 60, startPoint y: 129, endPoint x: 159, endPoint y: 158, distance: 103.1
click at [159, 158] on div "La Certificación contable de ingresos (último año), firmada por un contador y l…" at bounding box center [112, 114] width 114 height 92
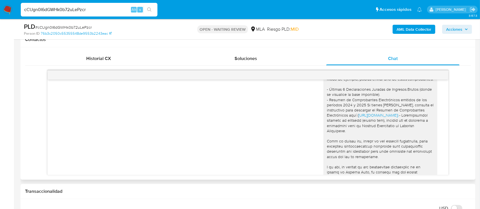
scroll to position [380, 0]
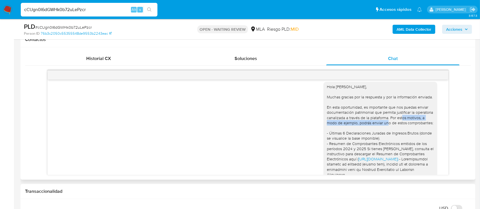
drag, startPoint x: 382, startPoint y: 127, endPoint x: 380, endPoint y: 134, distance: 7.6
click at [366, 135] on div "Hola Soledad Maria Fontenla, Muchas gracias por la respuesta y por la informaci…" at bounding box center [380, 205] width 107 height 243
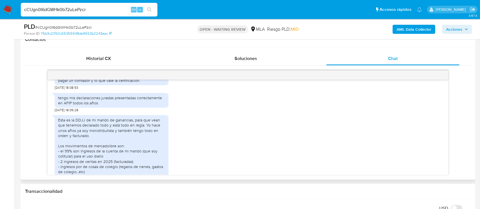
scroll to position [835, 0]
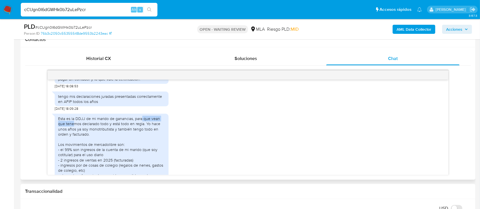
drag, startPoint x: 75, startPoint y: 122, endPoint x: 139, endPoint y: 121, distance: 63.7
click at [140, 121] on div "Esta es la DDJJ de mi marido de ganancias, para que vean que tenemos declarado …" at bounding box center [111, 152] width 107 height 73
click at [96, 123] on div "Esta es la DDJJ de mi marido de ganancias, para que vean que tenemos declarado …" at bounding box center [111, 152] width 107 height 73
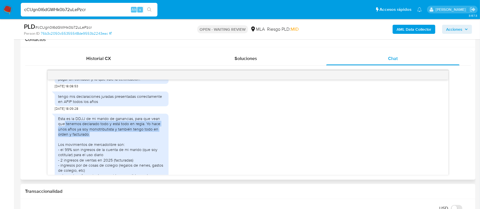
drag, startPoint x: 75, startPoint y: 125, endPoint x: 110, endPoint y: 134, distance: 36.1
click at [110, 134] on div "Esta es la DDJJ de mi marido de ganancias, para que vean que tenemos declarado …" at bounding box center [111, 152] width 107 height 73
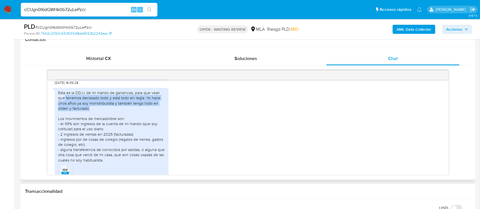
scroll to position [873, 0]
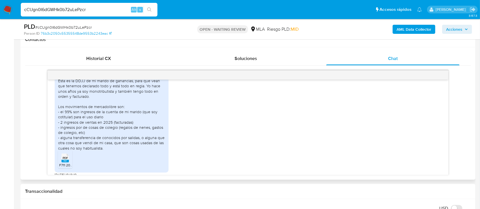
click at [64, 160] on span "PDF" at bounding box center [65, 158] width 5 height 4
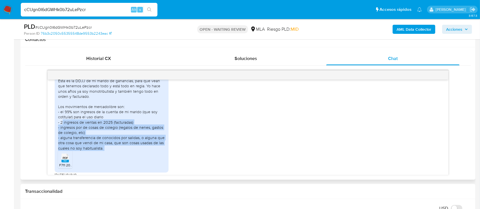
drag, startPoint x: 61, startPoint y: 123, endPoint x: 119, endPoint y: 152, distance: 64.4
click at [119, 152] on div "Esta es la DDJJ de mi marido de ganancias, para que vean que tenemos declarado …" at bounding box center [112, 124] width 114 height 97
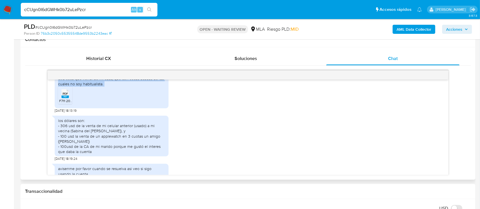
scroll to position [948, 0]
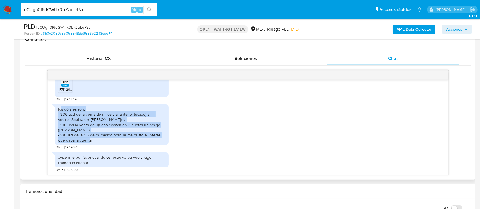
drag, startPoint x: 66, startPoint y: 112, endPoint x: 97, endPoint y: 143, distance: 44.0
click at [97, 143] on div "los dólares son: - 306 usd de la venta de mi celular anterior (usado) a mi veci…" at bounding box center [112, 124] width 114 height 41
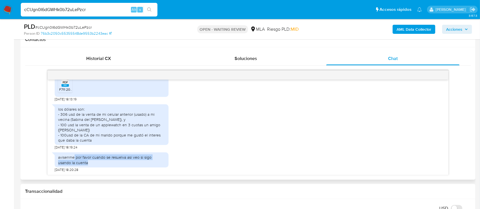
drag, startPoint x: 116, startPoint y: 166, endPoint x: 102, endPoint y: 118, distance: 49.6
click at [124, 170] on div "avisenme por favor cuando se resuelva asi veo si sigo usando la cuenta 04/09/20…" at bounding box center [112, 161] width 114 height 22
click at [76, 27] on span "# cCUgn0I6dGWHk0b72uLePzcr" at bounding box center [63, 27] width 56 height 6
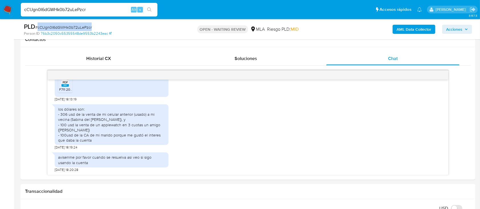
click at [76, 27] on span "# cCUgn0I6dGWHk0b72uLePzcr" at bounding box center [63, 27] width 56 height 6
copy span "cCUgn0I6dGWHk0b72uLePzcr"
click at [9, 11] on img at bounding box center [8, 10] width 10 height 10
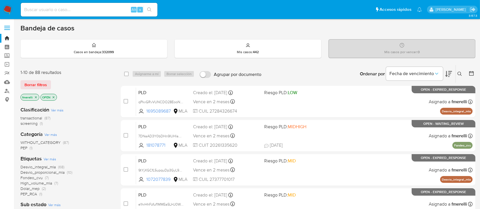
drag, startPoint x: 455, startPoint y: 75, endPoint x: 460, endPoint y: 73, distance: 5.0
click at [456, 75] on button at bounding box center [459, 74] width 9 height 7
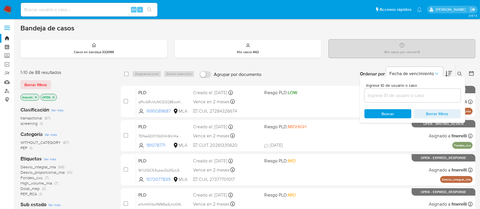
click at [426, 97] on input at bounding box center [412, 95] width 96 height 7
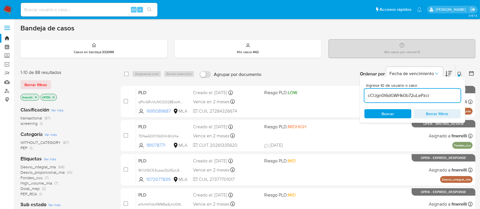
type input "cCUgn0I6dGWHk0b72uLePzcr"
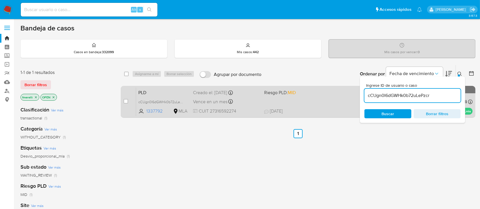
click at [128, 103] on div "case-item-checkbox No es posible asignar el caso" at bounding box center [129, 101] width 13 height 29
click at [127, 101] on input "checkbox" at bounding box center [125, 101] width 5 height 5
checkbox input "true"
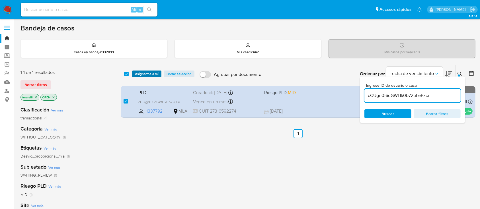
click at [149, 75] on span "Asignarme a mí" at bounding box center [147, 74] width 24 height 6
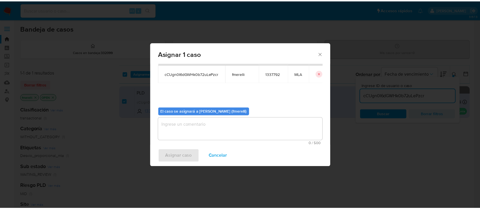
scroll to position [29, 0]
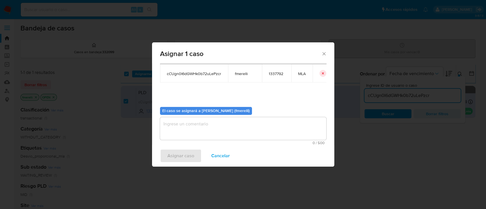
click at [173, 127] on textarea "assign-modal" at bounding box center [243, 128] width 166 height 23
click at [172, 160] on span "Asignar caso" at bounding box center [180, 156] width 27 height 13
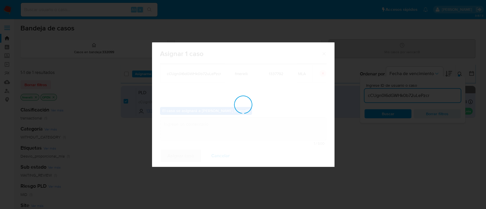
checkbox input "false"
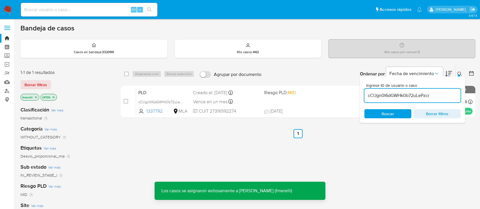
click at [257, 102] on div "Vence en un mes Vence el [DATE] 12:20:05" at bounding box center [226, 102] width 66 height 8
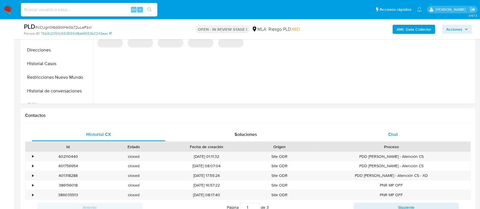
click at [386, 132] on div "Chat" at bounding box center [392, 135] width 133 height 14
select select "10"
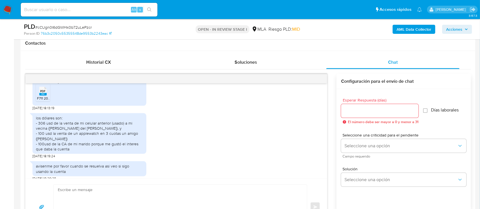
scroll to position [265, 0]
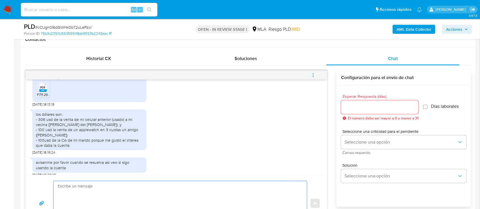
click at [75, 181] on textarea at bounding box center [179, 203] width 242 height 45
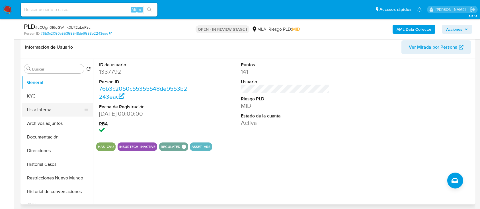
scroll to position [76, 0]
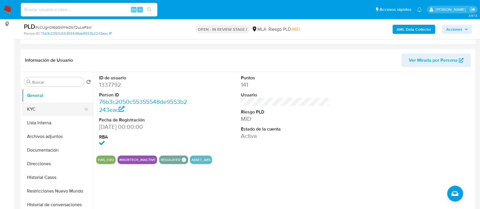
click at [43, 111] on button "KYC" at bounding box center [55, 109] width 67 height 14
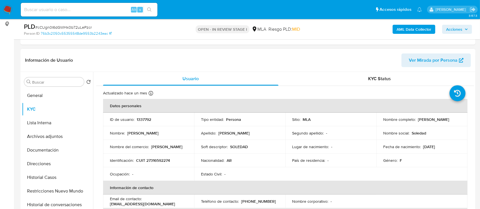
drag, startPoint x: 381, startPoint y: 122, endPoint x: 426, endPoint y: 124, distance: 44.4
click at [425, 122] on div "Nombre completo : [PERSON_NAME]" at bounding box center [421, 119] width 77 height 5
copy p "[PERSON_NAME]"
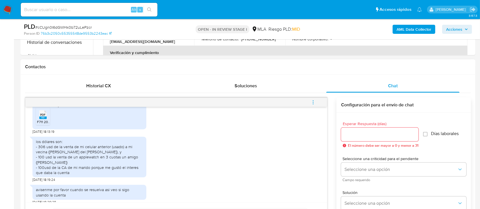
scroll to position [265, 0]
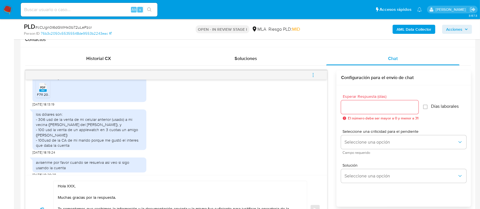
click at [67, 186] on textarea "Hola XXX, Muchas gracias por la respuesta. Te comentamos que recibimos la infor…" at bounding box center [179, 209] width 242 height 57
paste textarea "[PERSON_NAME]"
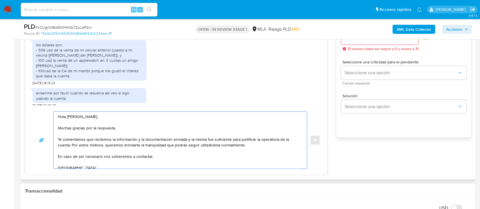
scroll to position [341, 0]
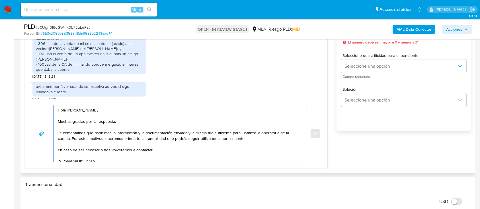
drag, startPoint x: 60, startPoint y: 133, endPoint x: 253, endPoint y: 144, distance: 192.9
click at [253, 144] on textarea "Hola [PERSON_NAME], Muchas gracias por la respuesta. Te comentamos que recibimo…" at bounding box center [179, 133] width 242 height 57
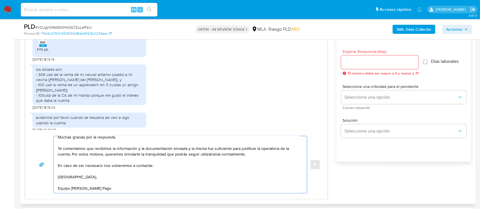
scroll to position [303, 0]
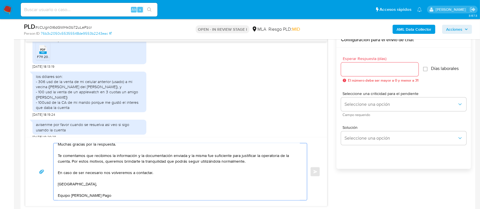
type textarea "Hola [PERSON_NAME], Muchas gracias por la respuesta. Te comentamos que recibimo…"
click at [362, 74] on div at bounding box center [379, 70] width 77 height 14
click at [355, 71] on input "Esperar Respuesta (días)" at bounding box center [379, 69] width 77 height 7
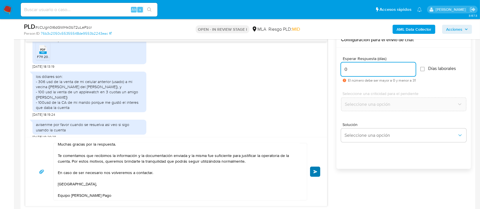
type input "0"
click at [316, 168] on button "Enviar" at bounding box center [315, 172] width 10 height 10
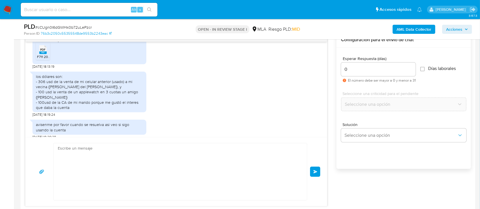
scroll to position [721, 0]
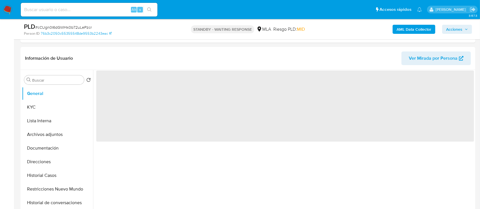
scroll to position [152, 0]
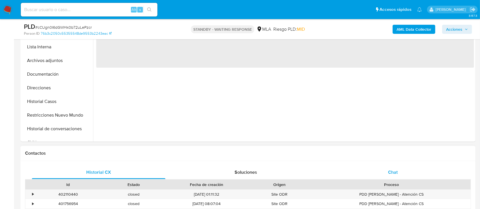
click at [377, 177] on div "Chat" at bounding box center [392, 173] width 133 height 14
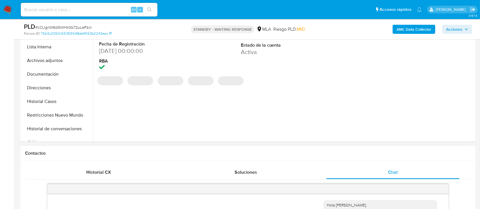
scroll to position [265, 0]
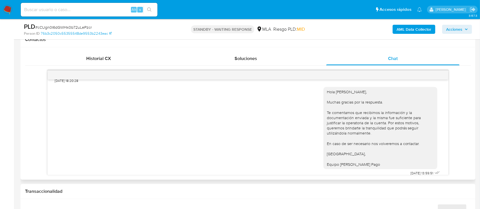
select select "10"
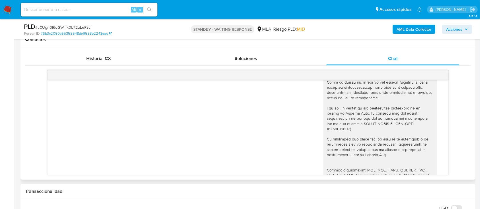
scroll to position [493, 0]
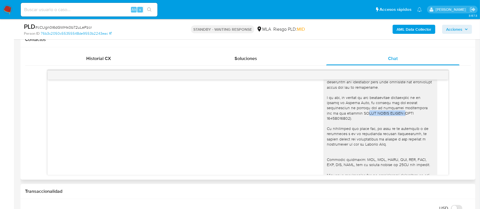
drag, startPoint x: 345, startPoint y: 125, endPoint x: 384, endPoint y: 123, distance: 38.8
click at [384, 123] on div "Hola [PERSON_NAME], Muchas gracias por la respuesta y por la información enviad…" at bounding box center [380, 92] width 107 height 243
copy div "[PERSON_NAME]"
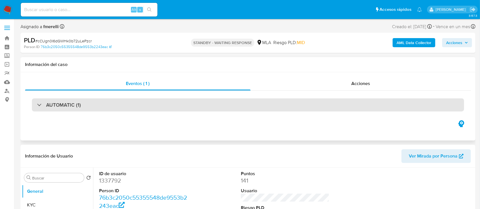
scroll to position [0, 0]
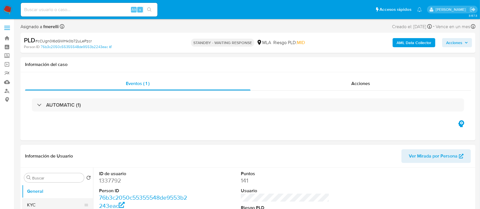
click at [34, 201] on button "KYC" at bounding box center [55, 205] width 67 height 14
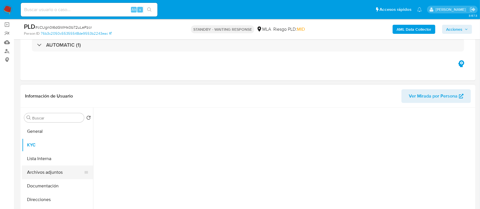
scroll to position [76, 0]
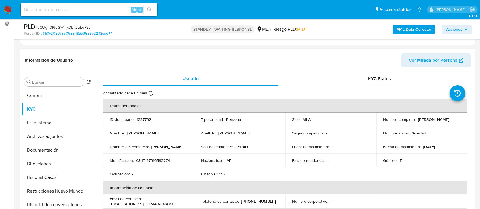
click at [157, 158] on p "CUIT 27316592274" at bounding box center [153, 160] width 34 height 5
copy p "27316592274"
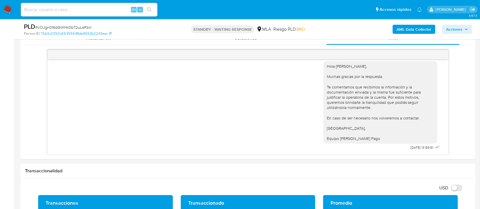
scroll to position [303, 0]
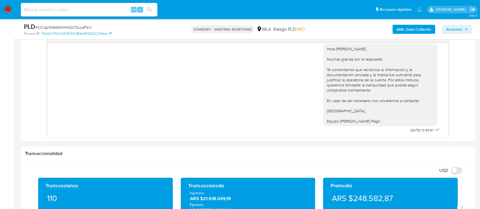
click at [462, 208] on icon "Siguiente" at bounding box center [461, 207] width 5 height 5
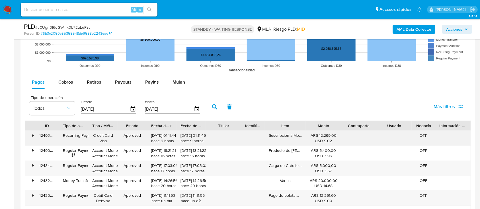
scroll to position [645, 0]
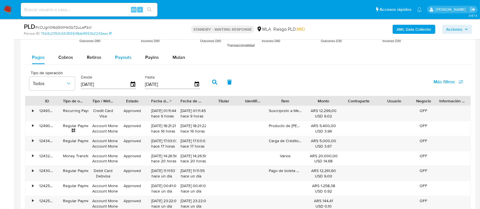
click at [93, 53] on div "Retiros" at bounding box center [94, 58] width 15 height 14
select select "10"
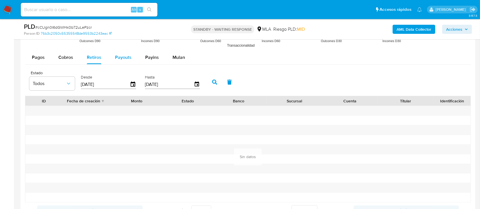
click at [123, 56] on span "Payouts" at bounding box center [123, 57] width 16 height 7
select select "10"
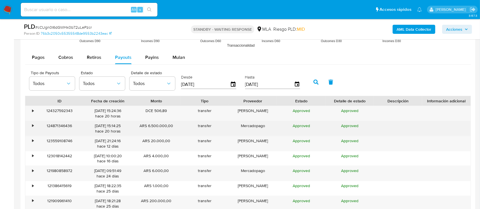
drag, startPoint x: 172, startPoint y: 129, endPoint x: 135, endPoint y: 128, distance: 37.0
click at [135, 128] on div "ARS 6.500.000,00" at bounding box center [156, 128] width 48 height 15
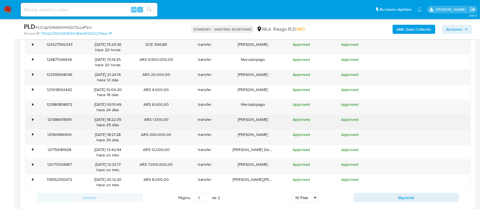
scroll to position [720, 0]
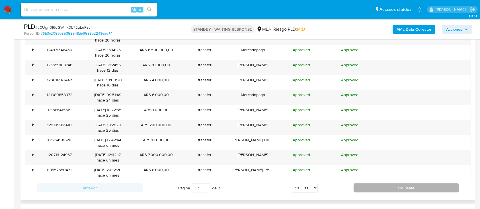
click at [381, 189] on button "Siguiente" at bounding box center [406, 187] width 106 height 9
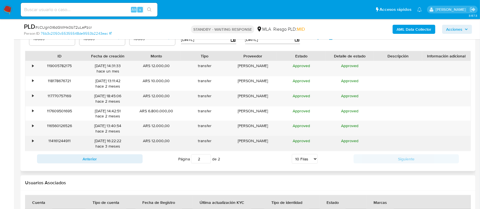
scroll to position [683, 0]
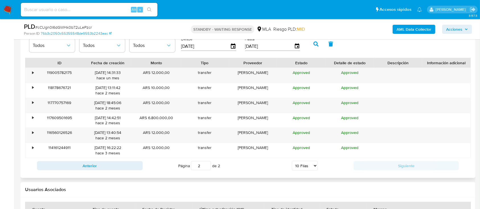
click at [127, 160] on div "Anterior Página 2 de 2 5 Filas 10 Filas 20 Filas 25 Filas 50 Filas 100 Filas Si…" at bounding box center [247, 165] width 445 height 15
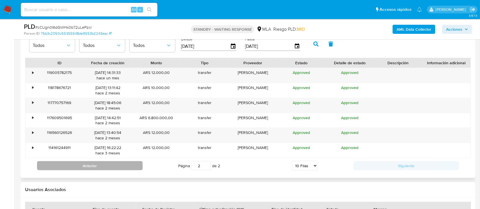
click at [128, 165] on button "Anterior" at bounding box center [90, 165] width 106 height 9
type input "1"
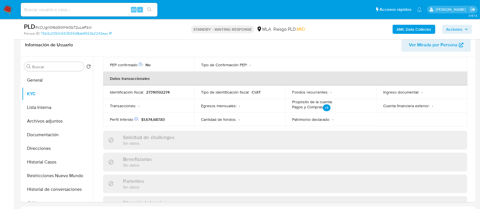
scroll to position [0, 0]
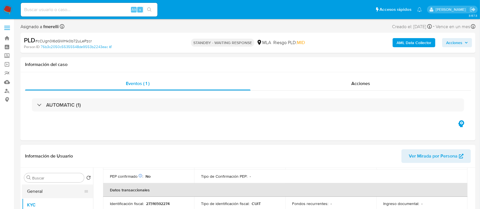
click at [39, 196] on button "General" at bounding box center [55, 192] width 67 height 14
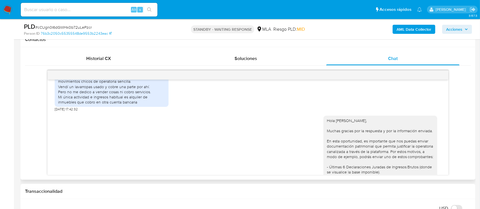
scroll to position [284, 0]
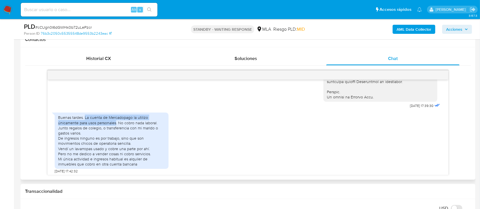
drag, startPoint x: 85, startPoint y: 129, endPoint x: 115, endPoint y: 133, distance: 30.9
click at [115, 133] on div "Buenas tardes. La cuenta de Mercadopago la utilizo únicamente para usos persona…" at bounding box center [111, 141] width 107 height 52
copy div "La cuenta de Mercadopago la utilizo únicamente para usos personales"
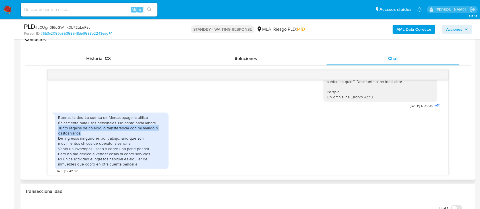
drag, startPoint x: 58, startPoint y: 140, endPoint x: 124, endPoint y: 141, distance: 66.3
click at [124, 141] on div "Buenas tardes. La cuenta de Mercadopago la utilizo únicamente para usos persona…" at bounding box center [111, 141] width 107 height 52
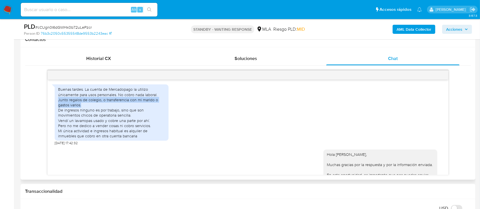
scroll to position [322, 0]
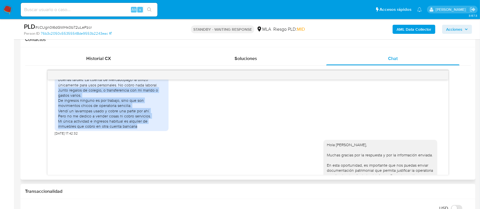
drag, startPoint x: 136, startPoint y: 136, endPoint x: 57, endPoint y: 102, distance: 86.5
click at [57, 102] on div "Buenas tardes. La cuenta de Mercadopago la utilizo únicamente para usos persona…" at bounding box center [112, 103] width 114 height 56
copy div "Junto regalos de colegio, o transferencia con mi marido o gastos varios. De ing…"
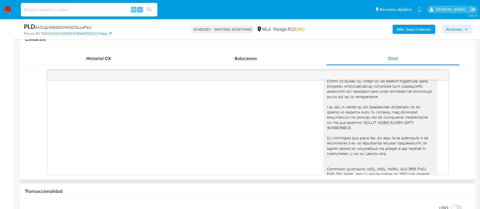
scroll to position [511, 0]
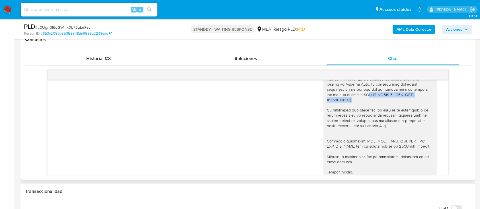
drag, startPoint x: 346, startPoint y: 106, endPoint x: 422, endPoint y: 104, distance: 76.0
click at [422, 104] on div "Hola Soledad Maria Fontenla, Muchas gracias por la respuesta y por la informaci…" at bounding box center [380, 73] width 107 height 243
copy div "MAJUL BRUNO JAVIER (CUIT 20306667786)"
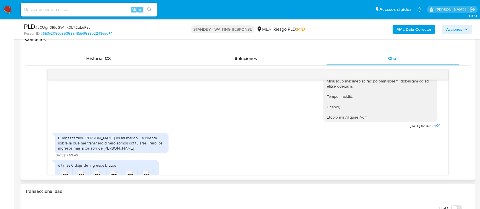
scroll to position [625, 0]
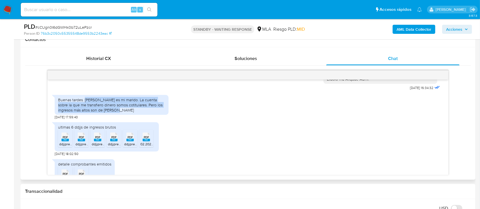
drag, startPoint x: 86, startPoint y: 105, endPoint x: 143, endPoint y: 114, distance: 58.1
click at [143, 113] on div "Buenas tardes. Bruno Javier Majul es mi marido. La cuenta sobre la que me trans…" at bounding box center [111, 105] width 107 height 16
click at [148, 111] on div "Buenas tardes. Bruno Javier Majul es mi marido. La cuenta sobre la que me trans…" at bounding box center [111, 105] width 107 height 16
drag, startPoint x: 145, startPoint y: 111, endPoint x: 84, endPoint y: 104, distance: 61.3
click at [84, 104] on div "Buenas tardes. Bruno Javier Majul es mi marido. La cuenta sobre la que me trans…" at bounding box center [111, 105] width 107 height 16
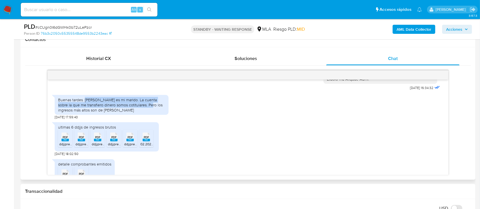
copy div "Bruno Javier Majul es mi marido. La cuenta sobre la que me transfiero dinero so…"
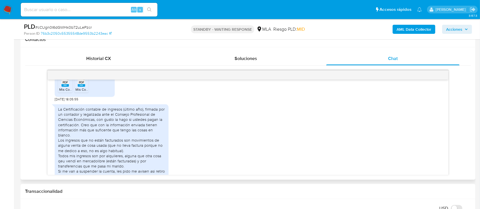
scroll to position [739, 0]
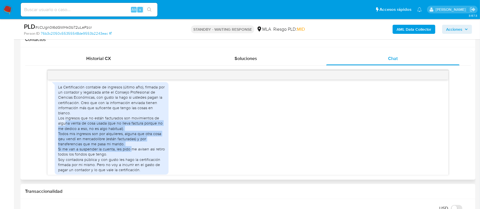
drag, startPoint x: 66, startPoint y: 128, endPoint x: 113, endPoint y: 153, distance: 52.8
click at [129, 155] on div "La Certificación contable de ingresos (último año), firmada por un contador y l…" at bounding box center [111, 128] width 107 height 88
click at [100, 136] on div "La Certificación contable de ingresos (último año), firmada por un contador y l…" at bounding box center [111, 128] width 107 height 88
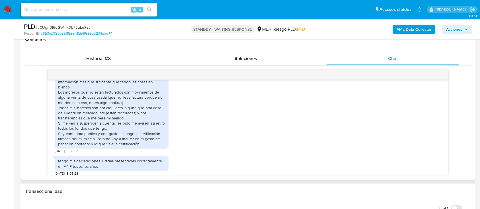
scroll to position [777, 0]
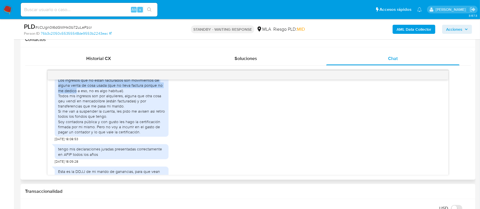
drag, startPoint x: 58, startPoint y: 85, endPoint x: 68, endPoint y: 100, distance: 17.6
click at [75, 94] on div "La Certificación contable de ingresos (último año), firmada por un contador y l…" at bounding box center [111, 91] width 107 height 88
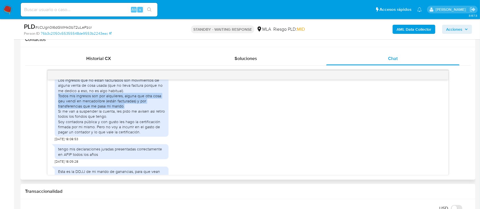
drag, startPoint x: 59, startPoint y: 101, endPoint x: 140, endPoint y: 110, distance: 81.9
click at [140, 110] on div "La Certificación contable de ingresos (último año), firmada por un contador y l…" at bounding box center [111, 91] width 107 height 88
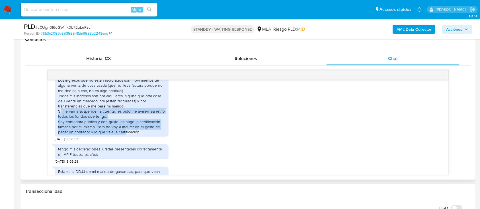
drag, startPoint x: 61, startPoint y: 116, endPoint x: 125, endPoint y: 136, distance: 67.3
click at [125, 135] on div "La Certificación contable de ingresos (último año), firmada por un contador y l…" at bounding box center [111, 91] width 107 height 88
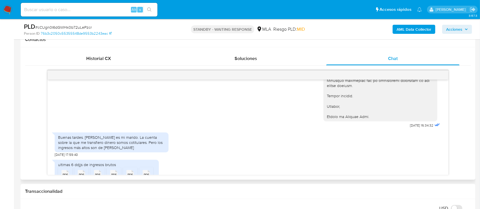
scroll to position [587, 0]
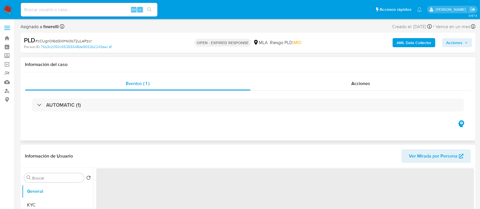
click at [8, 5] on img at bounding box center [8, 10] width 10 height 10
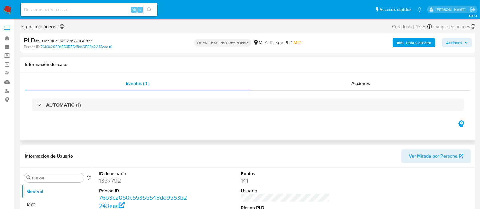
select select "10"
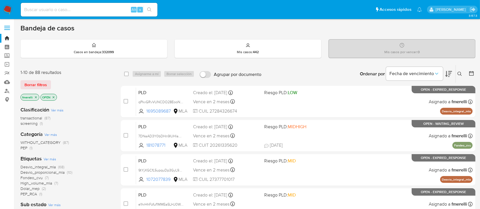
click at [460, 74] on icon at bounding box center [459, 74] width 4 height 4
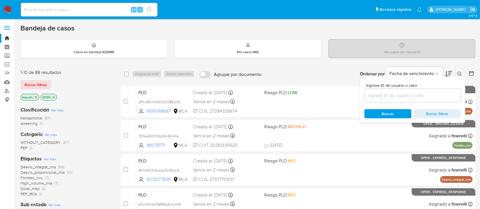
click at [425, 96] on input at bounding box center [412, 95] width 96 height 7
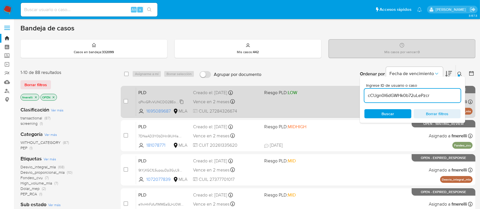
type input "cCUgn0I6dGWHk0b72uLePzcr"
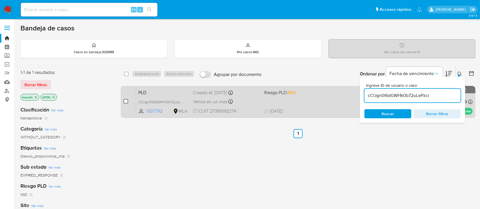
click at [126, 101] on input "checkbox" at bounding box center [125, 101] width 5 height 5
checkbox input "true"
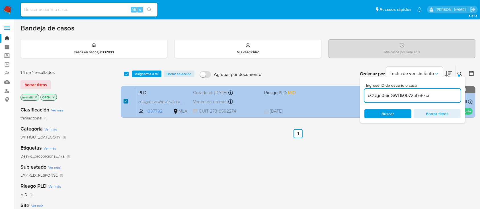
checkbox input "true"
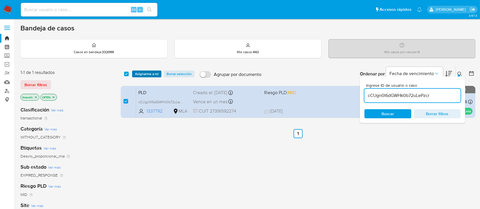
click at [143, 74] on span "Asignarme a mí" at bounding box center [147, 74] width 24 height 6
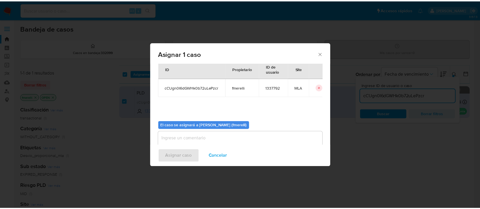
scroll to position [29, 0]
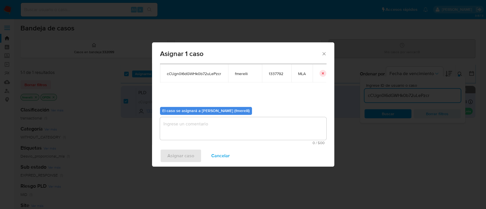
click at [214, 133] on textarea "assign-modal" at bounding box center [243, 128] width 166 height 23
click at [176, 153] on span "Asignar caso" at bounding box center [180, 156] width 27 height 13
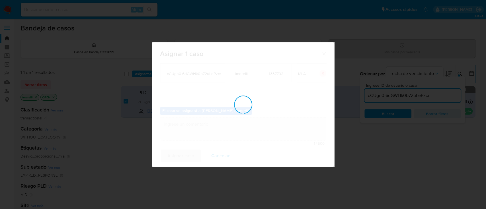
checkbox input "false"
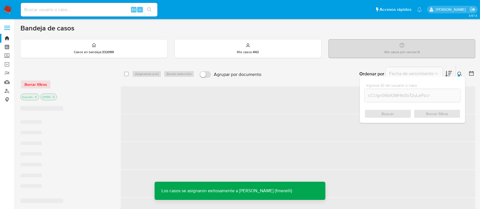
click at [250, 109] on span "‌" at bounding box center [298, 99] width 354 height 27
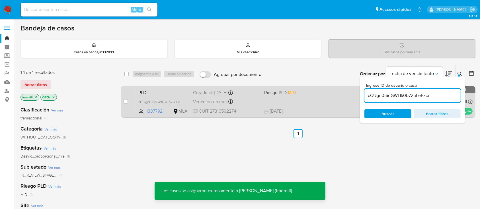
click at [241, 108] on span "CUIT 27316592274" at bounding box center [226, 111] width 66 height 6
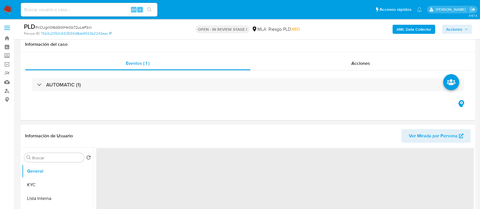
scroll to position [189, 0]
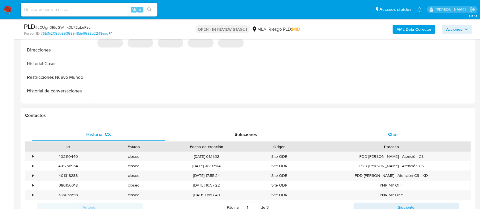
click at [397, 138] on div "Chat" at bounding box center [392, 135] width 133 height 14
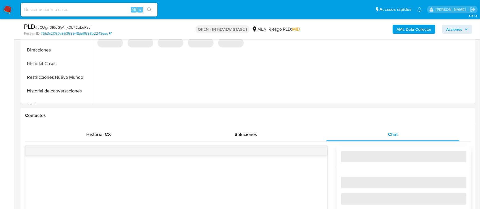
select select "10"
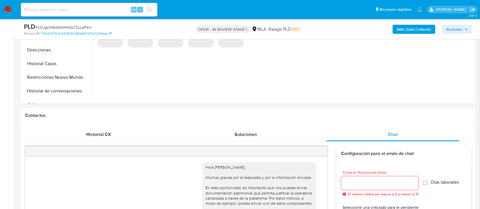
scroll to position [657, 0]
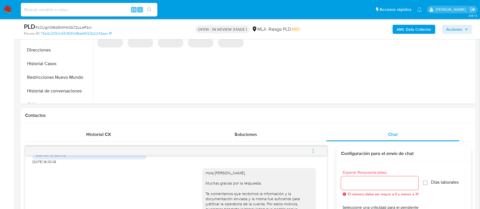
click at [316, 150] on button "menu-action" at bounding box center [312, 151] width 19 height 14
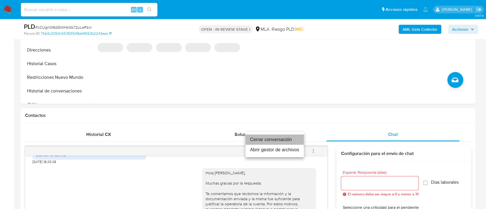
click at [279, 136] on li "Cerrar conversación" at bounding box center [274, 140] width 58 height 10
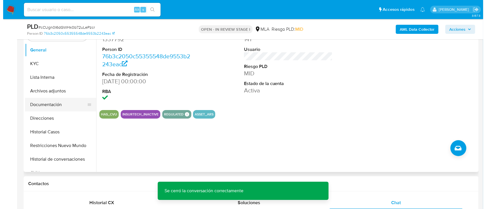
scroll to position [114, 0]
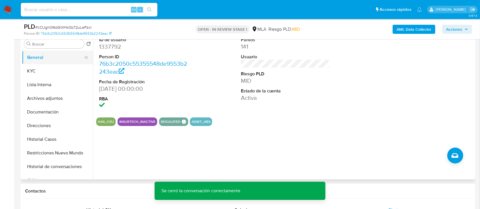
click at [50, 61] on button "General" at bounding box center [55, 58] width 67 height 14
click at [47, 68] on button "KYC" at bounding box center [55, 71] width 67 height 14
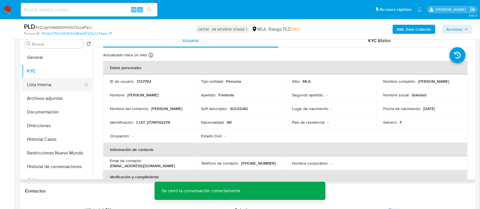
click at [48, 79] on button "Lista Interna" at bounding box center [55, 85] width 67 height 14
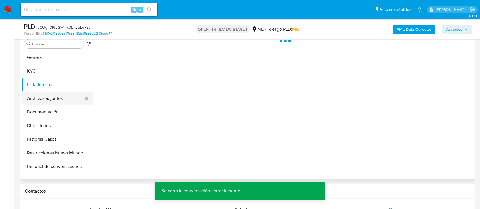
click at [45, 97] on button "Archivos adjuntos" at bounding box center [55, 99] width 67 height 14
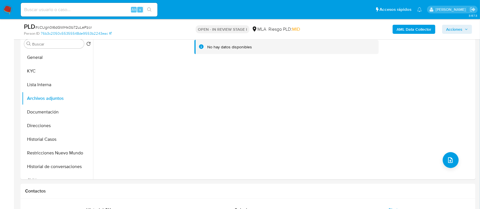
click at [408, 26] on b "AML Data Collector" at bounding box center [413, 29] width 35 height 9
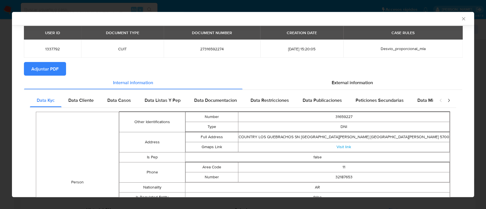
scroll to position [14, 0]
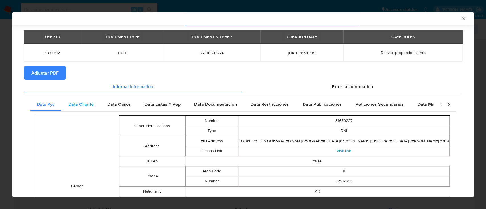
click at [100, 99] on div "Data Cliente" at bounding box center [80, 105] width 39 height 14
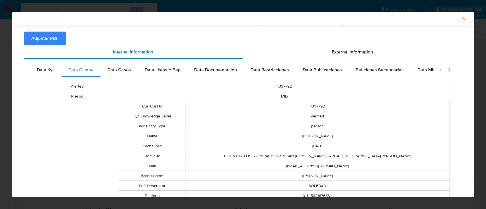
click at [125, 69] on span "Data Casos" at bounding box center [119, 70] width 24 height 7
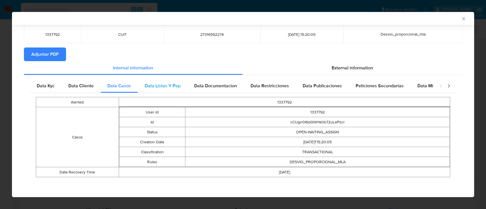
scroll to position [32, 0]
click at [169, 83] on span "Data Listas Y Pep" at bounding box center [162, 86] width 36 height 7
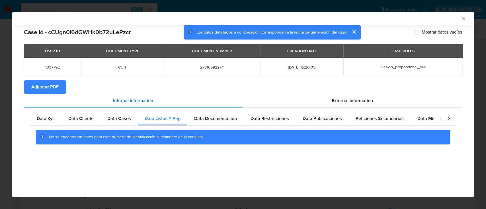
scroll to position [0, 0]
click at [230, 114] on div "Data Documentacion" at bounding box center [215, 119] width 56 height 14
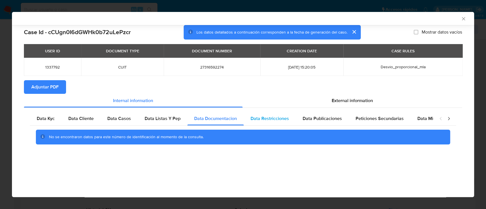
drag, startPoint x: 271, startPoint y: 114, endPoint x: 275, endPoint y: 114, distance: 4.0
click at [271, 114] on div "Data Restricciones" at bounding box center [269, 119] width 52 height 14
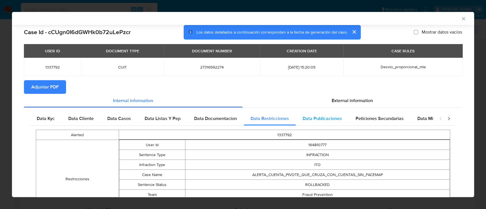
click at [326, 116] on span "Data Publicaciones" at bounding box center [321, 118] width 39 height 7
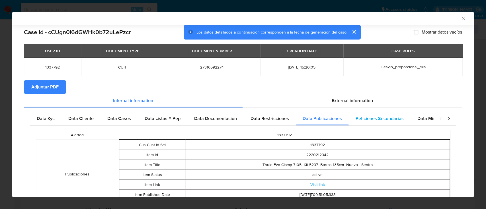
click at [375, 120] on span "Peticiones Secundarias" at bounding box center [379, 118] width 48 height 7
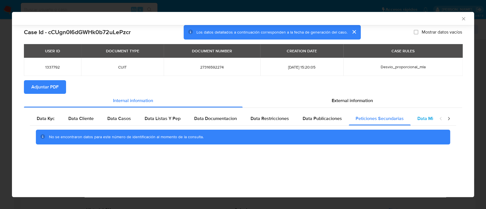
click at [432, 122] on span "Data Minoridad" at bounding box center [432, 118] width 31 height 7
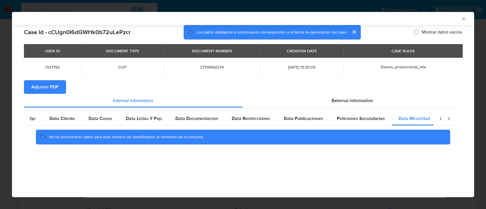
scroll to position [0, 19]
click at [366, 102] on span "External information" at bounding box center [351, 100] width 41 height 7
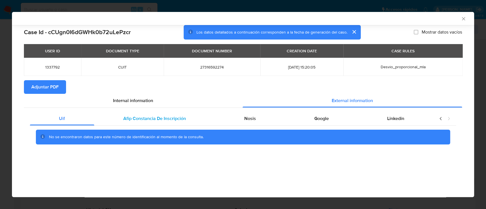
click at [193, 122] on div "Afip Constancia De Inscripción" at bounding box center [154, 119] width 121 height 14
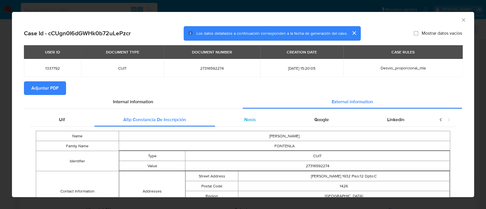
click at [246, 123] on span "Nosis" at bounding box center [250, 119] width 12 height 7
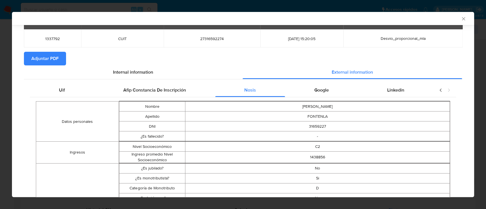
scroll to position [150, 0]
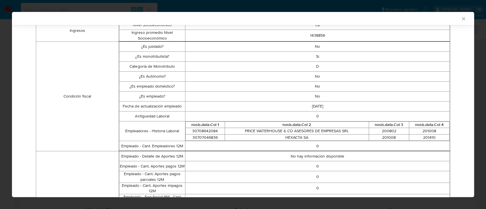
drag, startPoint x: 308, startPoint y: 58, endPoint x: 319, endPoint y: 110, distance: 52.8
click at [319, 110] on tbody "¿Es jubilado? No ¿Es monotributista? Si Categoría de Monotributo D ¿Es Autónomo…" at bounding box center [284, 97] width 330 height 110
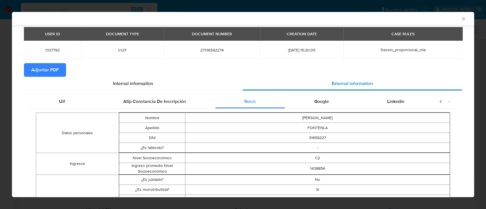
scroll to position [0, 0]
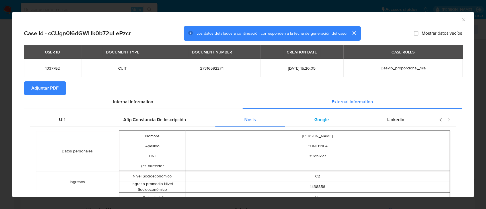
click at [324, 119] on div "Google" at bounding box center [321, 120] width 73 height 14
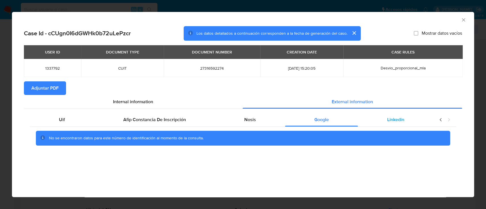
click at [381, 124] on div "Linkedin" at bounding box center [395, 120] width 75 height 14
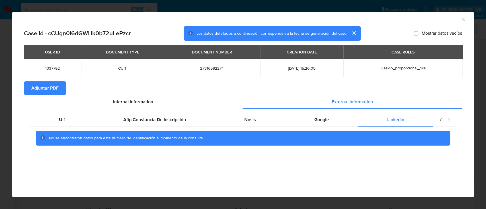
click at [68, 88] on section "Adjuntar PDF" at bounding box center [243, 88] width 438 height 14
click at [54, 90] on span "Adjuntar PDF" at bounding box center [44, 88] width 27 height 13
click at [463, 20] on icon "Cerrar ventana" at bounding box center [463, 20] width 6 height 6
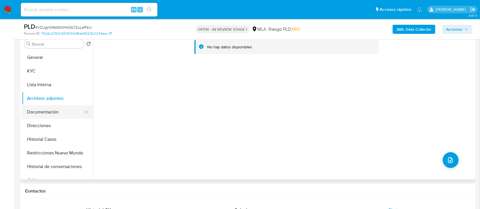
drag, startPoint x: 47, startPoint y: 87, endPoint x: 54, endPoint y: 116, distance: 29.7
click at [47, 87] on button "Lista Interna" at bounding box center [57, 85] width 71 height 14
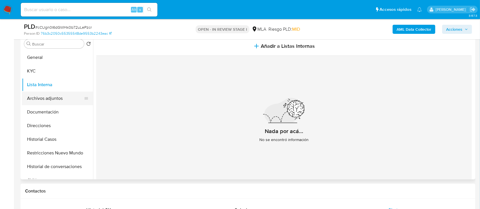
click at [57, 100] on button "Archivos adjuntos" at bounding box center [55, 99] width 67 height 14
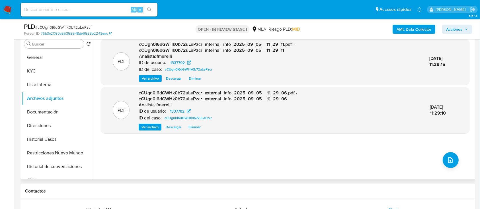
click at [138, 79] on div ".PDF cCUgn0I6dGWHk0b72uLePzcr_internal_info_2025_09_05__11_29_11.pdf - cCUgn0I6…" at bounding box center [285, 61] width 363 height 41
click at [146, 81] on span "Ver archivo" at bounding box center [150, 79] width 17 height 6
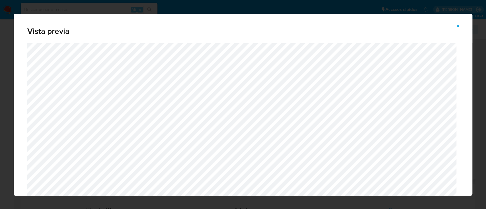
click at [463, 25] on button "Attachment preview" at bounding box center [457, 26] width 13 height 9
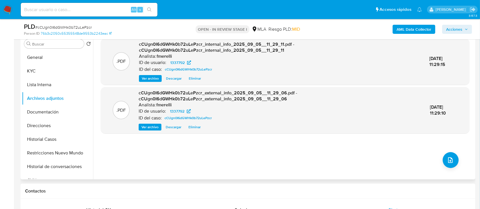
click at [144, 125] on span "Ver archivo" at bounding box center [149, 127] width 17 height 6
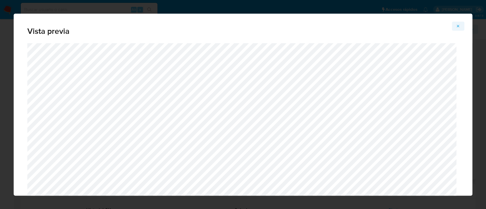
click at [460, 24] on icon "Attachment preview" at bounding box center [457, 26] width 5 height 5
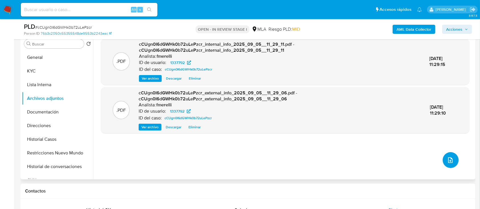
click at [442, 162] on button "upload-file" at bounding box center [450, 160] width 16 height 16
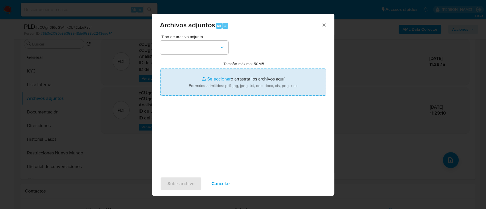
type input "C:\fakepath\NOSIS_Manager_InformeIndividual_27316592274_654927_20250904132322.p…"
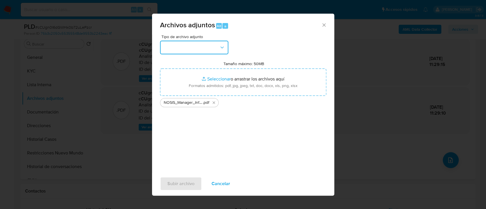
click at [179, 47] on button "button" at bounding box center [194, 48] width 68 height 14
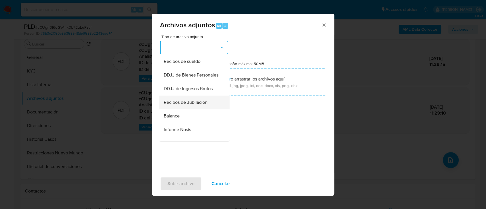
scroll to position [189, 0]
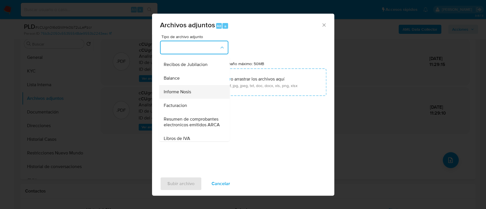
click at [191, 99] on div "Informe Nosis" at bounding box center [192, 92] width 58 height 14
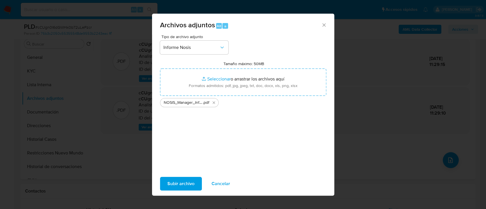
click at [194, 184] on button "Subir archivo" at bounding box center [181, 184] width 42 height 14
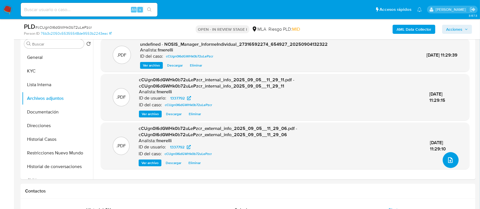
click at [447, 162] on icon "upload-file" at bounding box center [450, 160] width 7 height 7
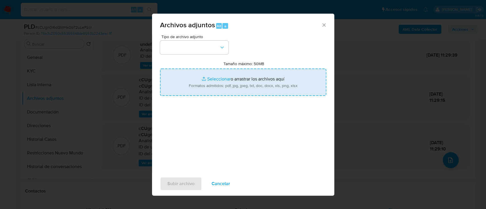
type input "C:\fakepath\DDJJ ganancias 2024 - MAJUL BRUNO JAVIER.pdf"
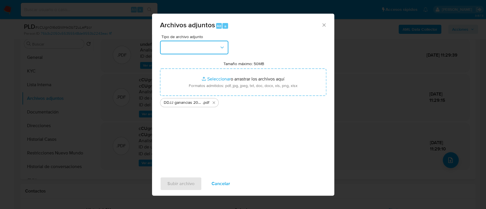
click at [196, 51] on button "button" at bounding box center [194, 48] width 68 height 14
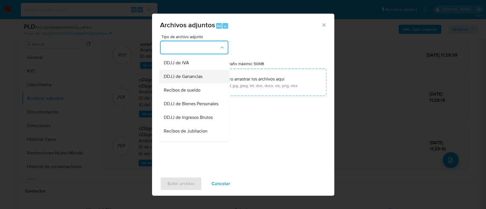
scroll to position [114, 0]
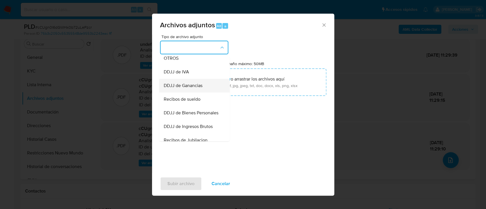
click at [192, 88] on span "DDJJ de Ganancias" at bounding box center [182, 86] width 39 height 6
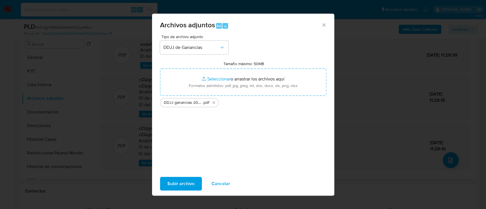
click at [177, 178] on span "Subir archivo" at bounding box center [180, 183] width 27 height 13
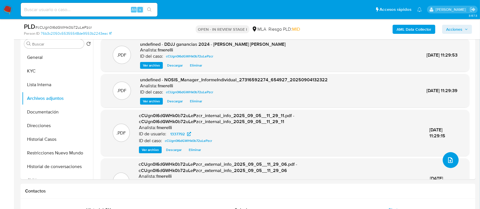
click at [446, 166] on button "upload-file" at bounding box center [450, 160] width 16 height 16
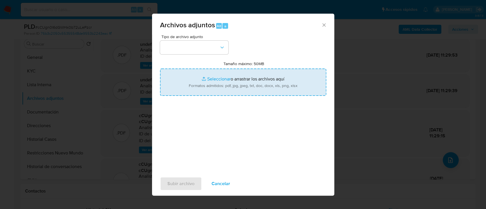
type input "C:\fakepath\IIBB febrero - julio 25.pdf"
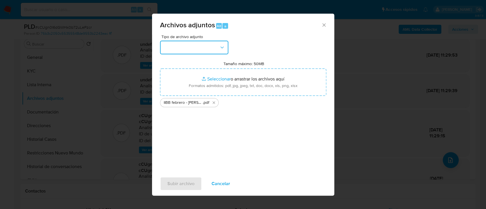
click at [193, 51] on button "button" at bounding box center [194, 48] width 68 height 14
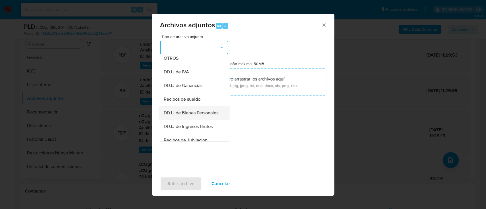
scroll to position [152, 0]
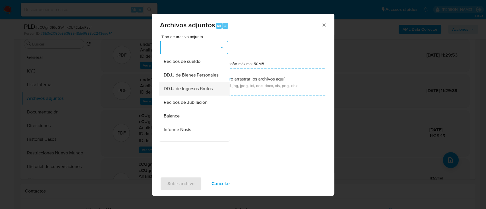
click at [201, 92] on span "DDJJ de Ingresos Brutos" at bounding box center [187, 89] width 49 height 6
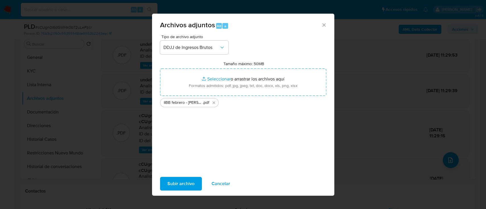
click at [177, 182] on span "Subir archivo" at bounding box center [180, 183] width 27 height 13
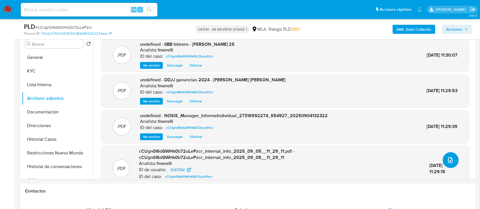
click at [448, 160] on icon "upload-file" at bounding box center [450, 160] width 5 height 6
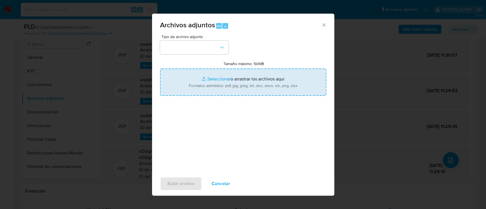
type input "C:\fakepath\comprobantes emitidos 2025.pdf"
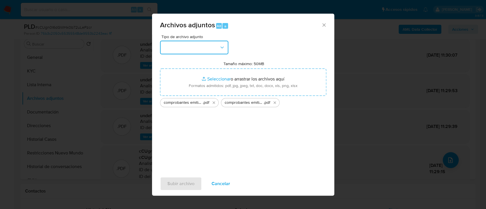
click at [193, 49] on button "button" at bounding box center [194, 48] width 68 height 14
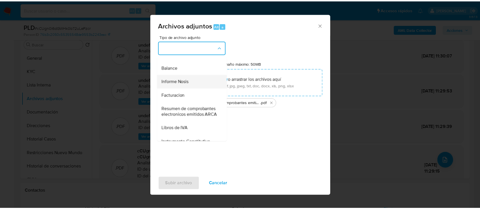
scroll to position [228, 0]
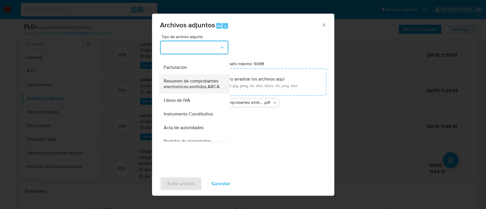
click at [194, 90] on span "Resumen de comprobantes electronicos emitidos ARCA" at bounding box center [192, 83] width 58 height 11
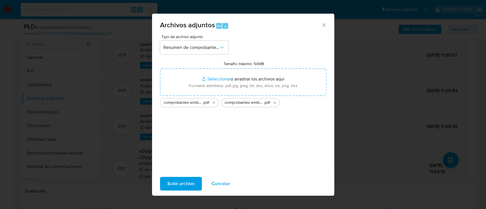
click at [175, 181] on span "Subir archivo" at bounding box center [180, 183] width 27 height 13
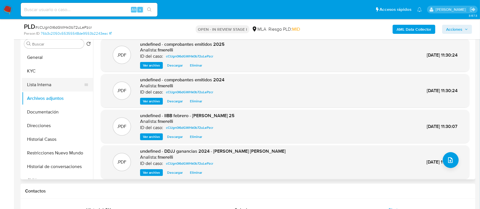
click at [45, 70] on button "KYC" at bounding box center [57, 71] width 71 height 14
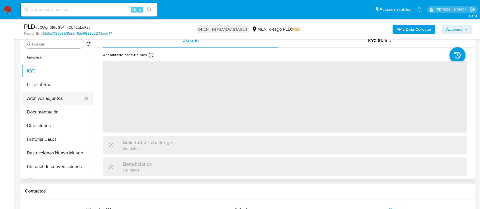
click at [45, 95] on button "Archivos adjuntos" at bounding box center [55, 99] width 67 height 14
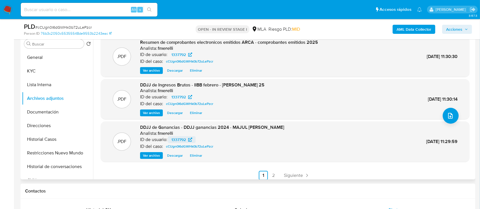
scroll to position [48, 0]
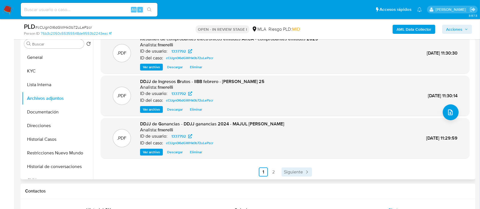
click at [293, 168] on link "Siguiente" at bounding box center [296, 172] width 30 height 9
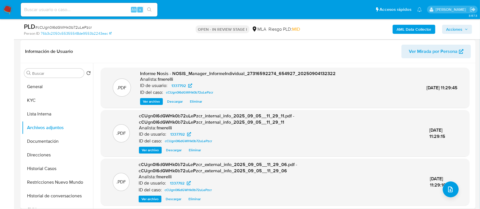
scroll to position [38, 0]
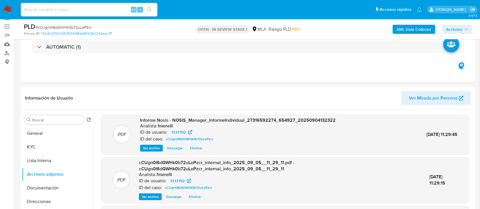
drag, startPoint x: 180, startPoint y: 98, endPoint x: 262, endPoint y: 136, distance: 90.7
click at [180, 98] on header "Información de Usuario Ver Mirada por Persona" at bounding box center [247, 98] width 445 height 14
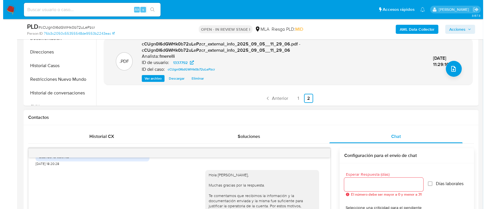
scroll to position [189, 0]
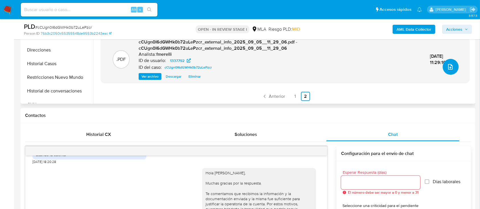
click at [446, 74] on button "upload-file" at bounding box center [450, 67] width 16 height 16
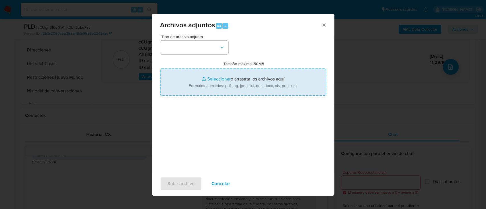
type input "C:\fakepath\Caselog cCUgn0I6dGWHk0b72uLePzcr_2025_08_18_23_40_52.docx"
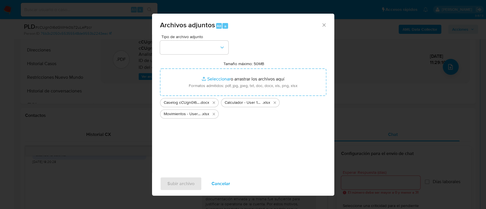
click at [185, 56] on div "Tipo de archivo adjunto Tamaño máximo: 50MB Seleccionar archivos Seleccionar o …" at bounding box center [243, 102] width 166 height 134
click at [190, 51] on button "button" at bounding box center [194, 48] width 68 height 14
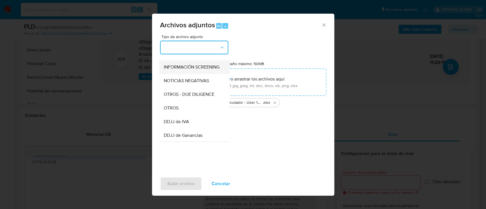
scroll to position [76, 0]
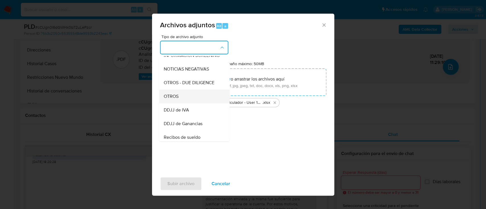
click at [183, 102] on div "OTROS" at bounding box center [192, 97] width 58 height 14
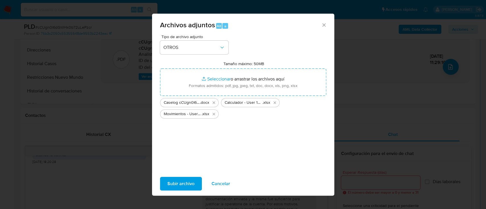
click at [181, 188] on span "Subir archivo" at bounding box center [180, 183] width 27 height 13
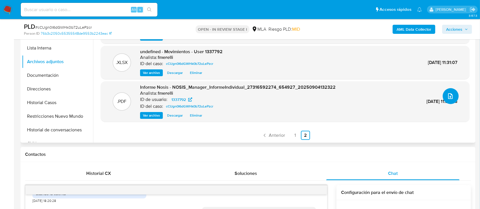
scroll to position [114, 0]
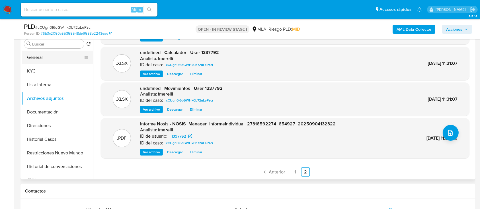
click at [53, 56] on button "General" at bounding box center [55, 58] width 67 height 14
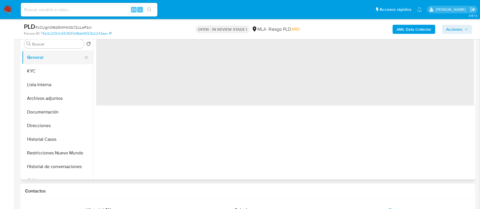
scroll to position [0, 0]
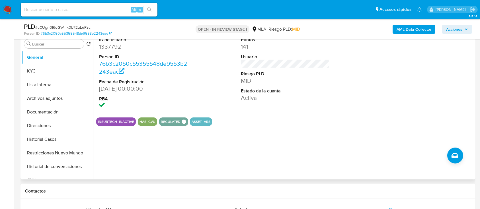
click at [113, 48] on dd "1337792" at bounding box center [143, 47] width 89 height 8
copy dd "1337792"
click at [52, 99] on button "Archivos adjuntos" at bounding box center [55, 99] width 67 height 14
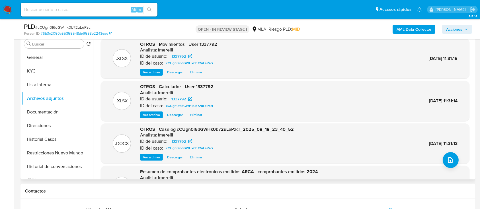
scroll to position [48, 0]
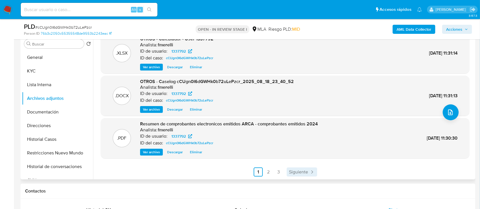
click at [304, 170] on span "Siguiente" at bounding box center [298, 172] width 19 height 5
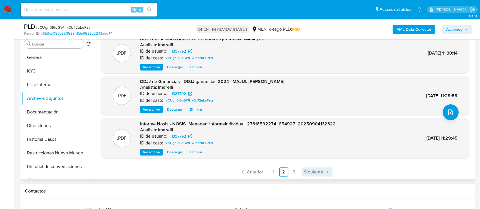
click at [321, 171] on span "Siguiente" at bounding box center [313, 172] width 19 height 5
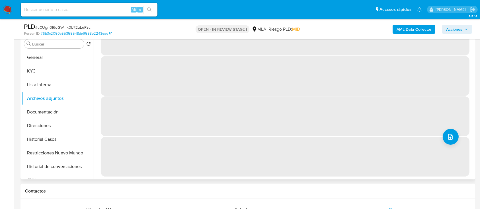
scroll to position [0, 0]
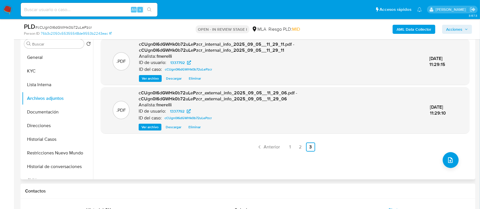
click at [186, 147] on ul "Anterior 1 2 3 Siguiente" at bounding box center [285, 147] width 368 height 9
click at [255, 147] on link "Anterior" at bounding box center [268, 147] width 28 height 9
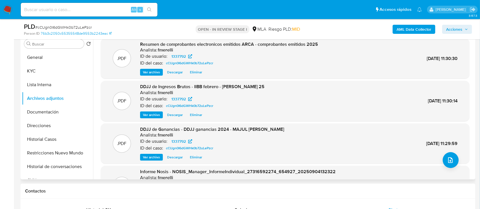
scroll to position [48, 0]
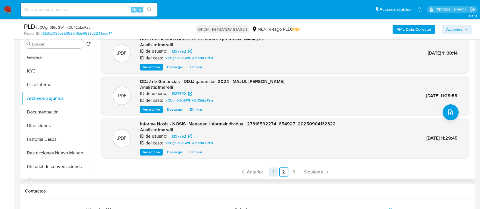
click at [271, 173] on link "1" at bounding box center [273, 172] width 9 height 9
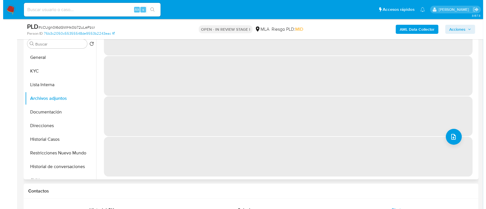
scroll to position [0, 0]
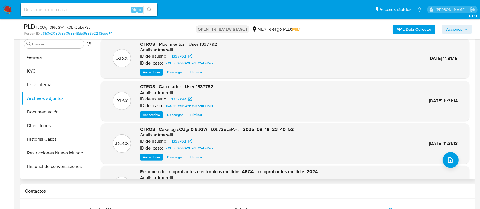
click at [159, 156] on span "Ver archivo" at bounding box center [151, 157] width 17 height 6
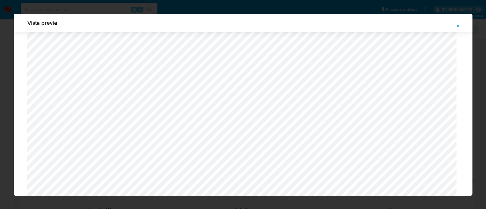
scroll to position [533, 0]
click at [459, 26] on icon "Attachment preview" at bounding box center [457, 26] width 5 height 5
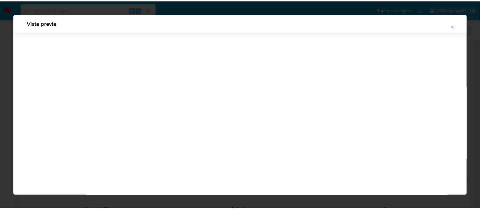
scroll to position [18, 0]
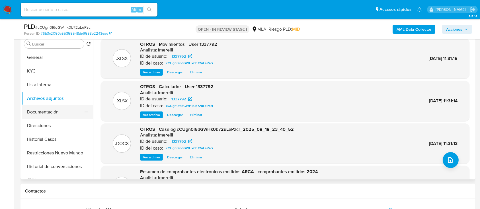
click at [57, 118] on button "Documentación" at bounding box center [55, 112] width 67 height 14
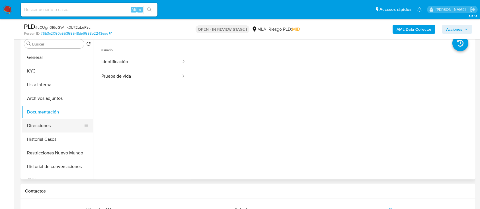
click at [55, 130] on button "Direcciones" at bounding box center [55, 126] width 67 height 14
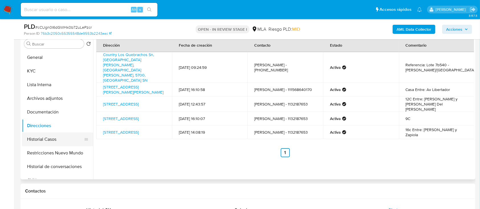
click at [55, 142] on button "Historial Casos" at bounding box center [55, 140] width 67 height 14
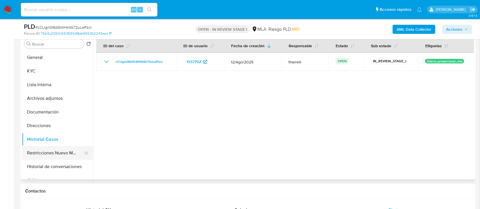
click at [55, 152] on button "Restricciones Nuevo Mundo" at bounding box center [55, 153] width 67 height 14
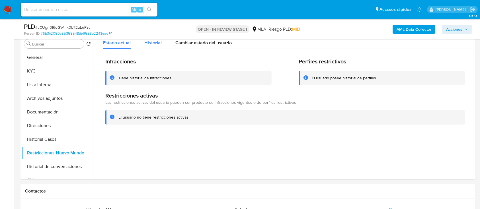
click at [150, 43] on span "Historial" at bounding box center [152, 43] width 17 height 7
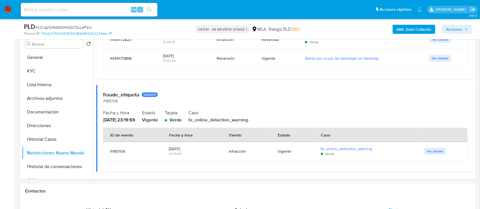
scroll to position [104, 0]
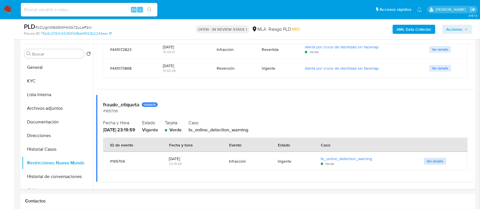
click at [426, 160] on span "Ver detalle" at bounding box center [434, 161] width 16 height 6
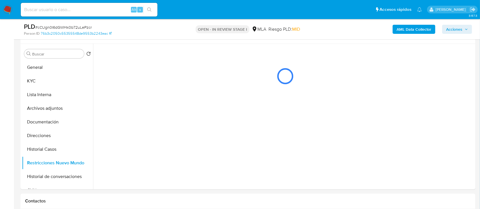
scroll to position [0, 0]
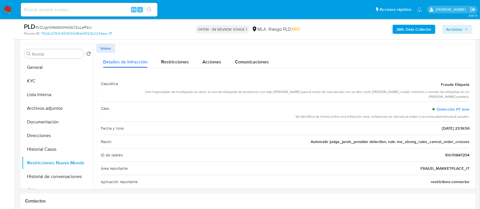
click at [107, 51] on span "Volver" at bounding box center [105, 48] width 11 height 8
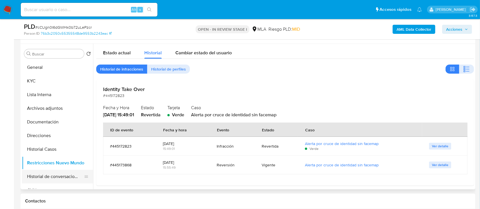
click at [69, 177] on button "Historial de conversaciones" at bounding box center [55, 177] width 67 height 14
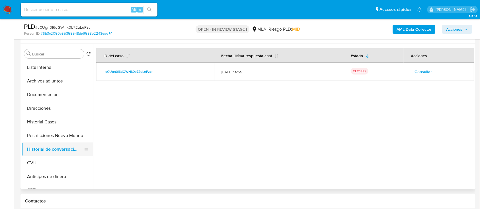
scroll to position [28, 0]
click at [51, 161] on button "CVU" at bounding box center [55, 163] width 67 height 14
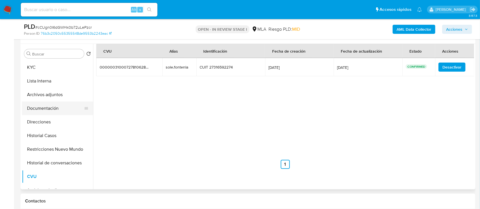
scroll to position [0, 0]
click at [61, 113] on button "Archivos adjuntos" at bounding box center [55, 109] width 67 height 14
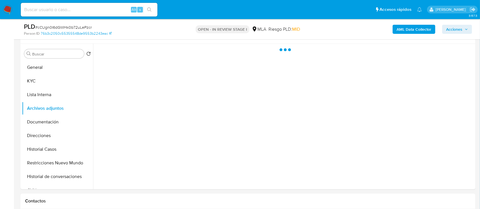
click at [461, 31] on span "Acciones" at bounding box center [454, 29] width 16 height 9
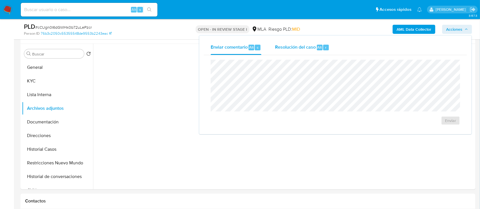
click at [309, 44] on span "Resolución del caso" at bounding box center [295, 47] width 41 height 7
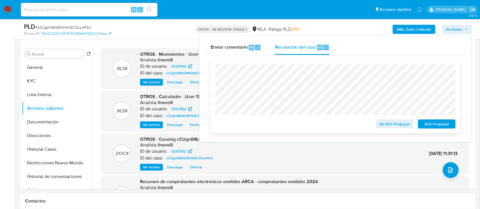
click at [387, 125] on span "No ROI Proposal" at bounding box center [395, 124] width 30 height 8
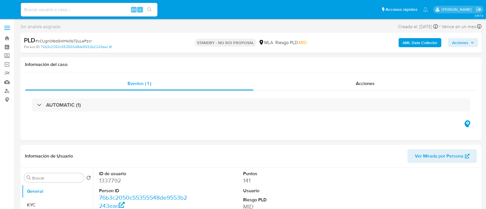
select select "10"
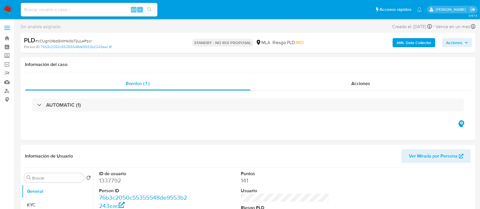
click at [11, 10] on img at bounding box center [8, 10] width 10 height 10
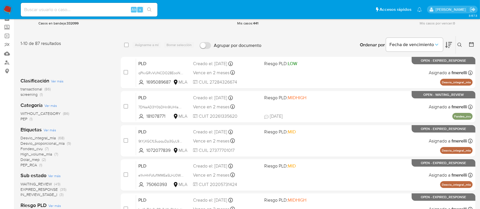
scroll to position [38, 0]
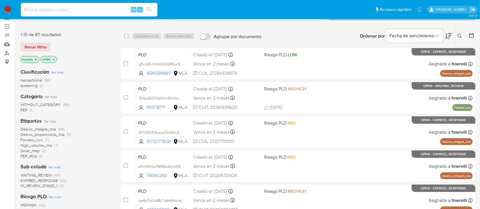
click at [95, 9] on input at bounding box center [89, 9] width 137 height 7
paste input "BOB9ijJnjayNMIGFw5SS49qS"
type input "BOB9ijJnjayNMIGFw5SS49qS"
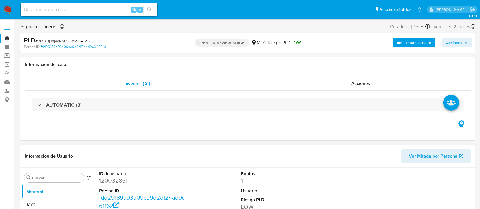
click at [113, 11] on input at bounding box center [89, 9] width 137 height 7
paste input "cCUgn0I6dGWHk0b72uLePzcr"
type input "cCUgn0I6dGWHk0b72uLePzcr"
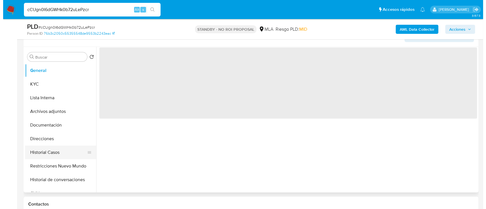
scroll to position [114, 0]
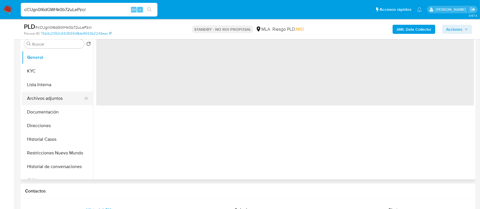
click at [58, 99] on button "Archivos adjuntos" at bounding box center [55, 99] width 67 height 14
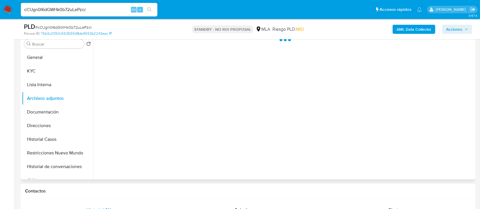
select select "10"
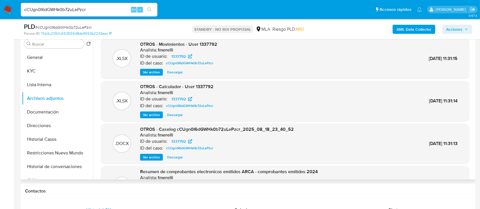
click at [146, 157] on span "Ver archivo" at bounding box center [151, 157] width 17 height 6
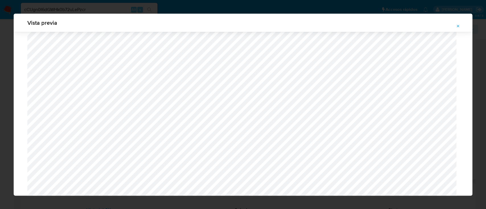
scroll to position [482, 0]
click at [457, 25] on icon "Attachment preview" at bounding box center [457, 26] width 5 height 5
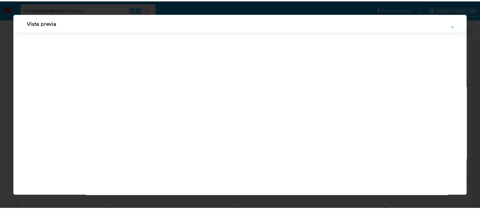
scroll to position [18, 0]
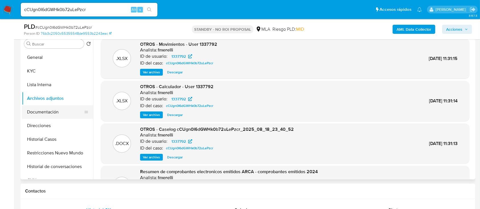
click at [59, 116] on button "Documentación" at bounding box center [55, 112] width 67 height 14
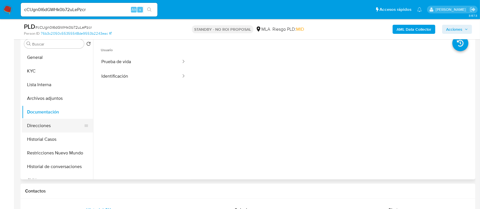
click at [56, 121] on button "Direcciones" at bounding box center [55, 126] width 67 height 14
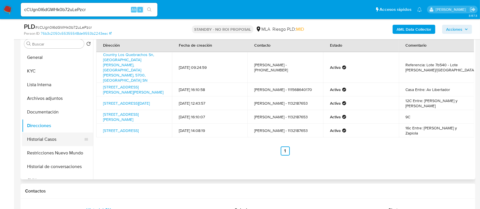
click at [63, 138] on button "Historial Casos" at bounding box center [55, 140] width 67 height 14
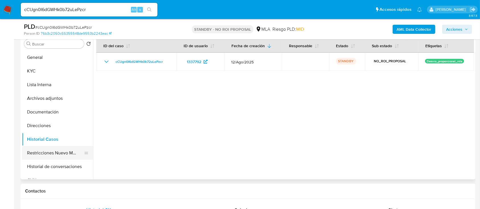
click at [59, 152] on button "Restricciones Nuevo Mundo" at bounding box center [55, 153] width 67 height 14
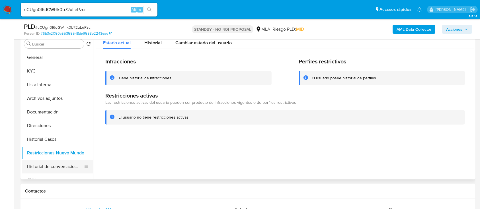
click at [54, 167] on button "Historial de conversaciones" at bounding box center [55, 167] width 67 height 14
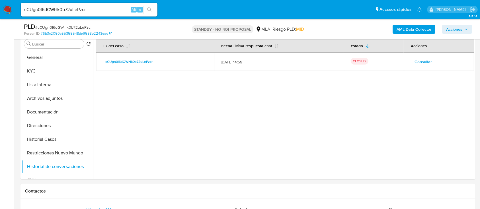
click at [12, 10] on img at bounding box center [8, 10] width 10 height 10
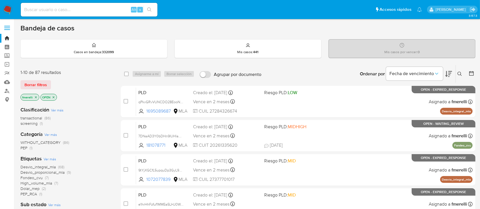
click at [108, 12] on input at bounding box center [89, 9] width 137 height 7
paste input "BOB9ijJnjayNMIGFw5SS49qS"
type input "BOB9ijJnjayNMIGFw5SS49qS"
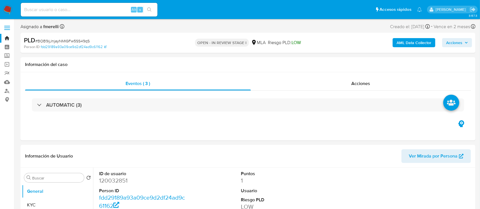
select select "10"
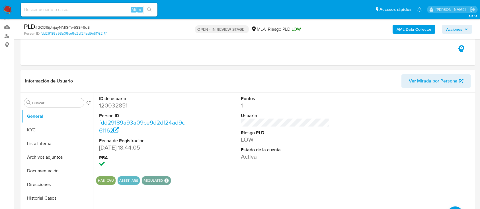
scroll to position [114, 0]
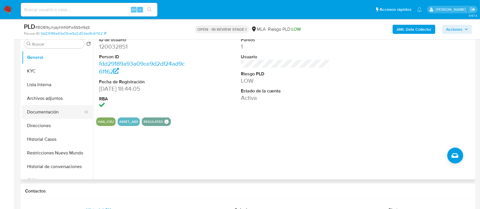
click at [43, 106] on button "Documentación" at bounding box center [55, 112] width 67 height 14
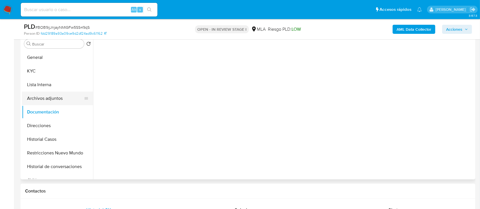
click at [46, 97] on button "Archivos adjuntos" at bounding box center [55, 99] width 67 height 14
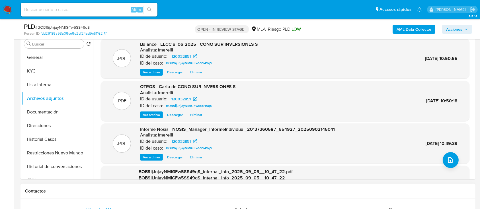
drag, startPoint x: 152, startPoint y: 191, endPoint x: 153, endPoint y: 187, distance: 4.6
click at [152, 192] on h1 "Contactos" at bounding box center [247, 191] width 445 height 6
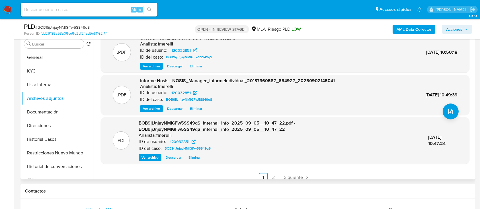
scroll to position [54, 0]
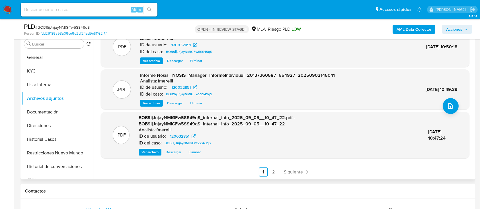
click at [285, 167] on div ".PDF Balance - EECC al 06-2025 - CONO SUR INVERSIONES S Analista: fmerelli ID d…" at bounding box center [285, 80] width 368 height 192
click at [285, 170] on span "Siguiente" at bounding box center [293, 172] width 19 height 5
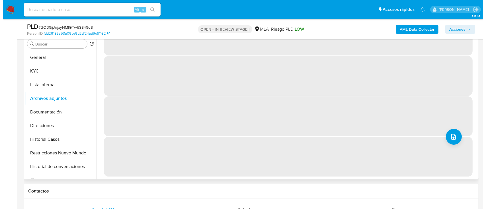
scroll to position [0, 0]
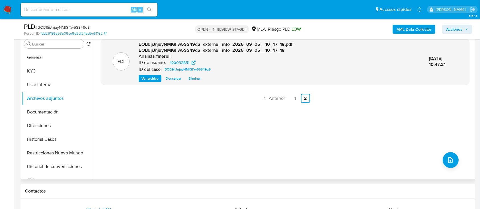
drag, startPoint x: 165, startPoint y: 128, endPoint x: 212, endPoint y: 111, distance: 49.6
click at [165, 128] on div ".PDF BOB9ijJnjayNMIGFw5SS49qS_external_info_2025_09_05__10_47_18.pdf - BOB9ijJn…" at bounding box center [285, 106] width 368 height 137
click at [272, 98] on span "Anterior" at bounding box center [277, 98] width 16 height 5
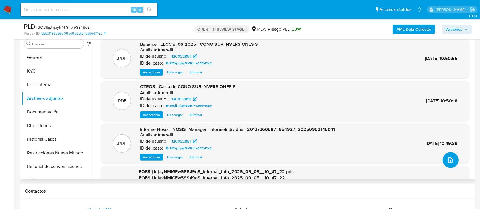
click at [447, 160] on icon "upload-file" at bounding box center [450, 160] width 7 height 7
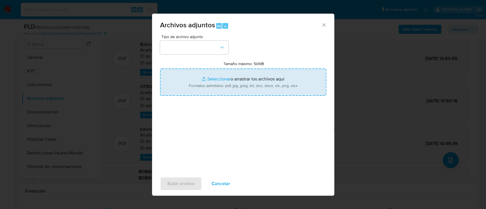
type input "C:\fakepath\Movimientos - User 120032851.xlsx"
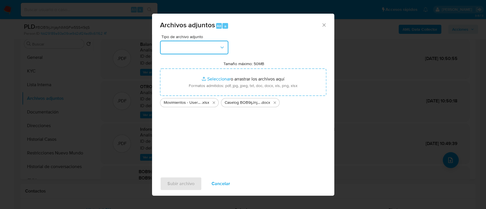
click at [186, 47] on button "button" at bounding box center [194, 48] width 68 height 14
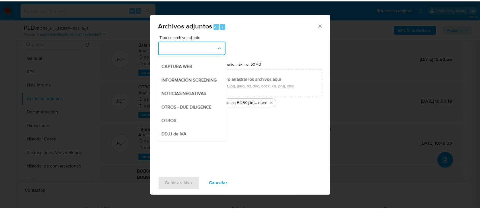
scroll to position [52, 0]
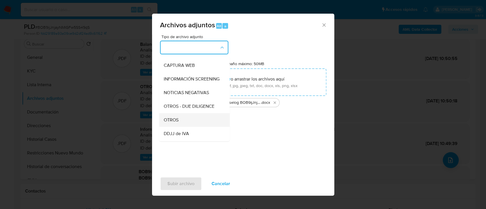
click at [176, 123] on span "OTROS" at bounding box center [170, 120] width 15 height 6
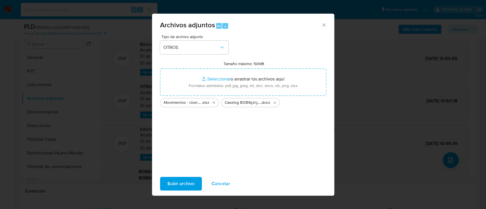
click at [178, 179] on span "Subir archivo" at bounding box center [180, 183] width 27 height 13
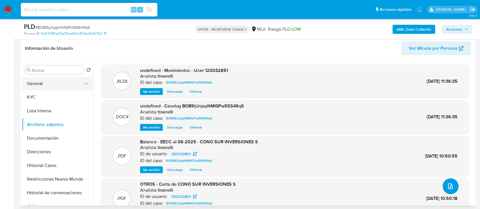
scroll to position [76, 0]
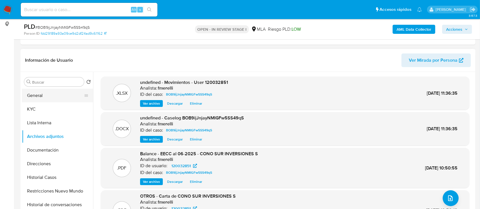
click at [57, 95] on button "General" at bounding box center [55, 96] width 67 height 14
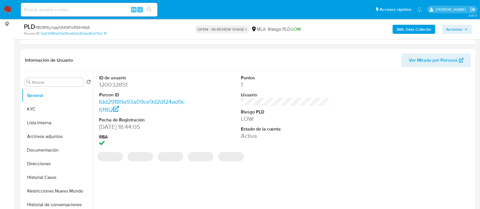
click at [119, 86] on dd "120032851" at bounding box center [143, 85] width 89 height 8
copy dd "120032851"
click at [46, 133] on button "Archivos adjuntos" at bounding box center [55, 137] width 67 height 14
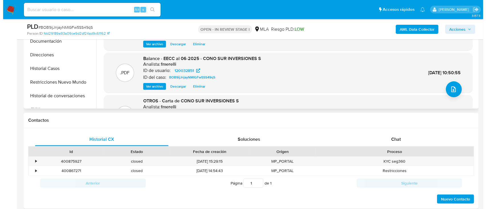
scroll to position [94, 0]
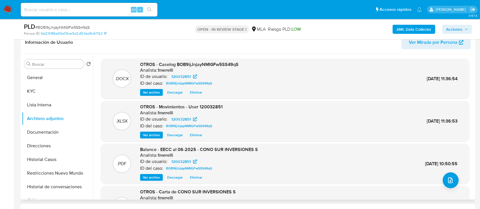
click at [148, 92] on span "Ver archivo" at bounding box center [151, 93] width 17 height 6
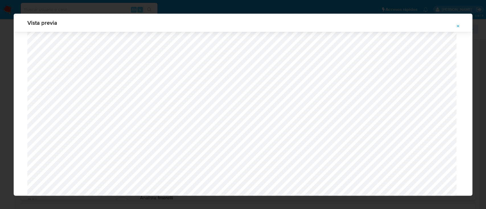
scroll to position [480, 0]
click at [462, 26] on button "Attachment preview" at bounding box center [457, 26] width 13 height 9
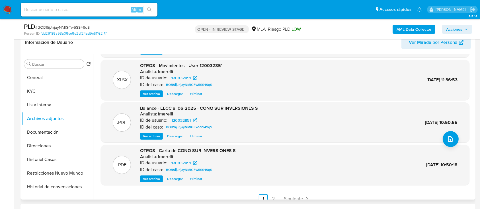
scroll to position [48, 0]
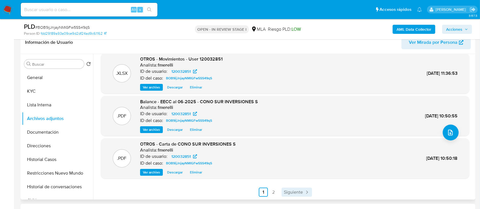
click at [289, 190] on span "Siguiente" at bounding box center [293, 192] width 19 height 5
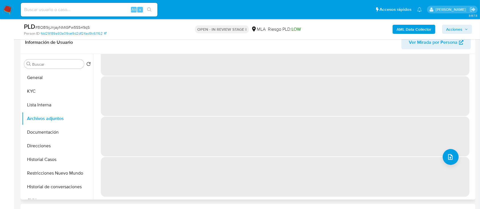
scroll to position [0, 0]
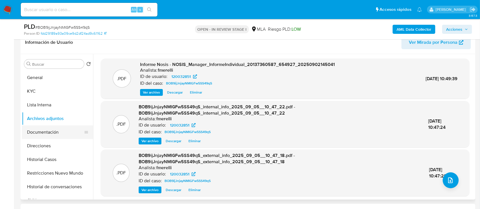
click at [59, 133] on button "Documentación" at bounding box center [55, 132] width 67 height 14
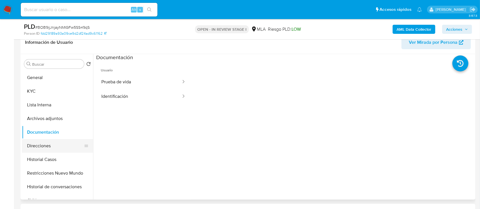
click at [50, 146] on button "Direcciones" at bounding box center [55, 146] width 67 height 14
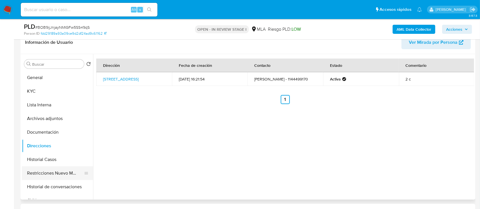
drag, startPoint x: 51, startPoint y: 158, endPoint x: 52, endPoint y: 174, distance: 15.1
click at [52, 159] on button "Historial Casos" at bounding box center [57, 160] width 71 height 14
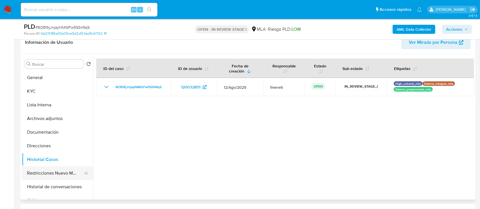
click at [52, 177] on button "Restricciones Nuevo Mundo" at bounding box center [55, 173] width 67 height 14
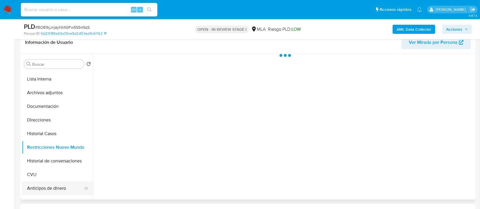
scroll to position [38, 0]
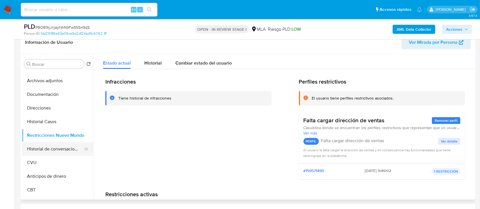
click at [57, 150] on button "Historial de conversaciones" at bounding box center [55, 149] width 67 height 14
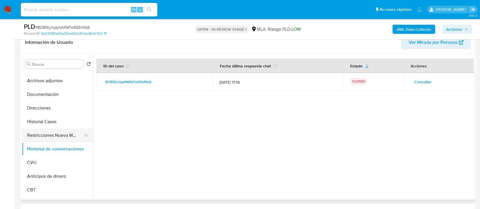
click at [59, 137] on button "Restricciones Nuevo Mundo" at bounding box center [55, 136] width 67 height 14
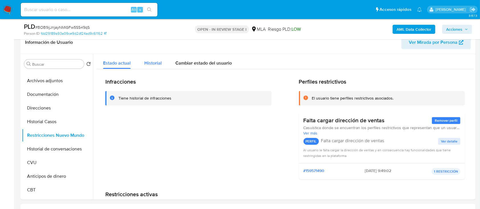
click at [152, 60] on span "Historial" at bounding box center [152, 63] width 17 height 7
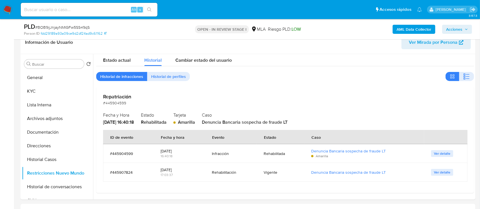
scroll to position [4, 0]
click at [59, 125] on button "Documentación" at bounding box center [55, 132] width 67 height 14
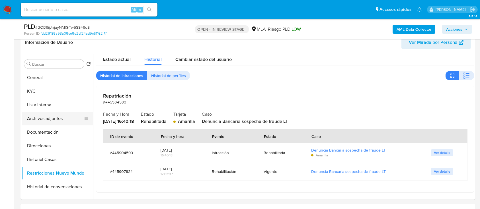
scroll to position [0, 0]
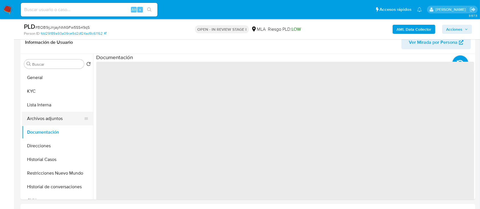
click at [61, 119] on button "Archivos adjuntos" at bounding box center [55, 119] width 67 height 14
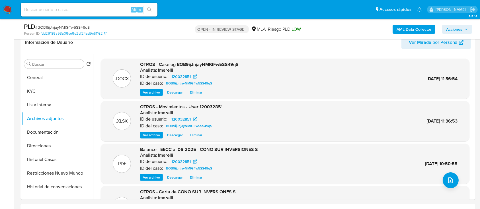
scroll to position [48, 0]
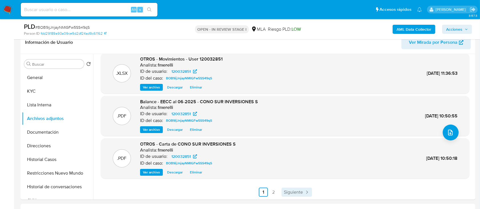
click at [293, 190] on span "Siguiente" at bounding box center [293, 192] width 19 height 5
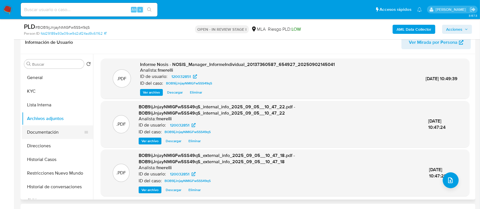
click at [46, 131] on button "Documentación" at bounding box center [55, 132] width 67 height 14
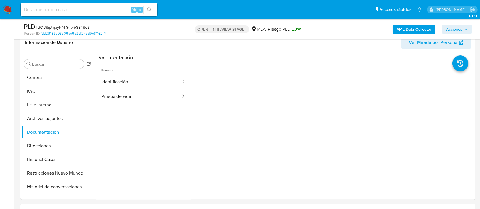
click at [4, 12] on img at bounding box center [8, 10] width 10 height 10
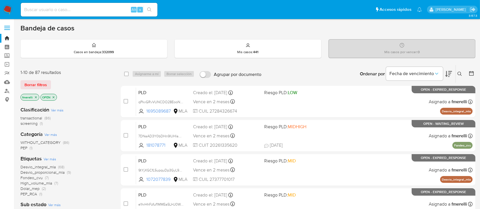
click at [110, 11] on input at bounding box center [89, 9] width 137 height 7
paste input "BOB9ijJnjayNMIGFw5SS49qS"
type input "BOB9ijJnjayNMIGFw5SS49qS"
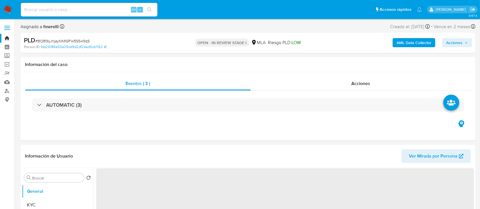
click at [455, 45] on span "Acciones" at bounding box center [454, 42] width 16 height 9
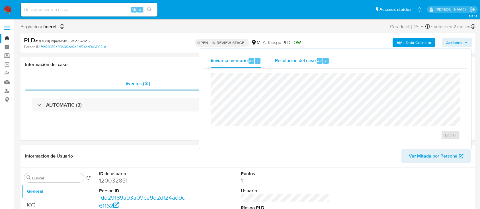
click at [314, 60] on span "Resolución del caso" at bounding box center [295, 60] width 41 height 7
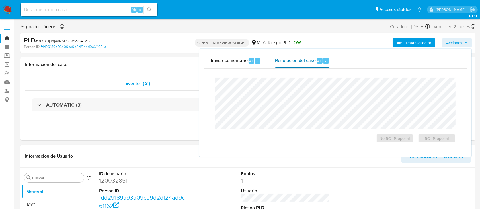
select select "10"
click at [399, 143] on span "No ROI Proposal" at bounding box center [395, 139] width 30 height 8
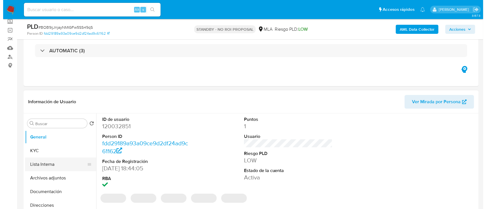
scroll to position [38, 0]
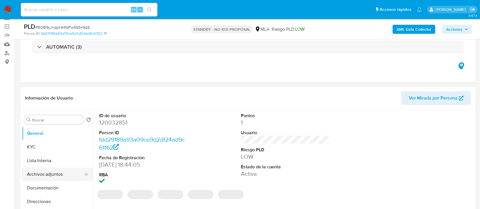
select select "10"
click at [59, 171] on button "Archivos adjuntos" at bounding box center [55, 175] width 67 height 14
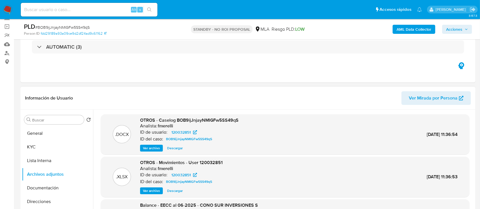
click at [150, 146] on span "Ver archivo" at bounding box center [151, 148] width 17 height 6
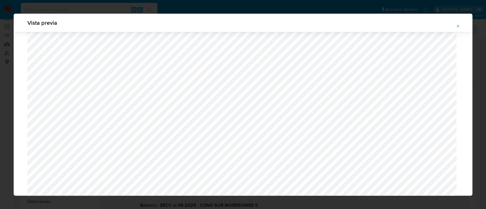
scroll to position [557, 0]
click at [458, 23] on span "Attachment preview" at bounding box center [457, 26] width 5 height 8
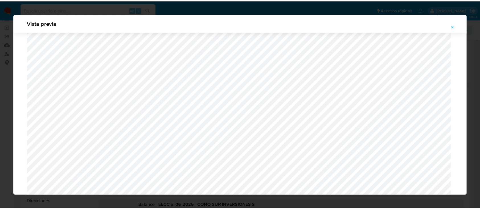
scroll to position [18, 0]
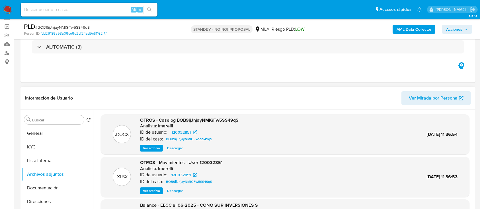
click at [11, 8] on img at bounding box center [8, 10] width 10 height 10
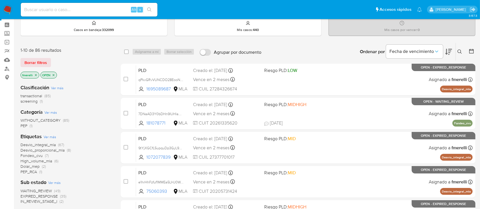
scroll to position [38, 0]
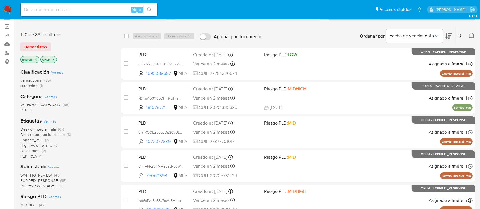
click at [106, 7] on input at bounding box center [89, 9] width 137 height 7
paste input "A0p9K5uiMagDrdHqcUytiz9O"
type input "A0p9K5uiMagDrdHqcUytiz9O"
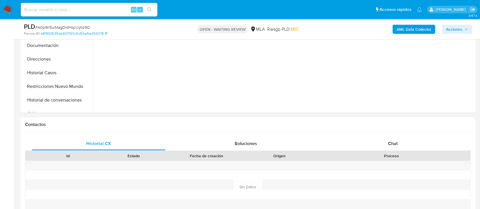
scroll to position [189, 0]
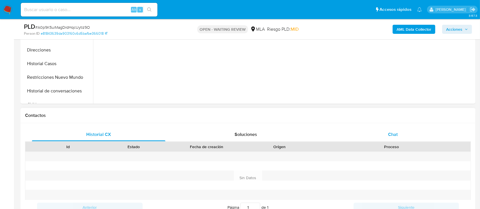
click at [391, 140] on div "Chat" at bounding box center [392, 135] width 133 height 14
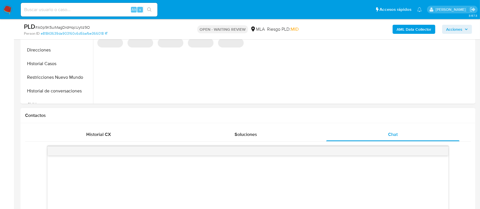
select select "10"
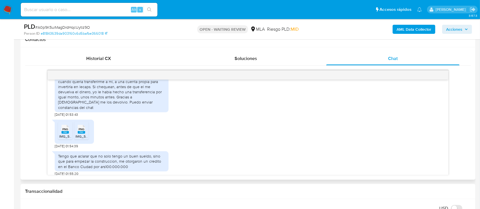
scroll to position [256, 0]
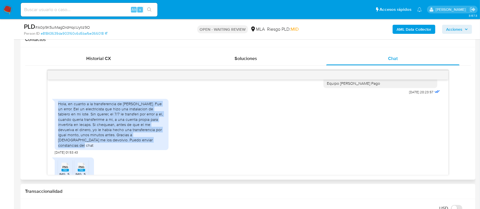
drag, startPoint x: 57, startPoint y: 106, endPoint x: 156, endPoint y: 146, distance: 107.6
click at [156, 146] on div "Hola, en cuanto a la transferencia de [PERSON_NAME]. Fue un error. Eel un elect…" at bounding box center [112, 124] width 114 height 51
click at [108, 117] on div "Hola, en cuanto a la transferencia de [PERSON_NAME]. Fue un error. Eel un elect…" at bounding box center [111, 124] width 107 height 47
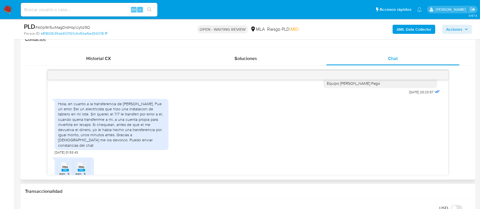
click at [38, 118] on div "Solicito por favor la normalización de mi cuenta [DATE] 15:41:22 Envío los últi…" at bounding box center [247, 122] width 445 height 105
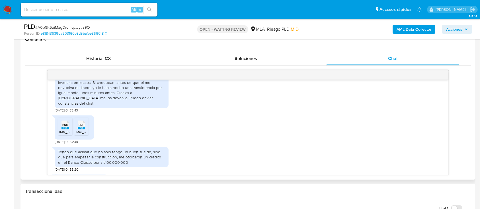
scroll to position [332, 0]
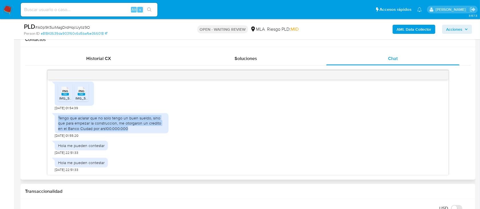
drag, startPoint x: 57, startPoint y: 117, endPoint x: 158, endPoint y: 133, distance: 102.2
click at [158, 133] on div "Tengo que aclarar que no solo tengo un buen sueldo, sino que para empezar la co…" at bounding box center [112, 124] width 114 height 28
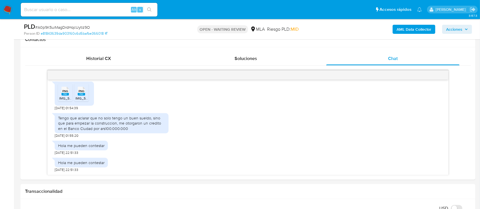
click at [99, 8] on input at bounding box center [89, 9] width 137 height 7
paste input "qUr7sUAuOBxtS8mX7TjSdbf9"
type input "qUr7sUAuOBxtS8mX7TjSdbf9"
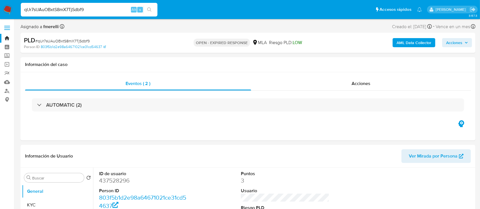
select select "10"
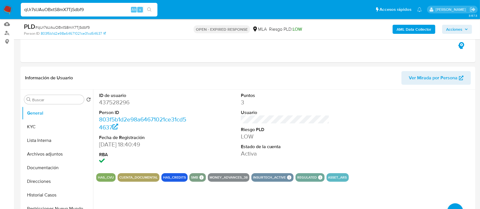
scroll to position [189, 0]
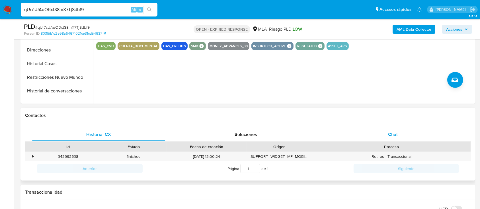
click at [357, 135] on div "Chat" at bounding box center [392, 135] width 133 height 14
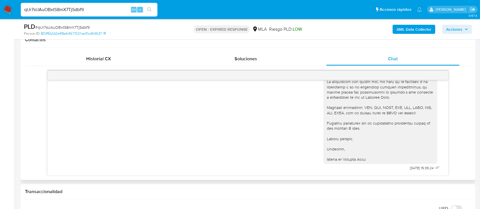
scroll to position [266, 0]
